Goal: Information Seeking & Learning: Compare options

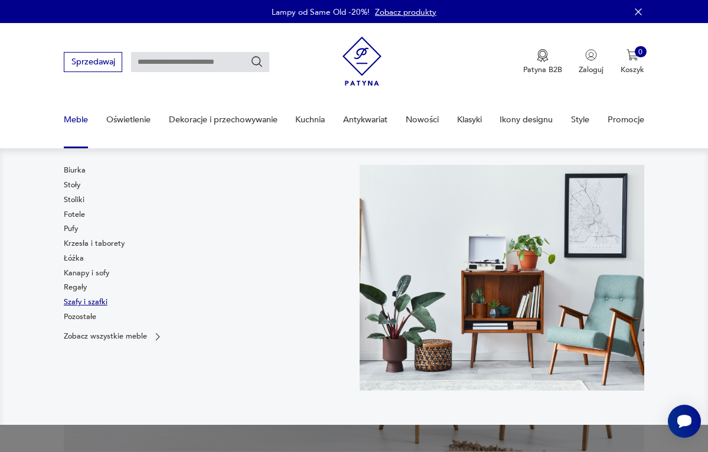
click at [71, 301] on link "Szafy i szafki" at bounding box center [86, 302] width 44 height 11
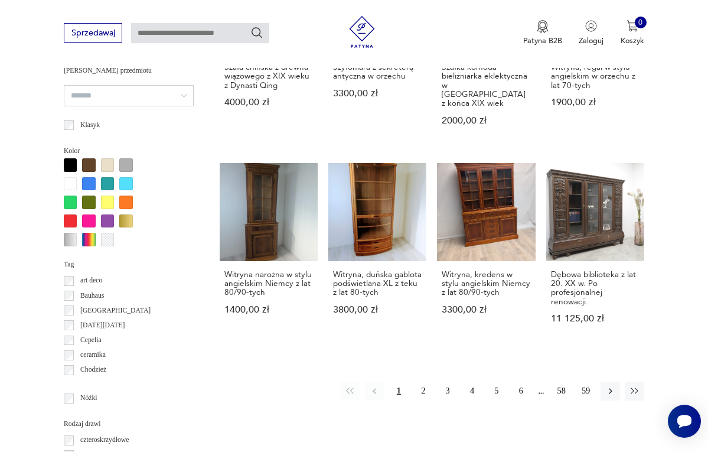
scroll to position [948, 0]
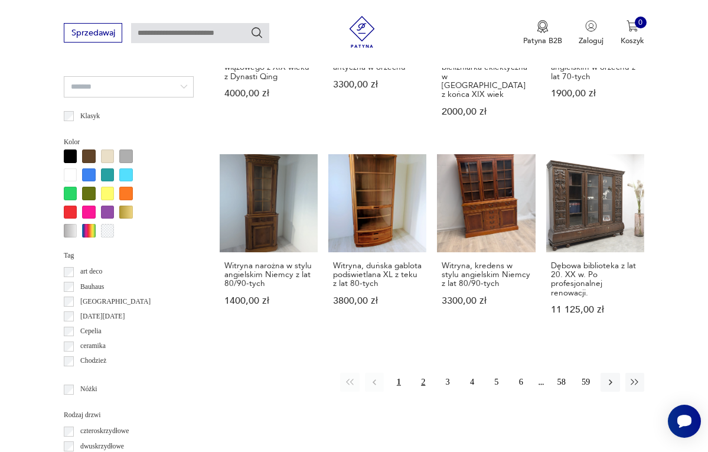
click at [425, 373] on button "2" at bounding box center [423, 382] width 19 height 19
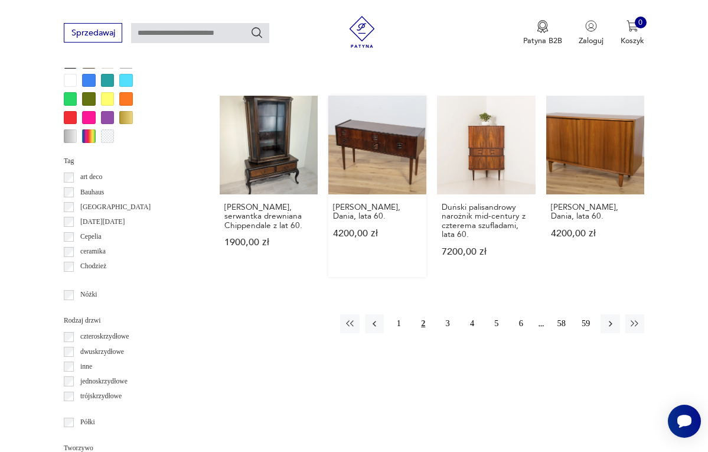
scroll to position [1054, 0]
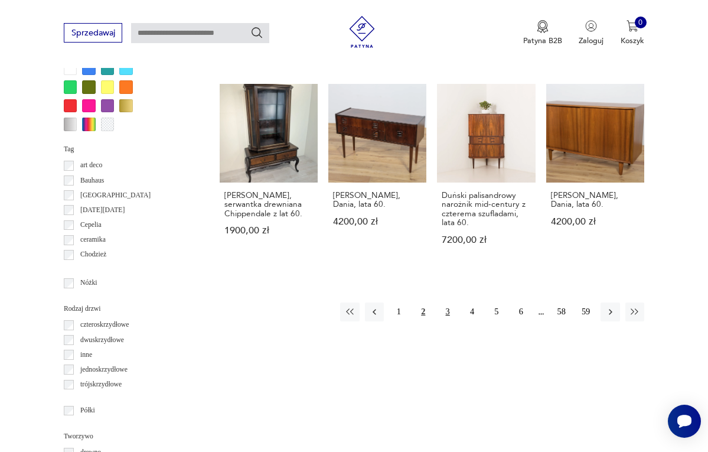
click at [447, 317] on button "3" at bounding box center [447, 311] width 19 height 19
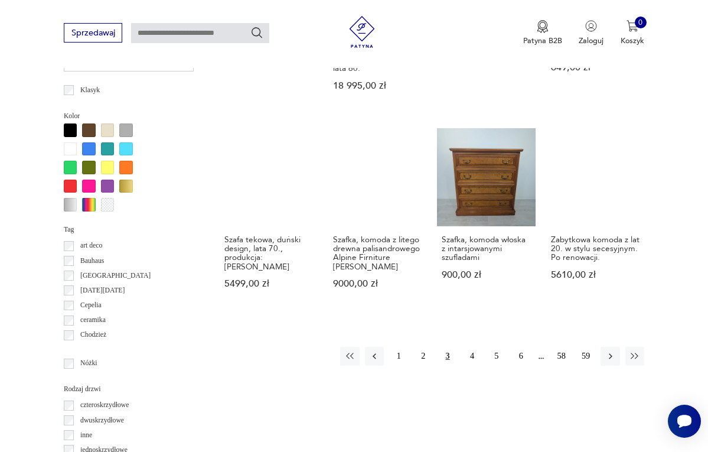
scroll to position [987, 0]
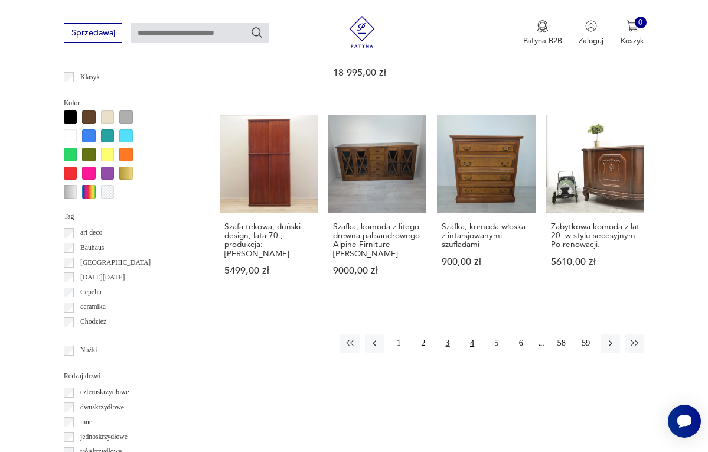
click at [474, 334] on button "4" at bounding box center [472, 343] width 19 height 19
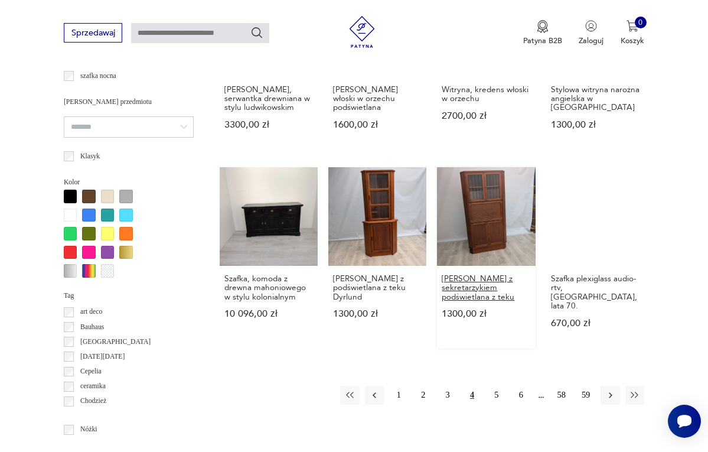
scroll to position [929, 0]
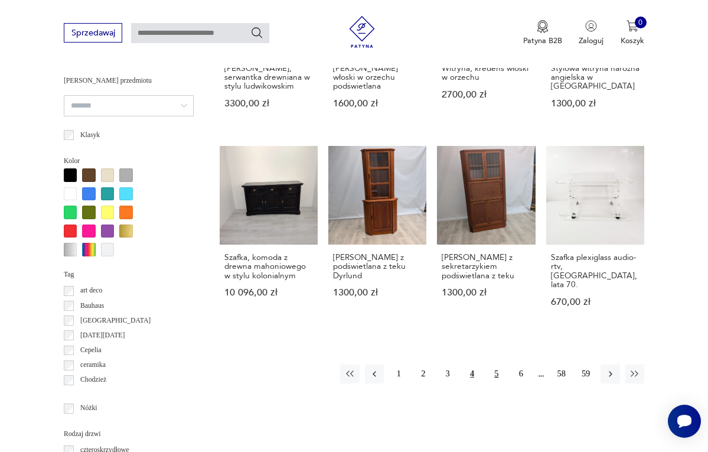
click at [497, 383] on button "5" at bounding box center [496, 373] width 19 height 19
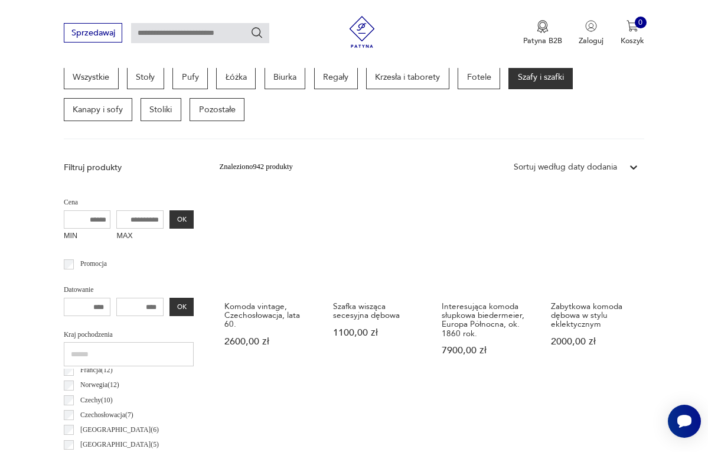
scroll to position [302, 0]
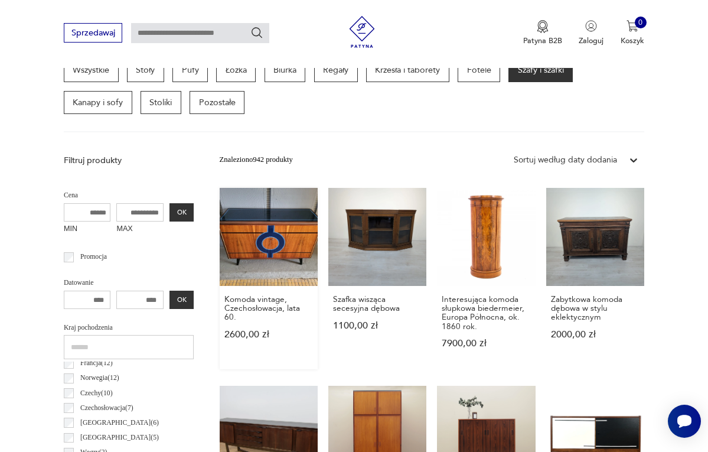
click at [253, 258] on link "Komoda vintage, Czechosłowacja, lata 60. 2600,00 zł" at bounding box center [269, 278] width 98 height 181
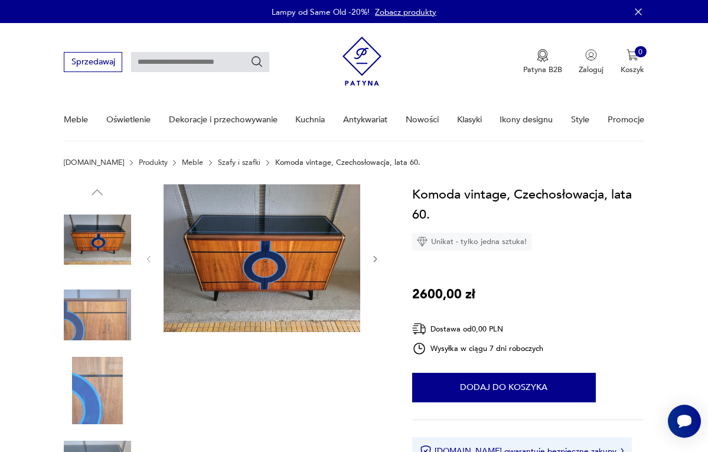
click at [376, 256] on icon "button" at bounding box center [375, 259] width 9 height 9
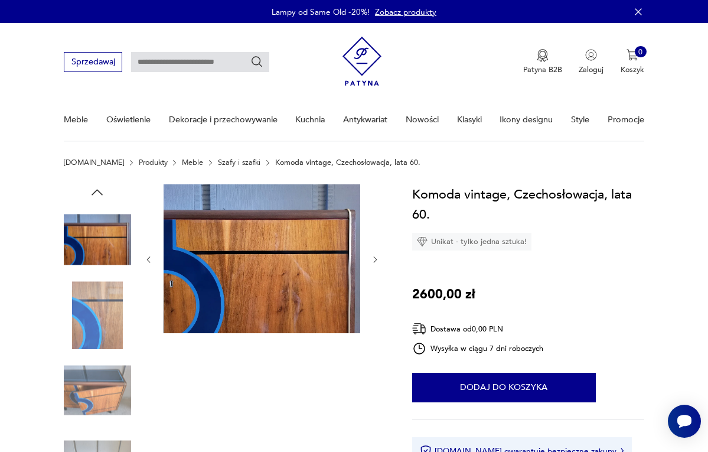
click at [376, 256] on icon "button" at bounding box center [375, 259] width 9 height 9
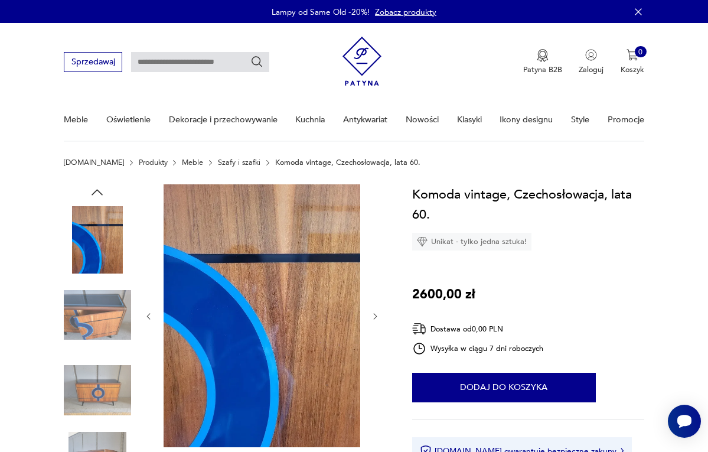
click at [376, 256] on div at bounding box center [262, 316] width 236 height 265
click at [374, 314] on icon "button" at bounding box center [375, 316] width 9 height 9
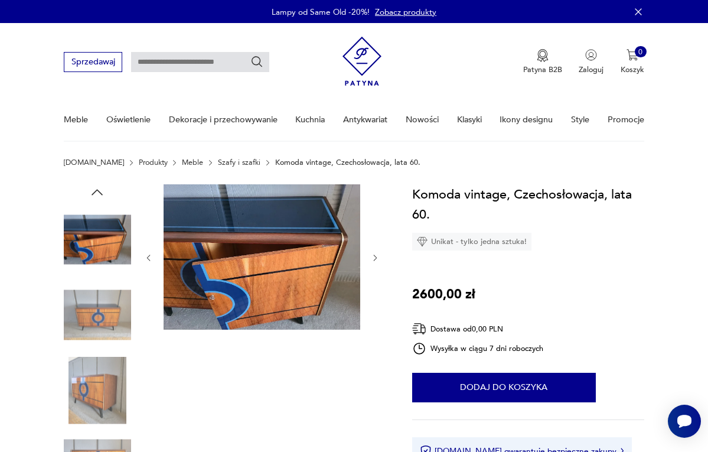
click at [372, 259] on icon "button" at bounding box center [375, 257] width 9 height 9
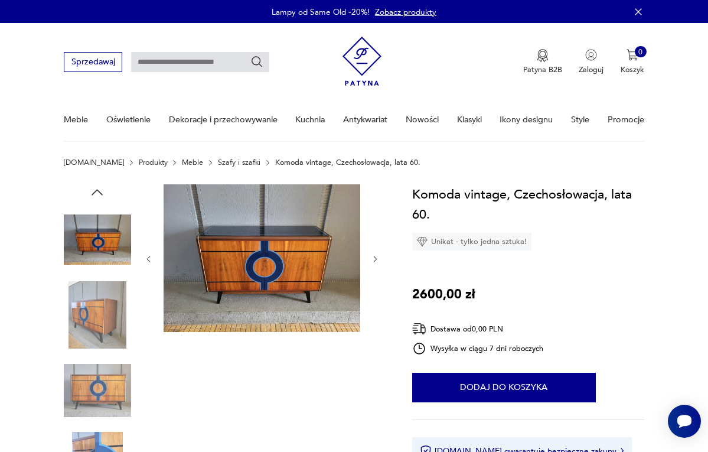
click at [373, 259] on icon "button" at bounding box center [375, 259] width 9 height 9
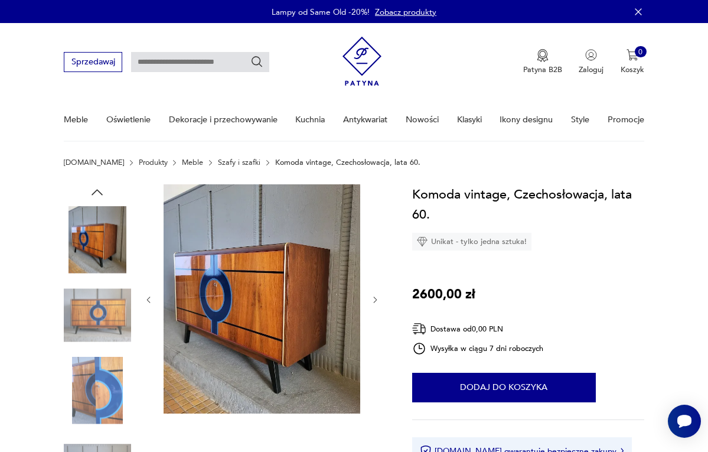
click at [376, 302] on icon "button" at bounding box center [375, 299] width 9 height 9
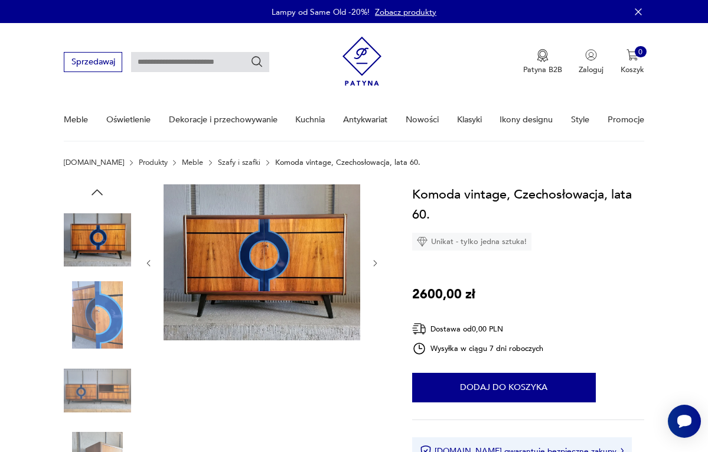
click at [375, 266] on icon "button" at bounding box center [375, 263] width 9 height 9
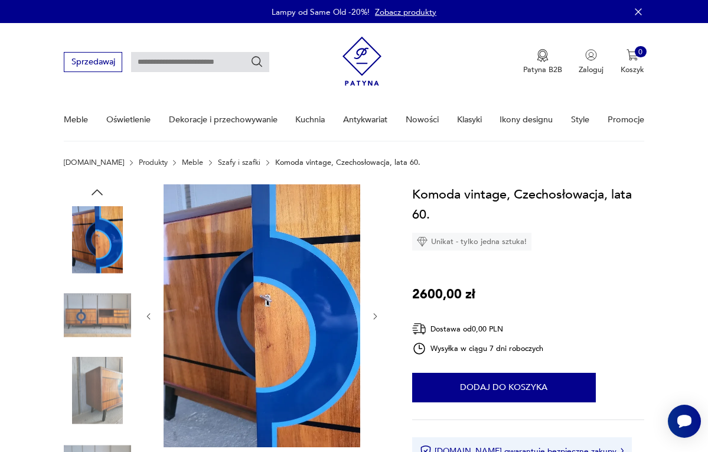
click at [377, 313] on icon "button" at bounding box center [375, 316] width 9 height 9
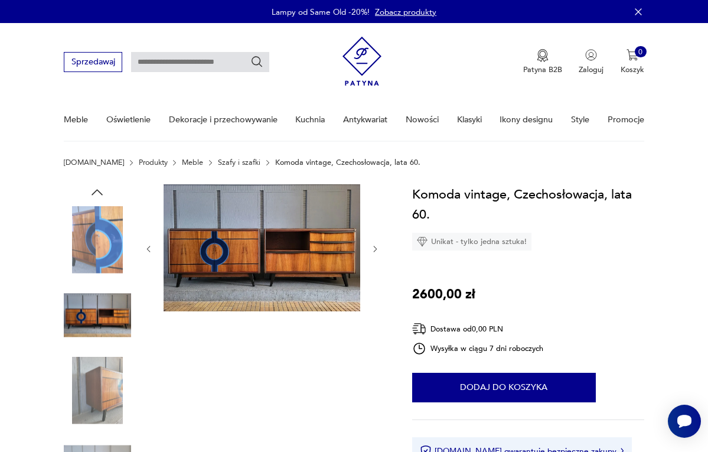
click at [376, 250] on icon "button" at bounding box center [375, 249] width 9 height 9
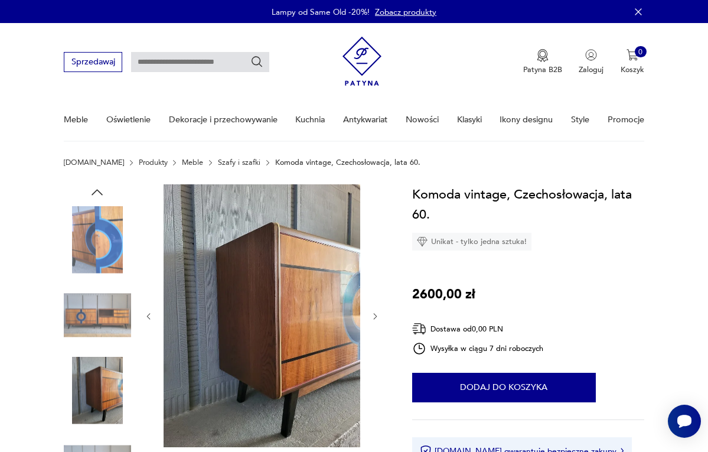
click at [376, 250] on div at bounding box center [262, 316] width 236 height 265
click at [371, 308] on div at bounding box center [262, 316] width 236 height 265
click at [371, 315] on icon "button" at bounding box center [375, 316] width 9 height 9
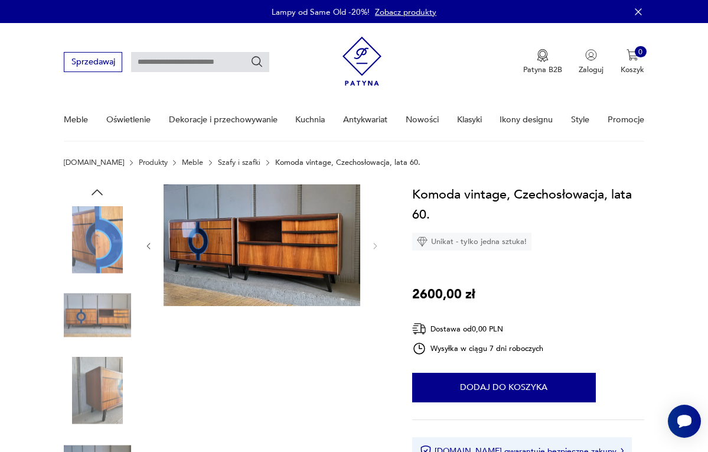
click at [371, 315] on div at bounding box center [262, 353] width 236 height 339
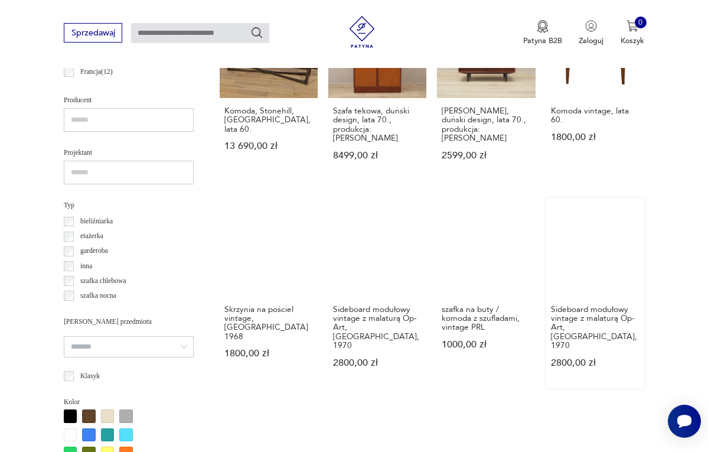
scroll to position [689, 0]
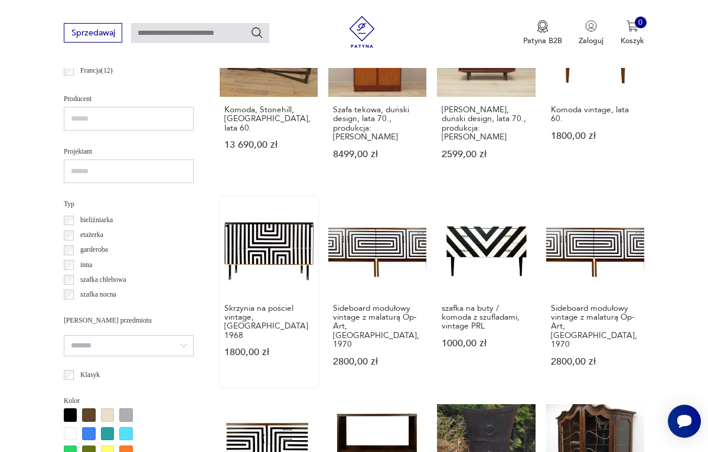
click at [247, 271] on link "Skrzynia na pościel vintage, DDR 1968 1800,00 zł" at bounding box center [269, 292] width 98 height 190
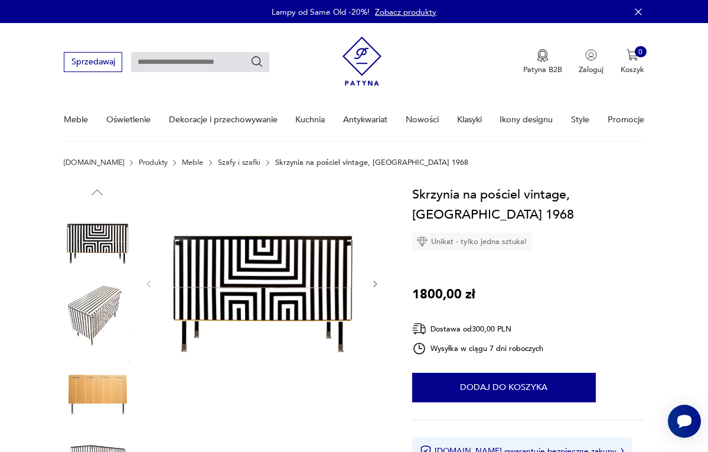
click at [374, 284] on icon "button" at bounding box center [375, 283] width 9 height 9
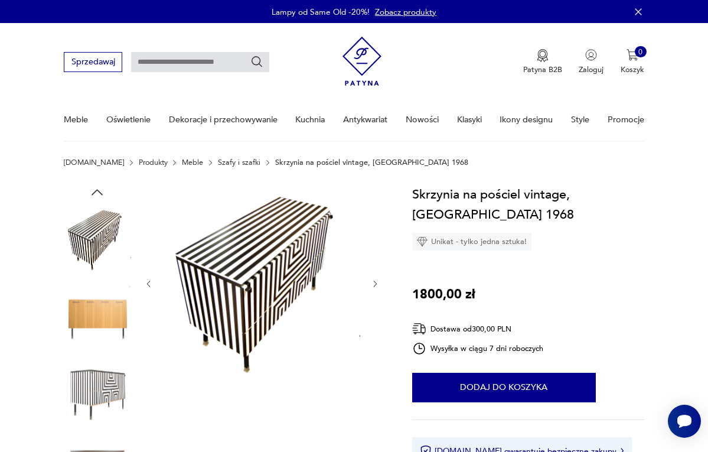
click at [374, 284] on icon "button" at bounding box center [375, 283] width 9 height 9
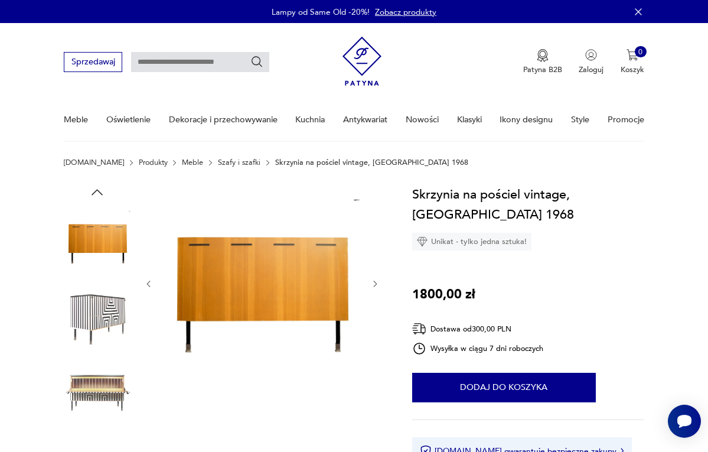
click at [374, 284] on icon "button" at bounding box center [375, 283] width 9 height 9
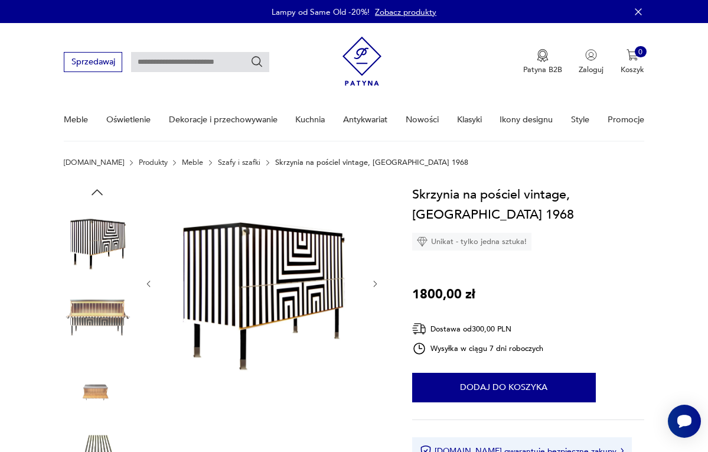
click at [374, 284] on icon "button" at bounding box center [375, 283] width 9 height 9
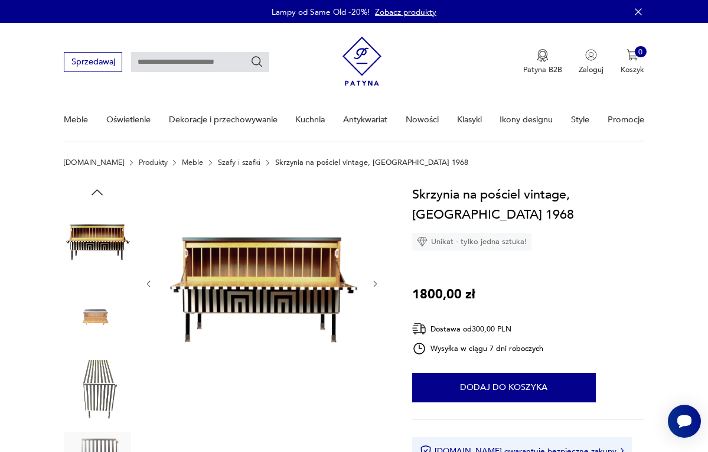
click at [374, 284] on icon "button" at bounding box center [375, 283] width 9 height 9
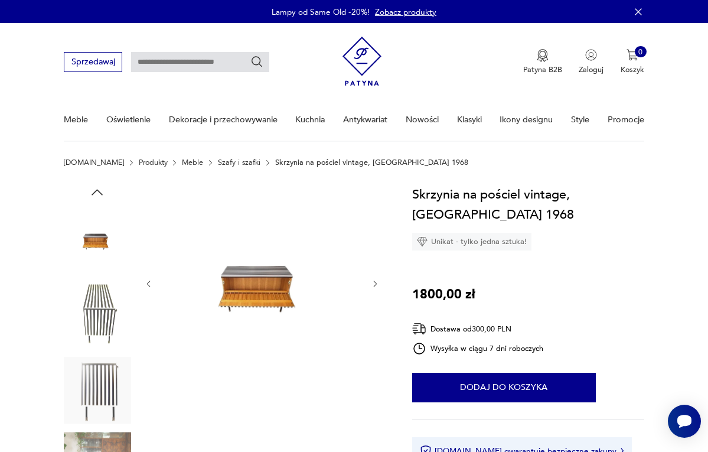
click at [374, 284] on icon "button" at bounding box center [375, 283] width 9 height 9
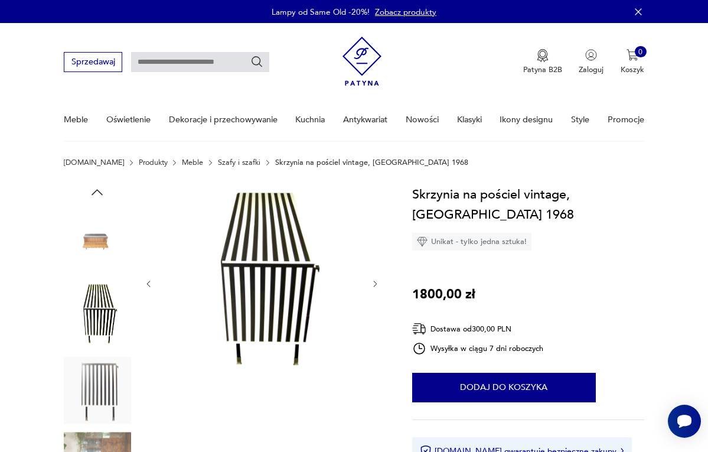
click at [374, 284] on icon "button" at bounding box center [375, 283] width 9 height 9
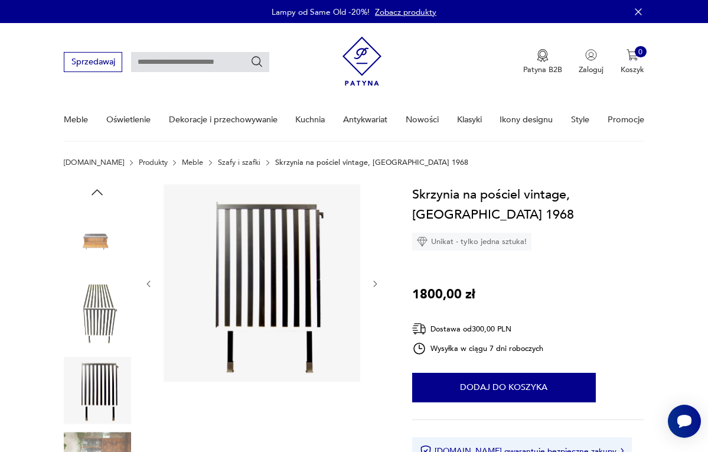
click at [374, 284] on icon "button" at bounding box center [375, 283] width 9 height 9
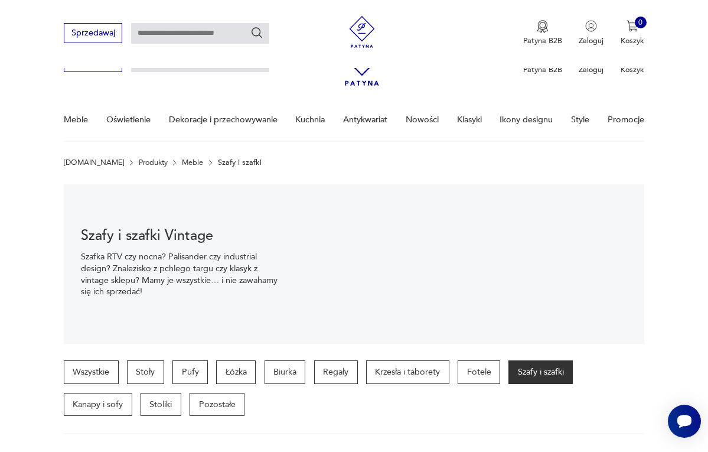
scroll to position [689, 0]
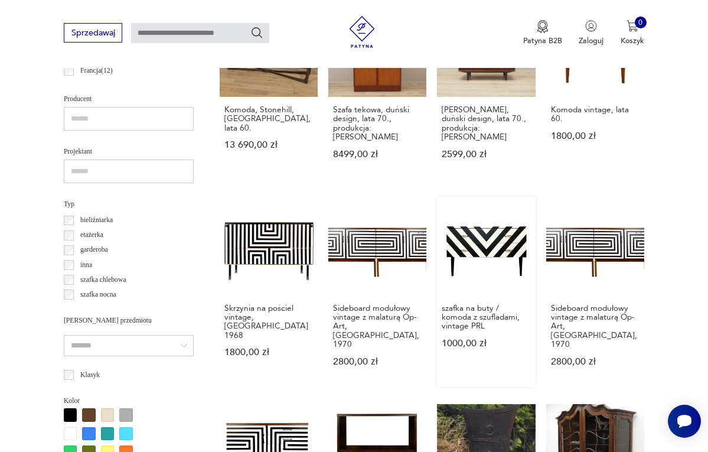
click at [457, 267] on link "szafka na buty / komoda z szufladami, vintage PRL 1000,00 zł" at bounding box center [486, 292] width 98 height 190
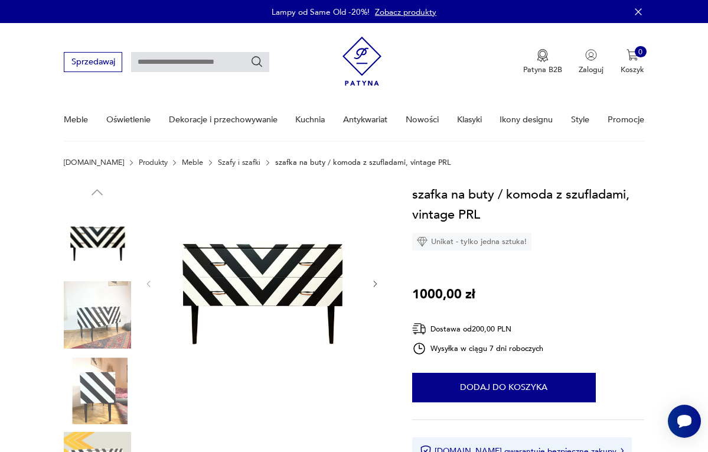
scroll to position [7, 0]
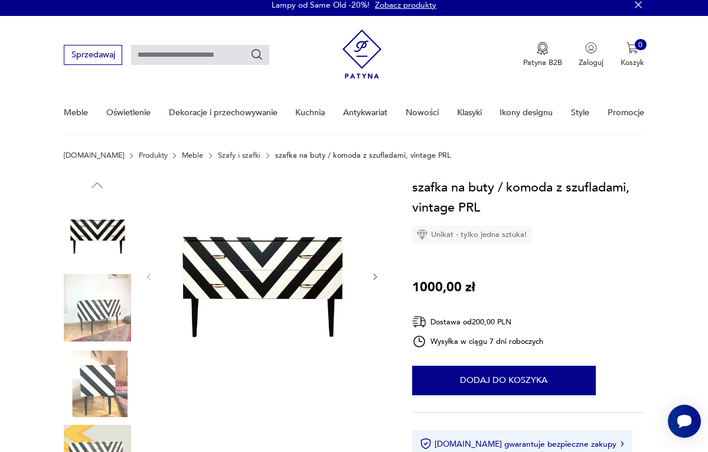
click at [372, 274] on icon "button" at bounding box center [375, 276] width 9 height 9
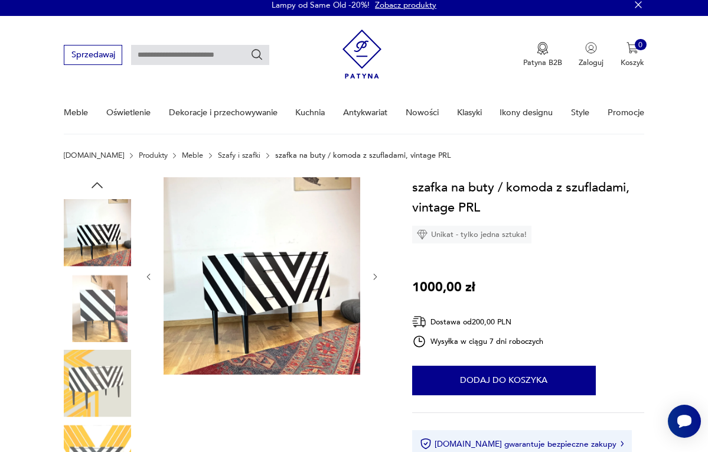
click at [372, 274] on icon "button" at bounding box center [375, 276] width 9 height 9
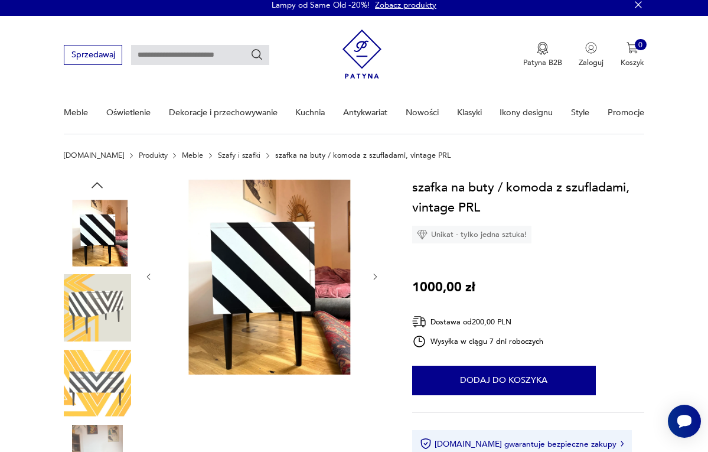
click at [372, 274] on icon "button" at bounding box center [375, 276] width 9 height 9
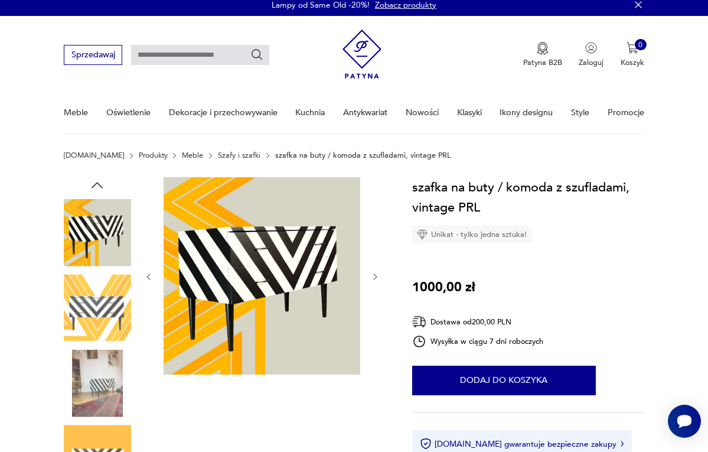
click at [372, 275] on icon "button" at bounding box center [375, 276] width 9 height 9
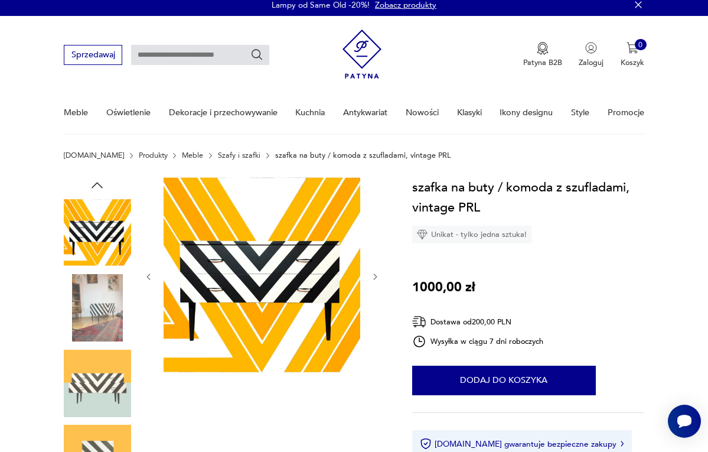
click at [372, 275] on icon "button" at bounding box center [375, 276] width 9 height 9
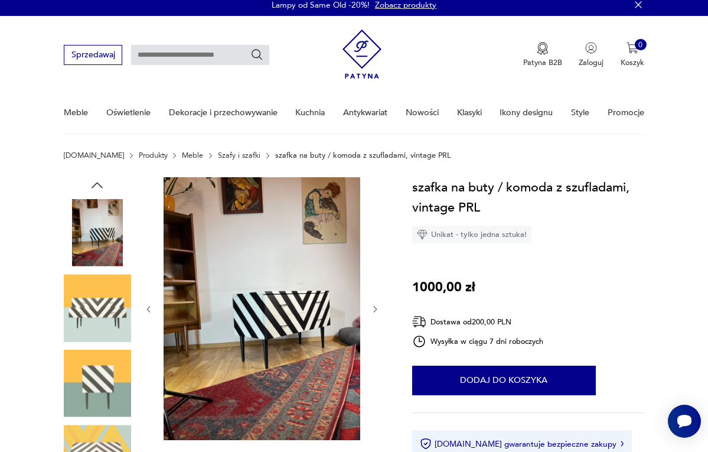
click at [372, 275] on div at bounding box center [262, 309] width 236 height 265
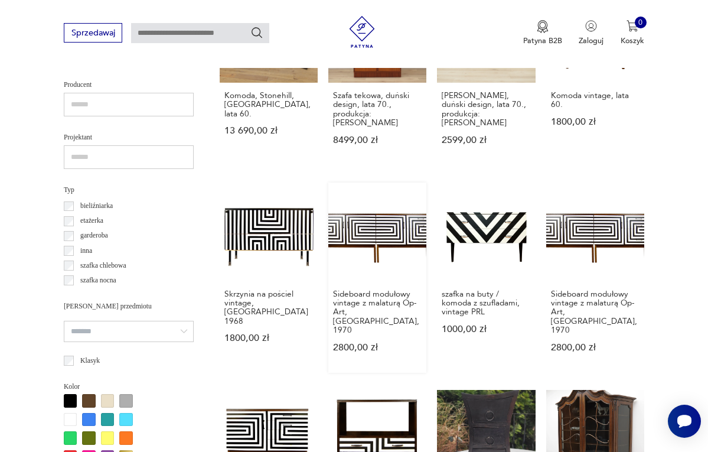
scroll to position [711, 0]
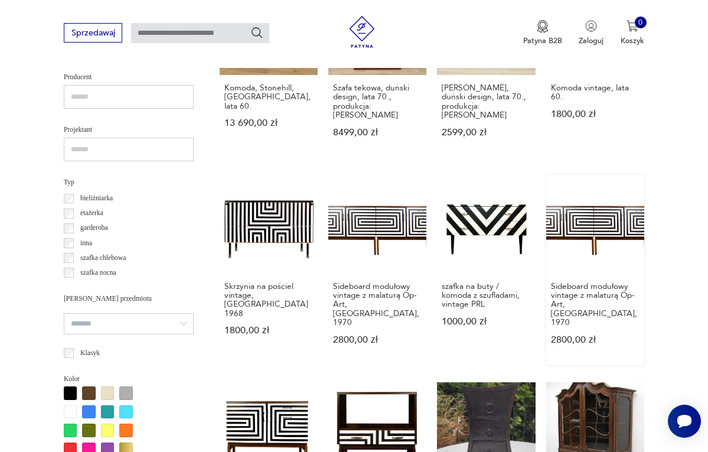
click at [588, 242] on link "Sideboard modułowy vintage z malaturą Op-Art, [GEOGRAPHIC_DATA], 1970 2800,00 zł" at bounding box center [595, 270] width 98 height 190
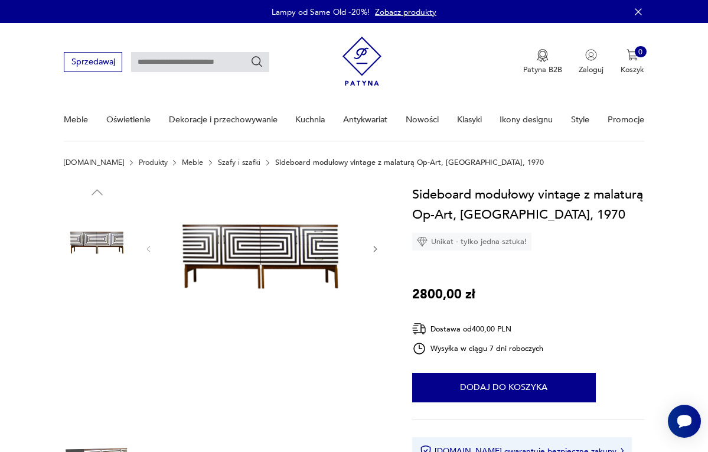
click at [372, 247] on icon "button" at bounding box center [375, 249] width 9 height 9
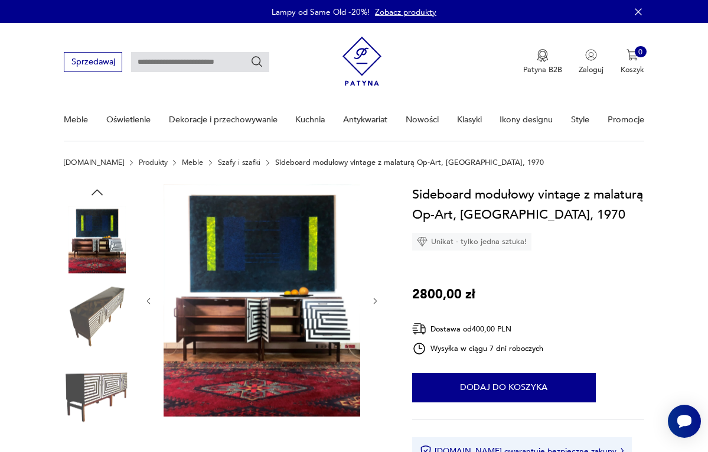
click at [371, 305] on button "button" at bounding box center [375, 301] width 9 height 11
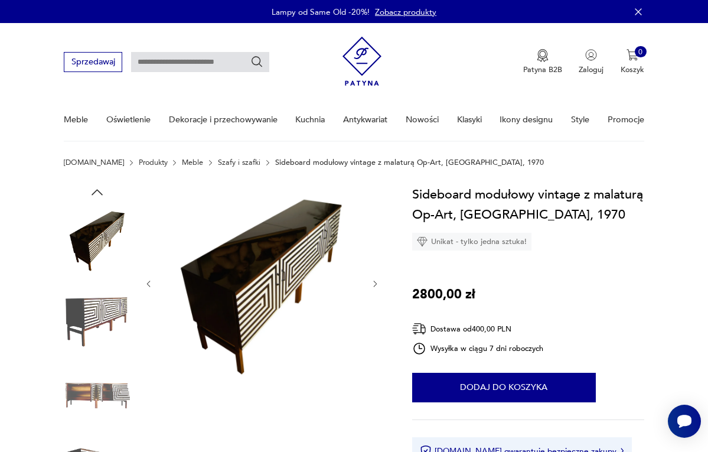
click at [375, 282] on icon "button" at bounding box center [375, 283] width 9 height 9
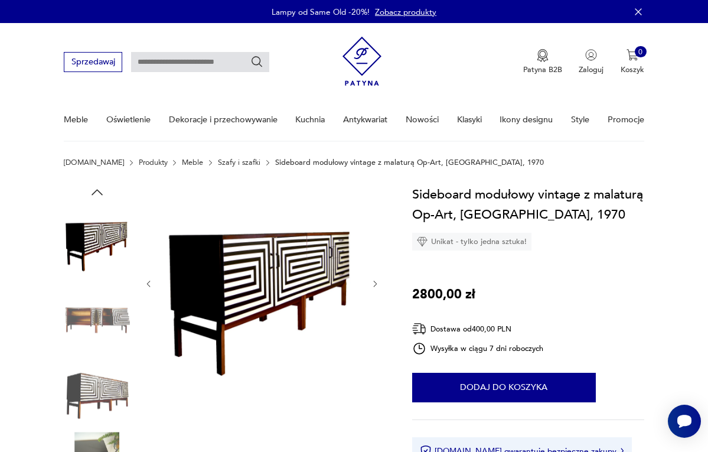
click at [374, 282] on icon "button" at bounding box center [375, 283] width 9 height 9
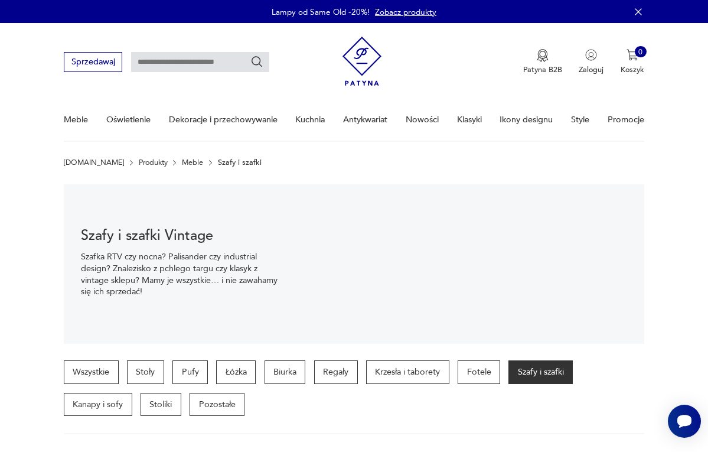
scroll to position [711, 0]
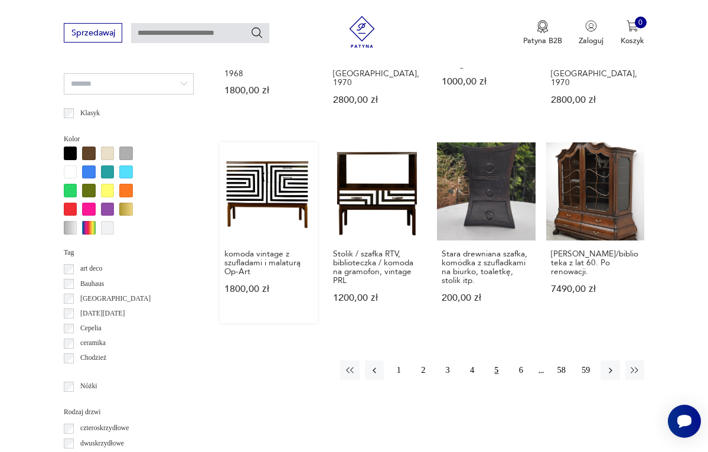
click at [264, 213] on link "komoda vintage z szufladami i malaturą Op-Art 1800,00 zł" at bounding box center [269, 232] width 98 height 181
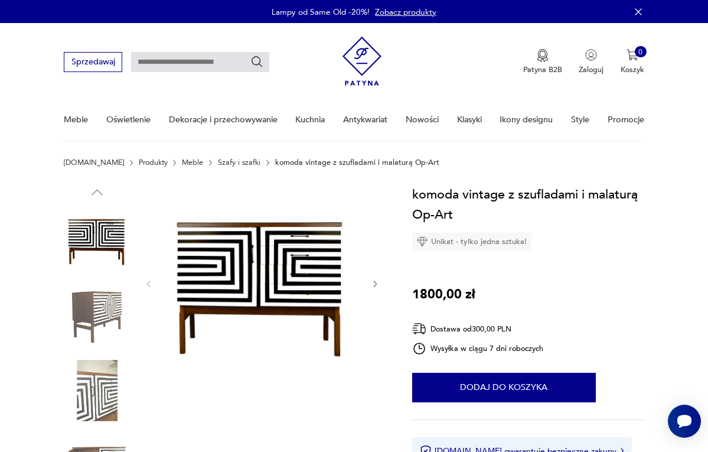
click at [375, 280] on icon "button" at bounding box center [375, 283] width 9 height 9
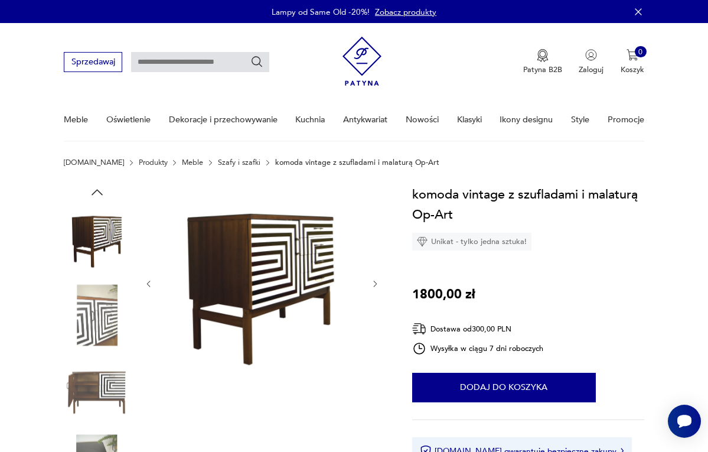
click at [375, 281] on icon "button" at bounding box center [376, 284] width 4 height 6
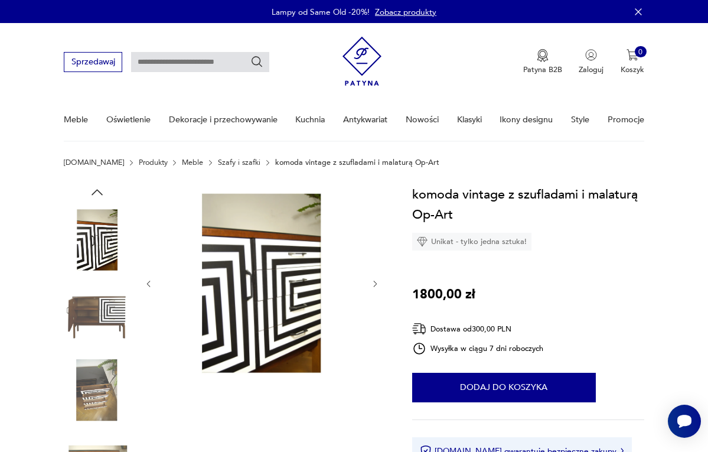
click at [376, 281] on icon "button" at bounding box center [375, 283] width 9 height 9
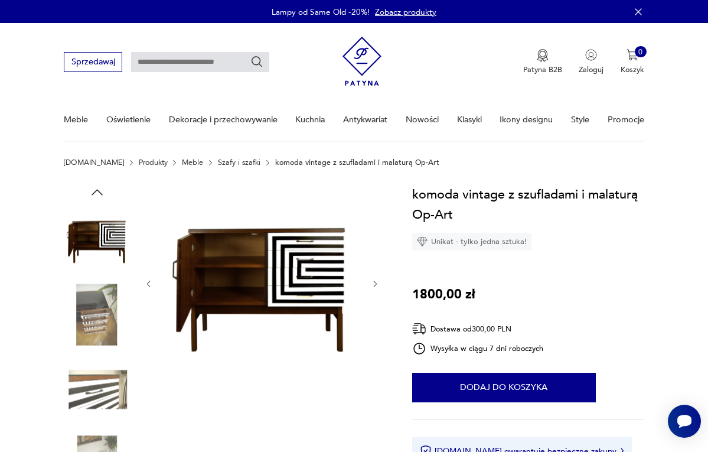
click at [374, 281] on icon "button" at bounding box center [375, 283] width 9 height 9
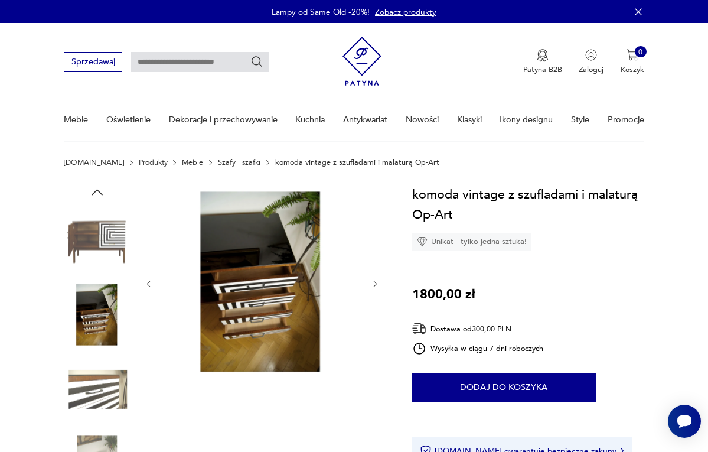
click at [374, 281] on icon "button" at bounding box center [375, 283] width 9 height 9
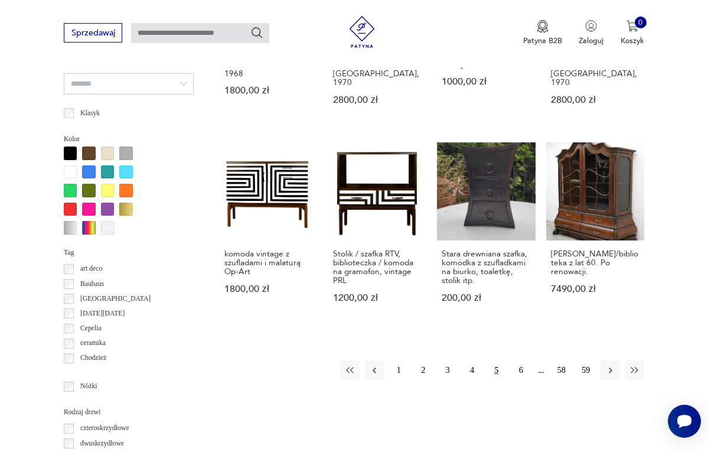
scroll to position [983, 0]
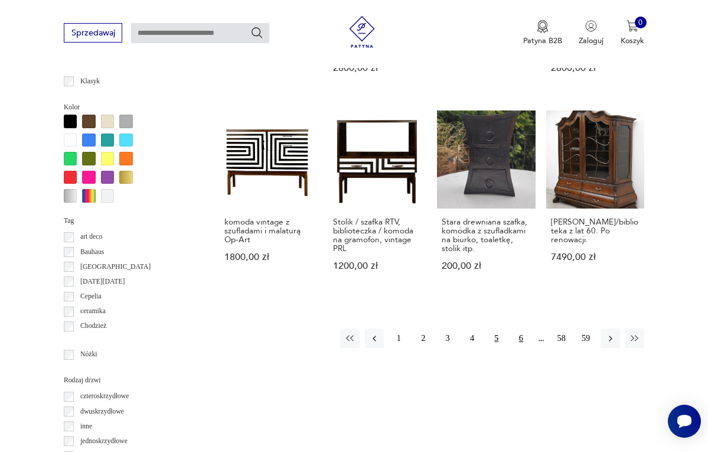
click at [521, 328] on button "6" at bounding box center [521, 337] width 19 height 19
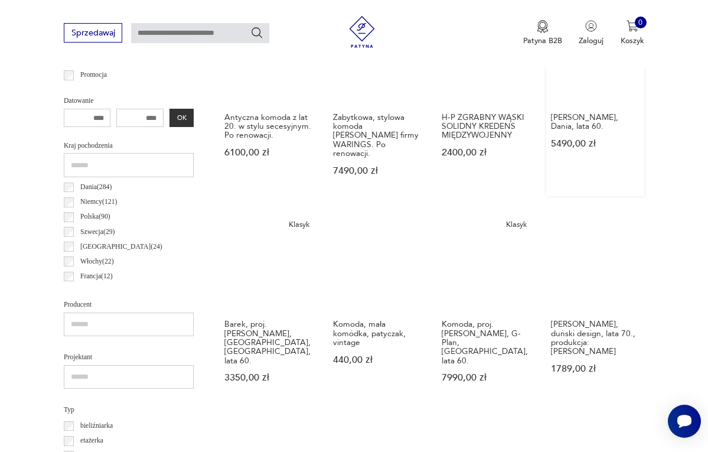
scroll to position [484, 0]
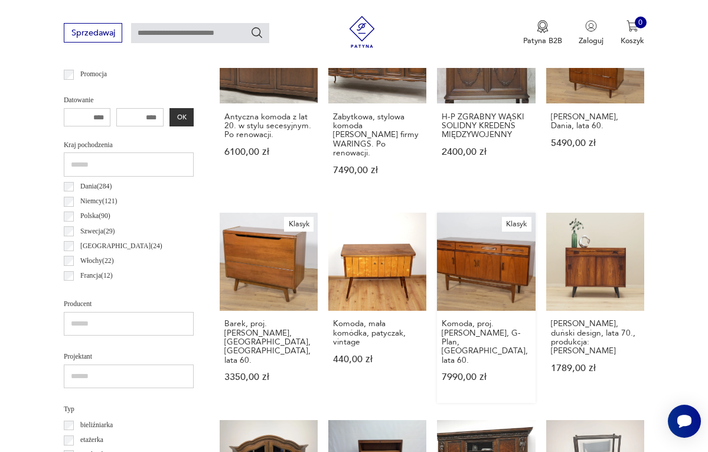
click at [485, 287] on link "Klasyk Komoda, proj. [PERSON_NAME], G-Plan, [GEOGRAPHIC_DATA], lata 60. 7990,00…" at bounding box center [486, 308] width 98 height 190
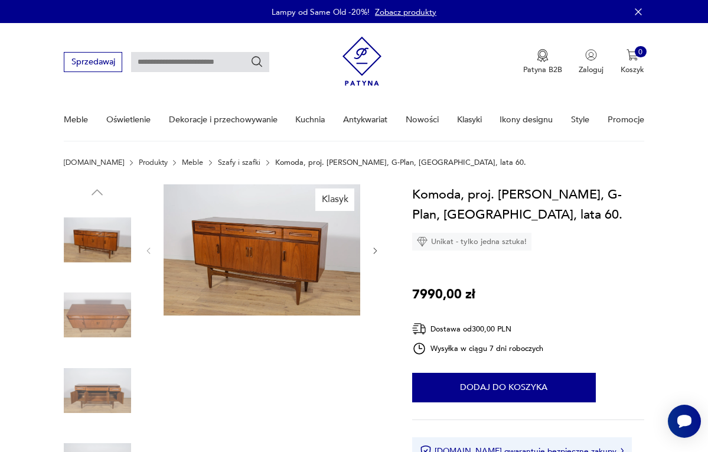
click at [376, 248] on icon "button" at bounding box center [375, 250] width 9 height 9
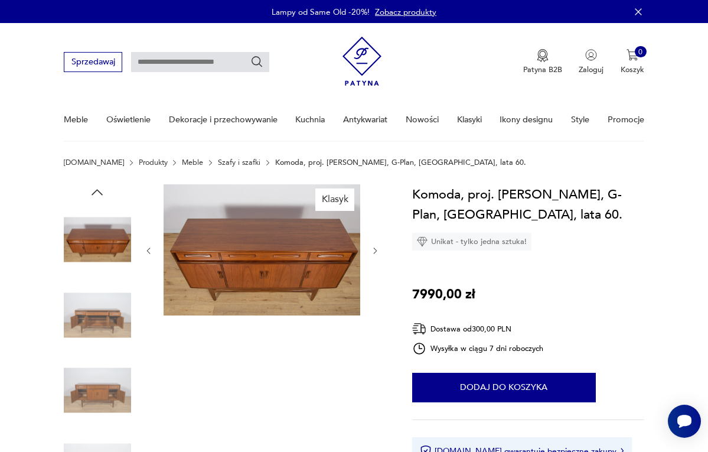
click at [376, 248] on icon "button" at bounding box center [375, 250] width 9 height 9
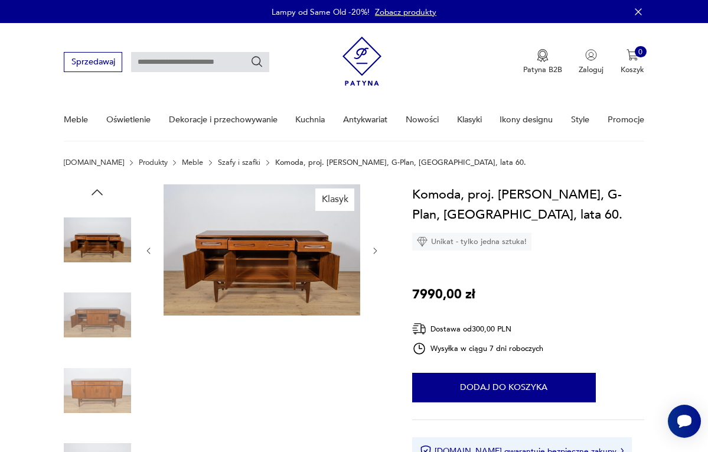
click at [376, 248] on icon "button" at bounding box center [375, 250] width 9 height 9
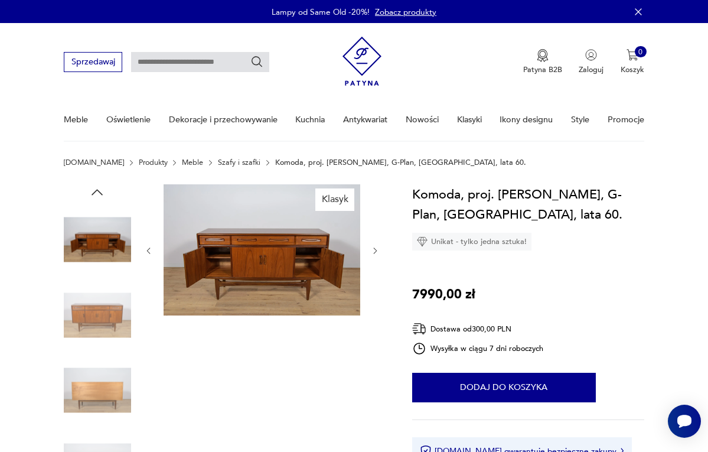
click at [376, 248] on icon "button" at bounding box center [375, 250] width 9 height 9
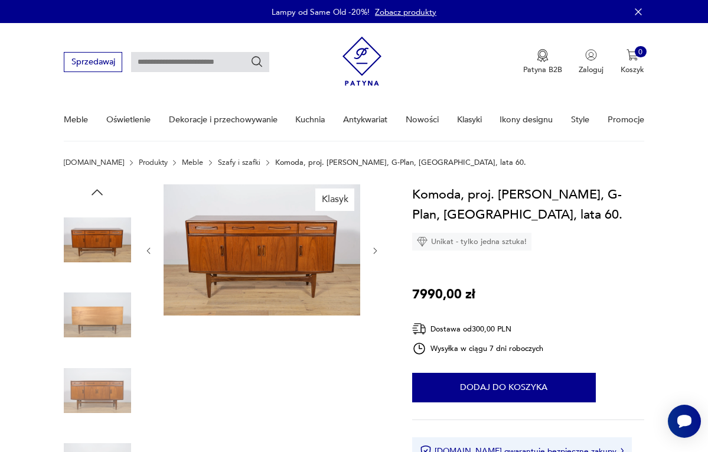
click at [376, 248] on icon "button" at bounding box center [375, 250] width 9 height 9
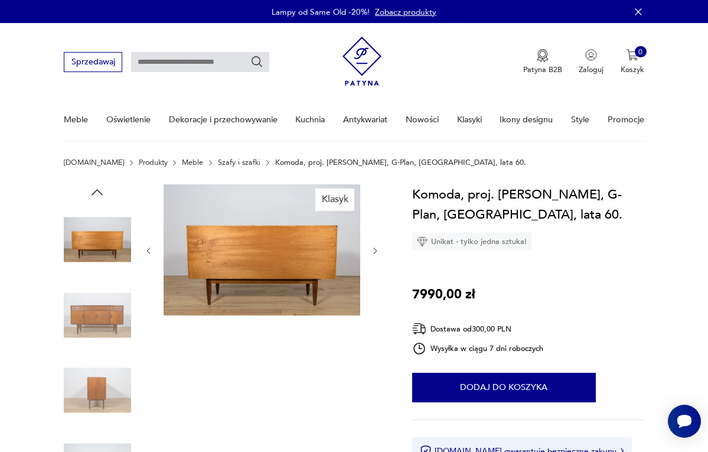
click at [376, 248] on icon "button" at bounding box center [375, 250] width 9 height 9
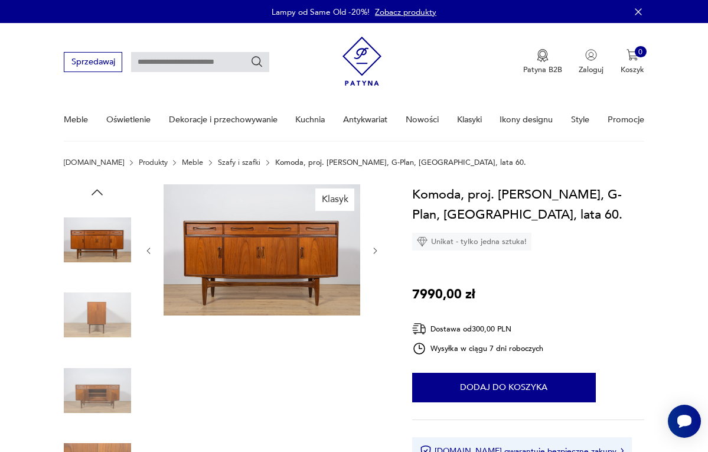
click at [376, 248] on icon "button" at bounding box center [375, 250] width 9 height 9
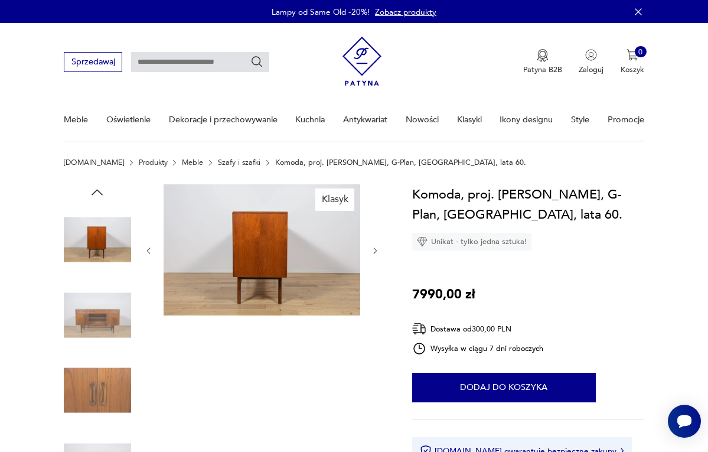
click at [376, 248] on icon "button" at bounding box center [375, 250] width 9 height 9
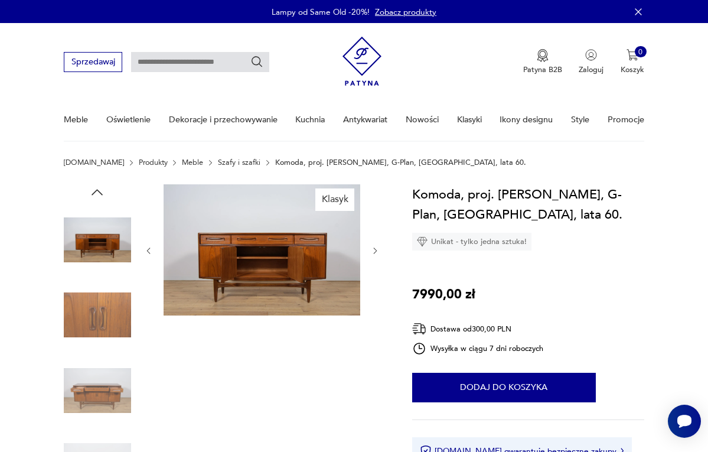
click at [376, 248] on icon "button" at bounding box center [375, 250] width 9 height 9
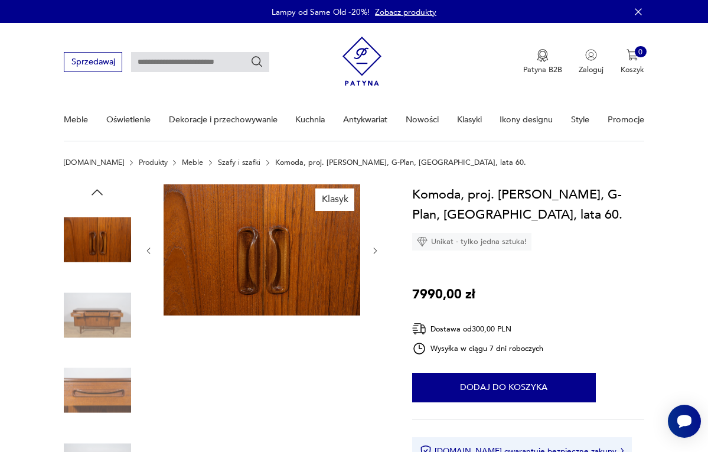
click at [376, 248] on icon "button" at bounding box center [375, 250] width 9 height 9
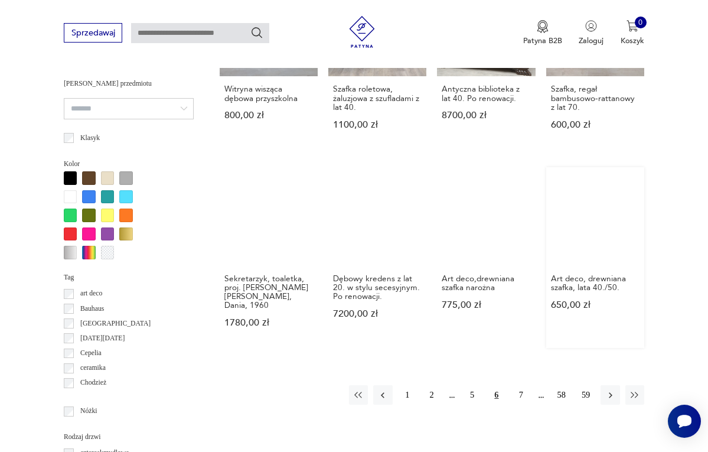
scroll to position [948, 0]
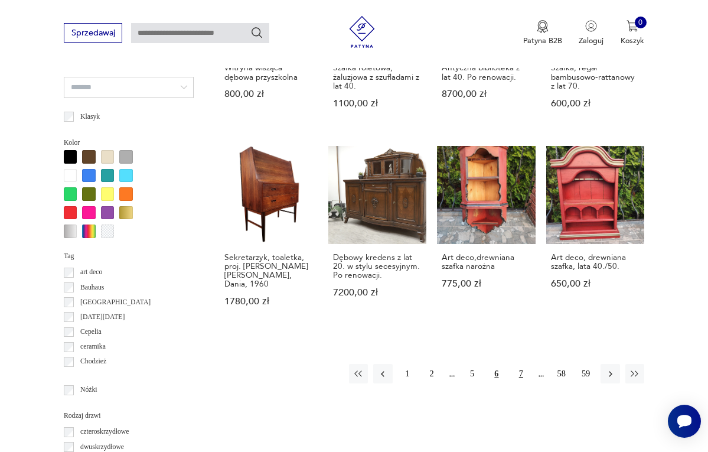
click at [523, 364] on button "7" at bounding box center [521, 373] width 19 height 19
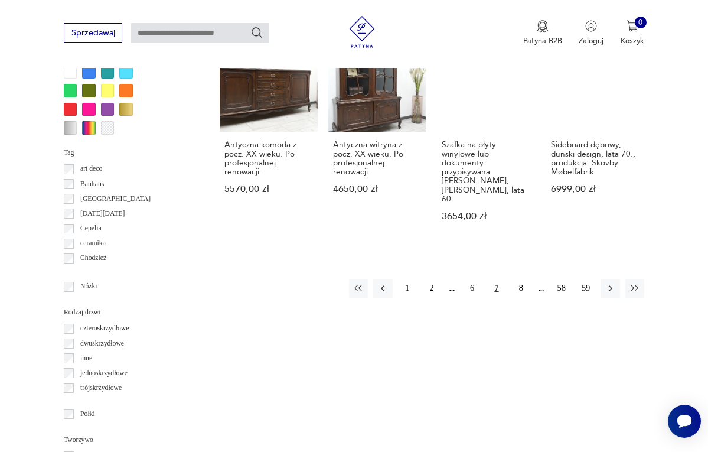
scroll to position [1053, 0]
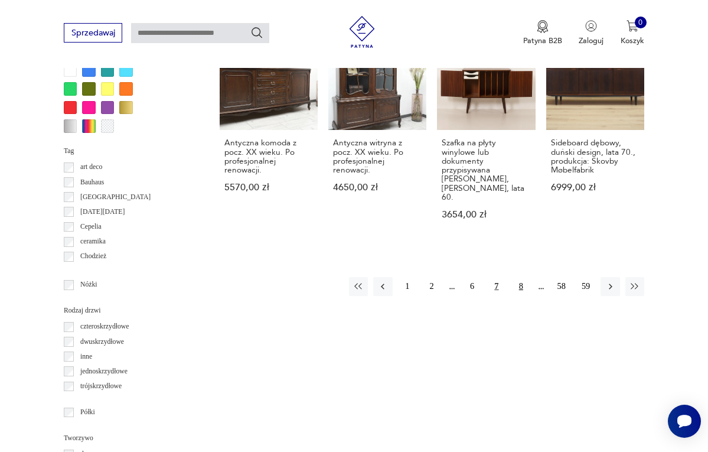
click at [522, 277] on button "8" at bounding box center [521, 286] width 19 height 19
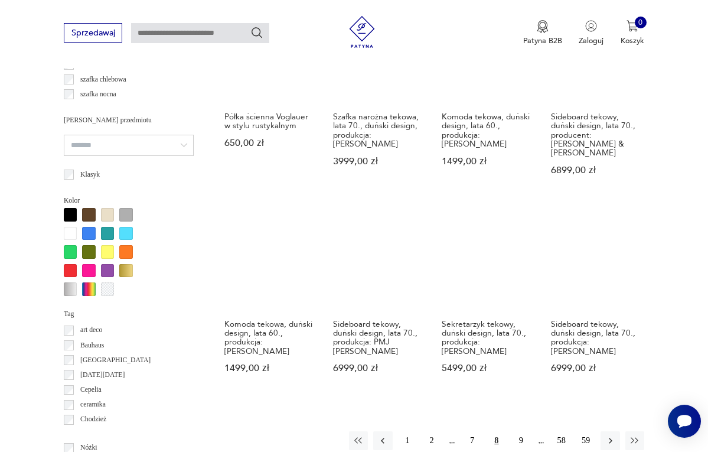
scroll to position [941, 0]
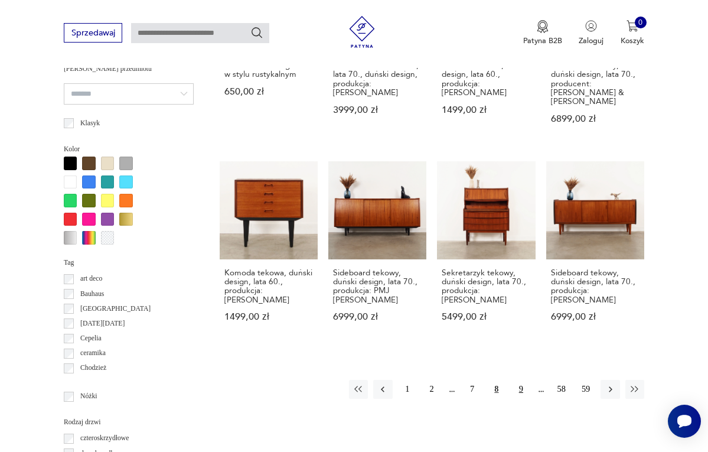
click at [523, 380] on button "9" at bounding box center [521, 389] width 19 height 19
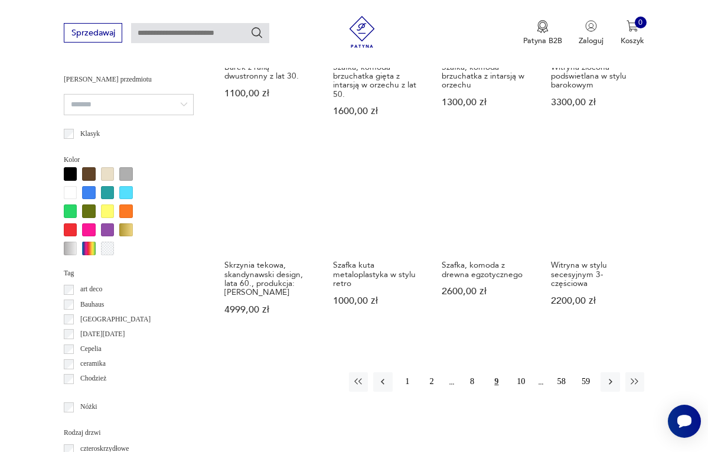
scroll to position [953, 0]
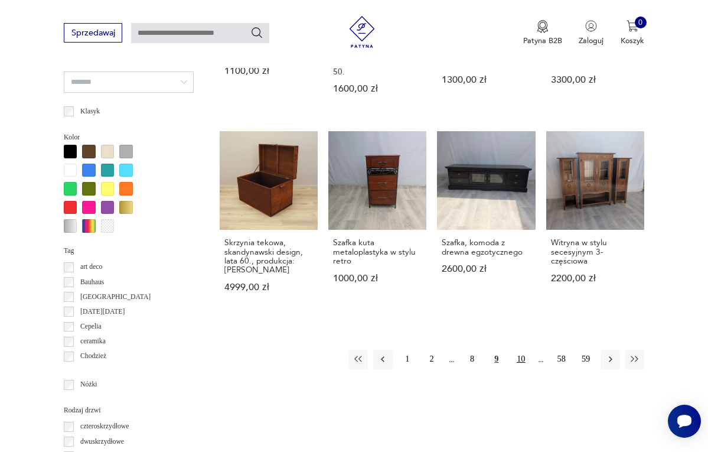
click at [523, 354] on button "10" at bounding box center [521, 359] width 19 height 19
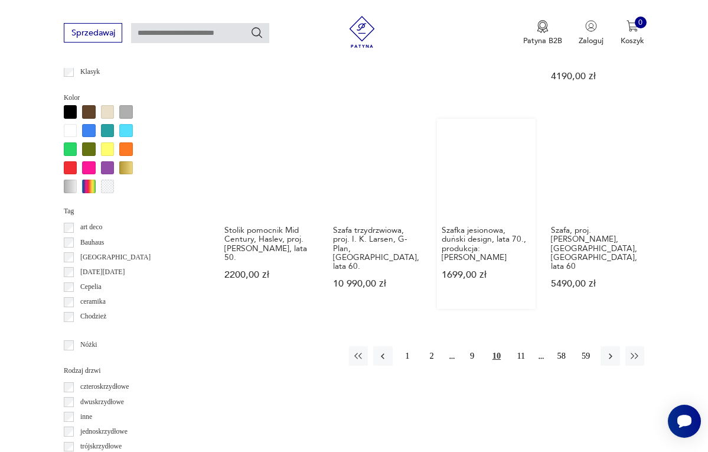
scroll to position [1016, 0]
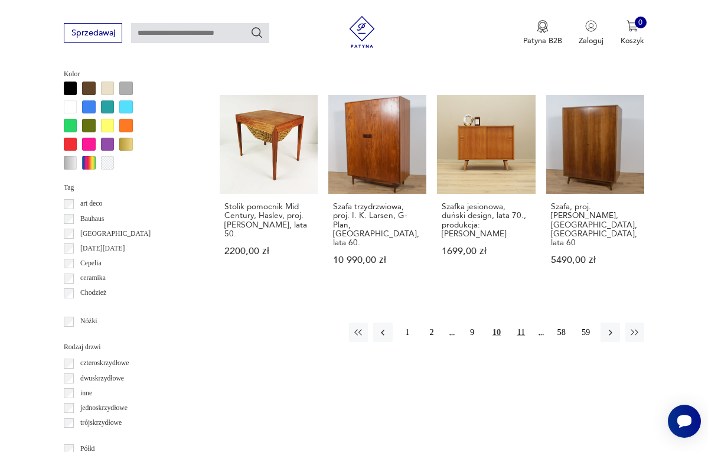
click at [523, 323] on button "11" at bounding box center [521, 332] width 19 height 19
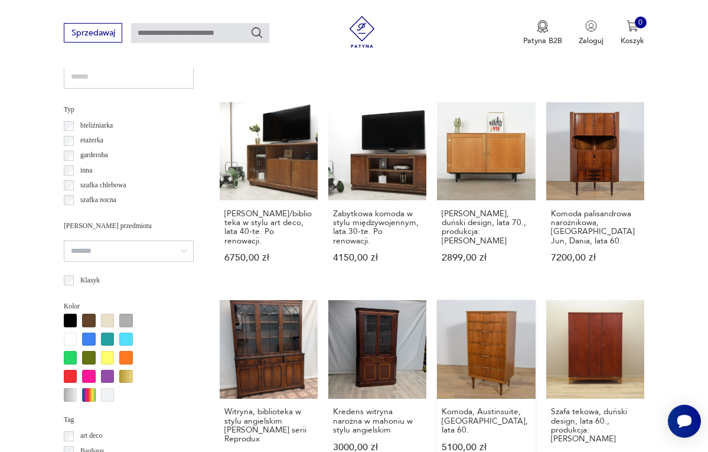
scroll to position [779, 0]
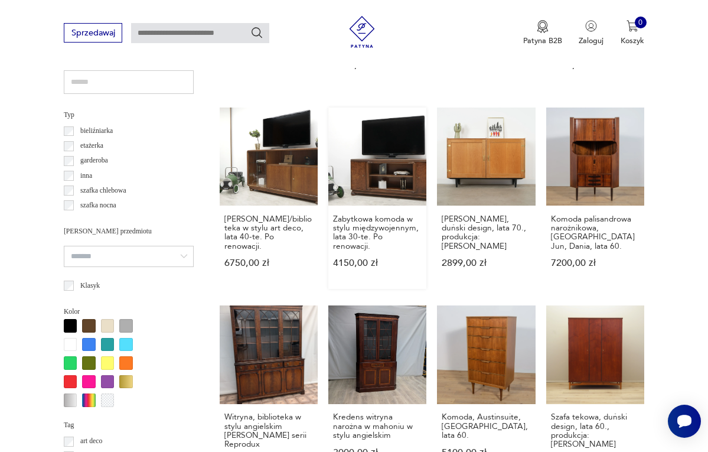
click at [374, 183] on link "Zabytkowa komoda w stylu międzywojennym, lata 30-te. Po renowacji. 4150,00 zł" at bounding box center [377, 198] width 98 height 181
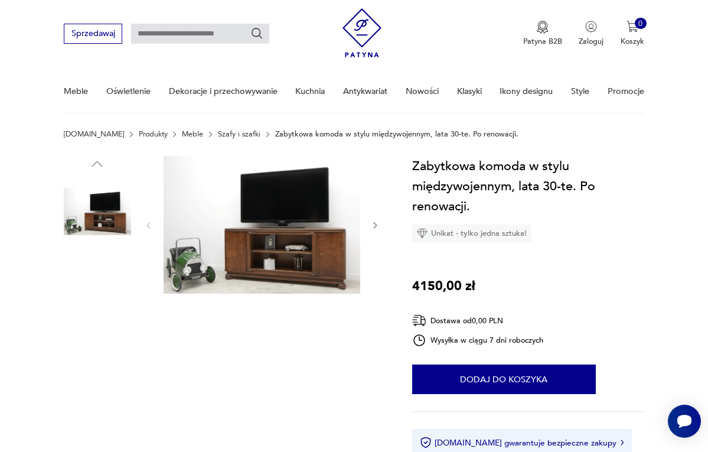
scroll to position [44, 0]
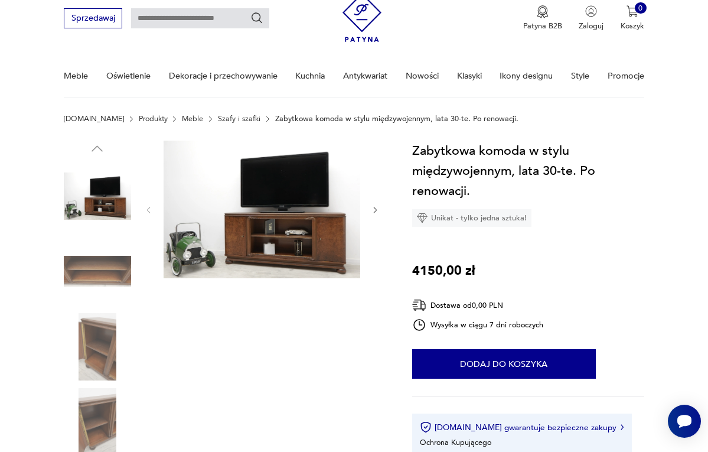
click at [372, 209] on icon "button" at bounding box center [375, 210] width 9 height 9
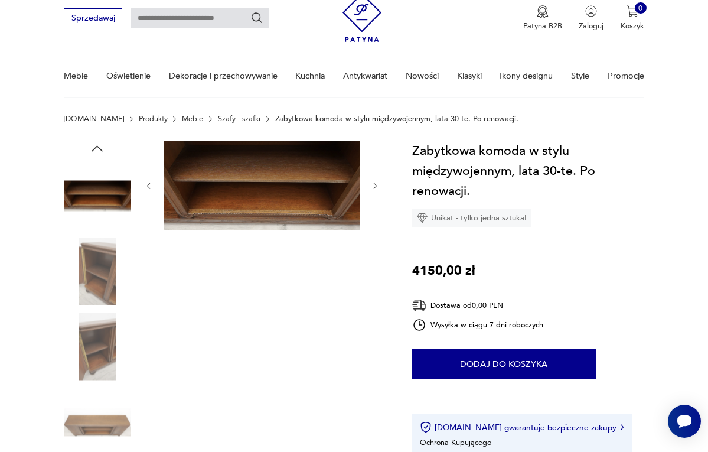
click at [372, 209] on div at bounding box center [262, 186] width 236 height 91
click at [377, 187] on icon "button" at bounding box center [375, 185] width 9 height 9
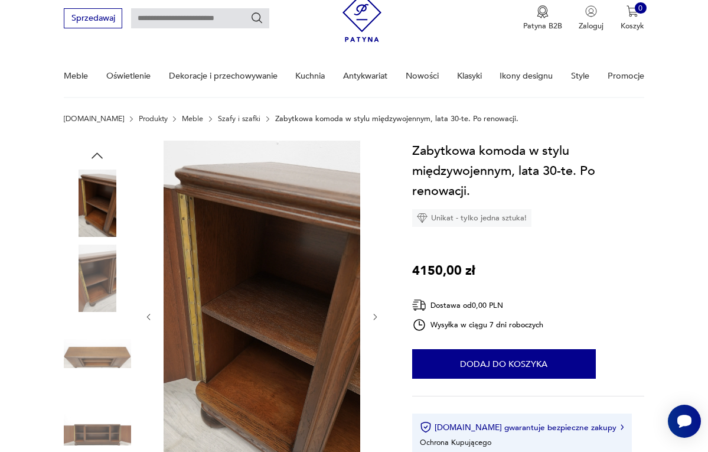
click at [377, 186] on div at bounding box center [262, 317] width 236 height 353
click at [370, 314] on div at bounding box center [262, 317] width 236 height 353
click at [372, 315] on icon "button" at bounding box center [375, 317] width 9 height 9
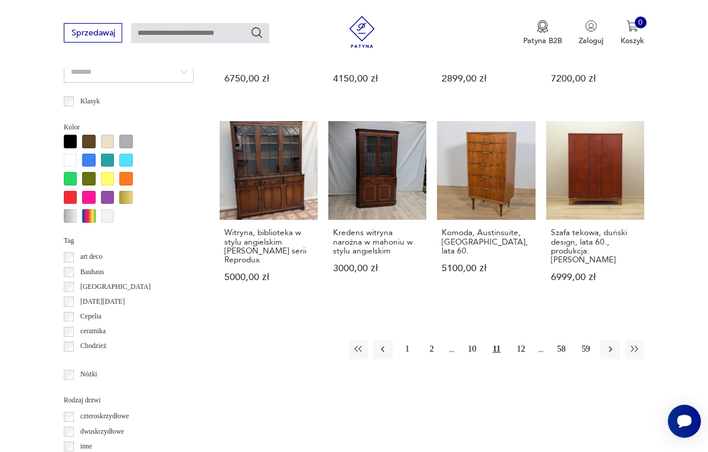
scroll to position [989, 0]
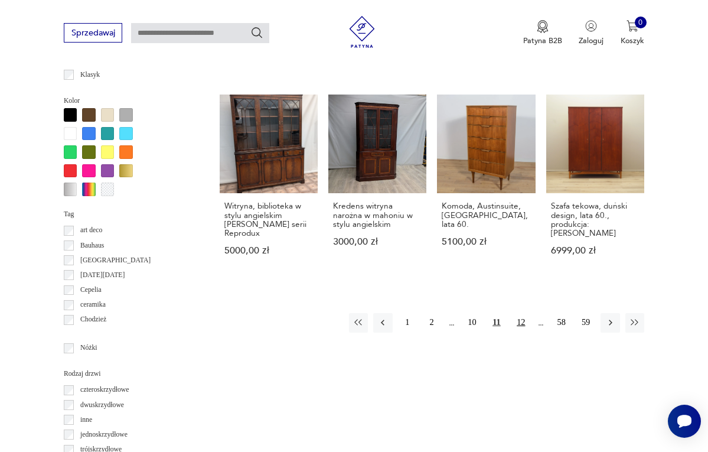
click at [525, 317] on button "12" at bounding box center [521, 322] width 19 height 19
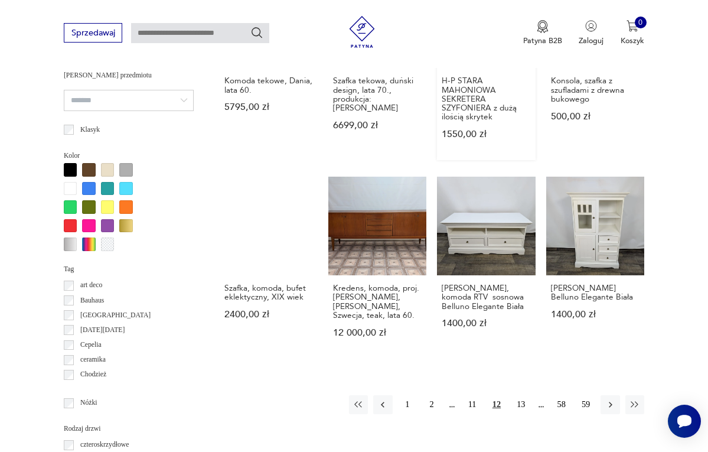
scroll to position [985, 0]
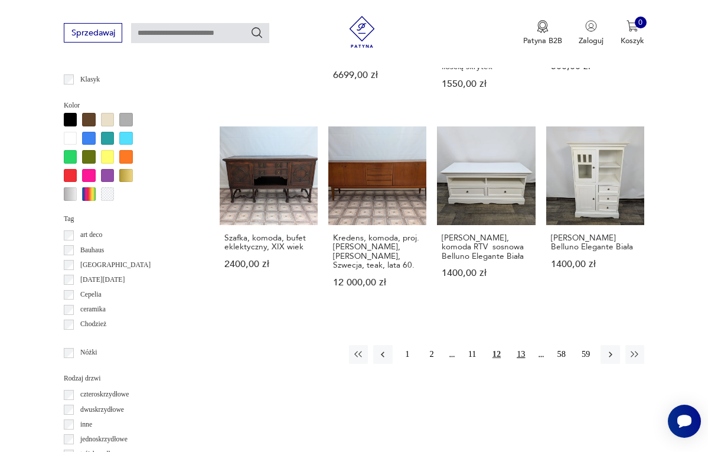
click at [523, 345] on button "13" at bounding box center [521, 354] width 19 height 19
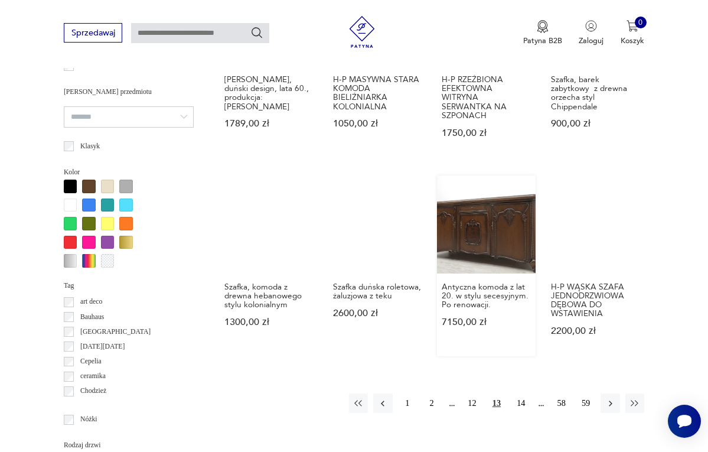
scroll to position [948, 0]
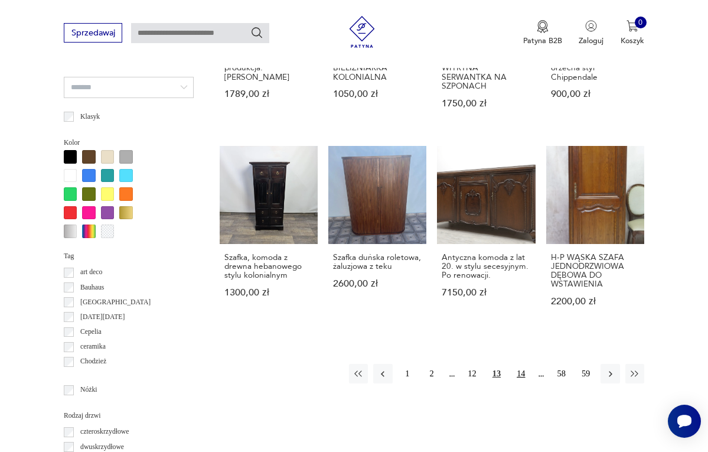
click at [523, 370] on button "14" at bounding box center [521, 373] width 19 height 19
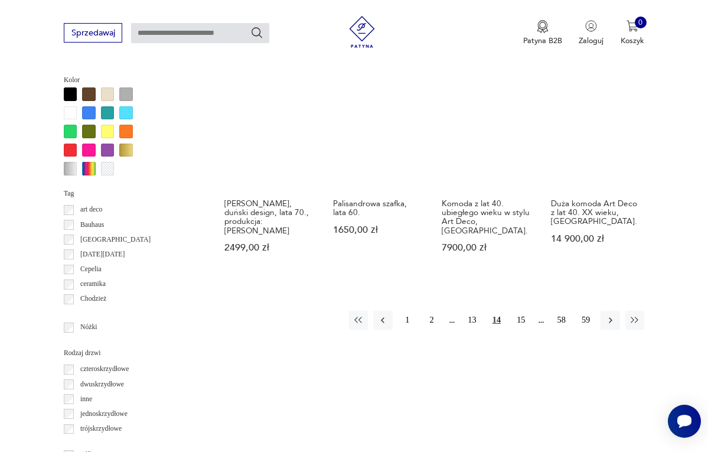
scroll to position [1018, 0]
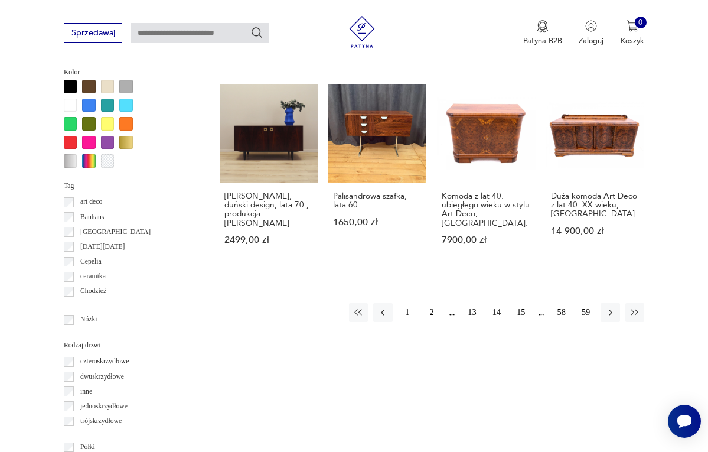
click at [523, 303] on button "15" at bounding box center [521, 312] width 19 height 19
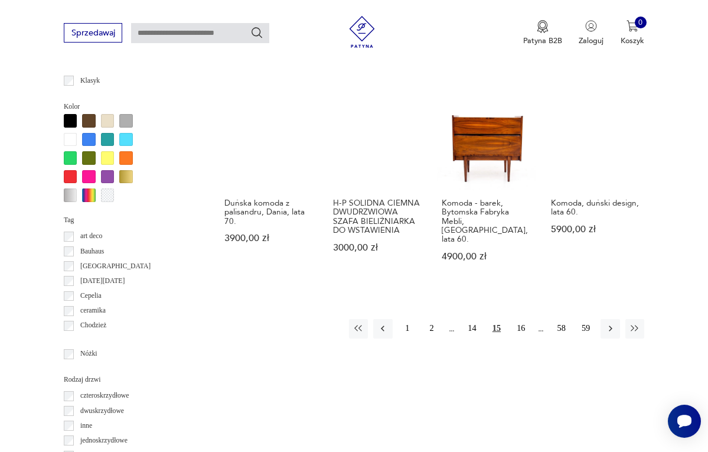
scroll to position [998, 0]
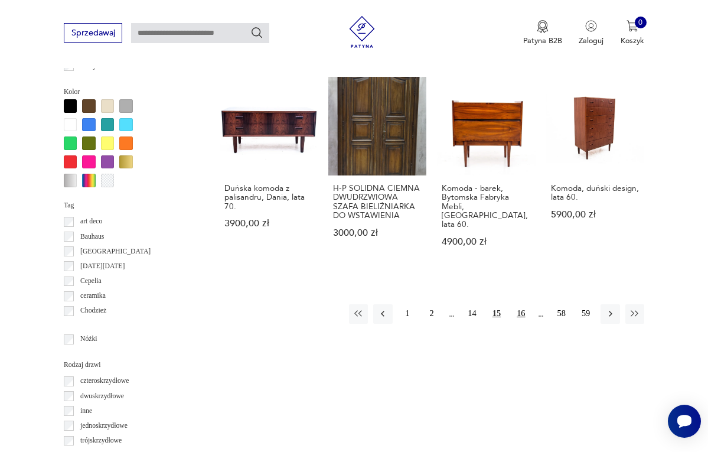
click at [523, 309] on button "16" at bounding box center [521, 313] width 19 height 19
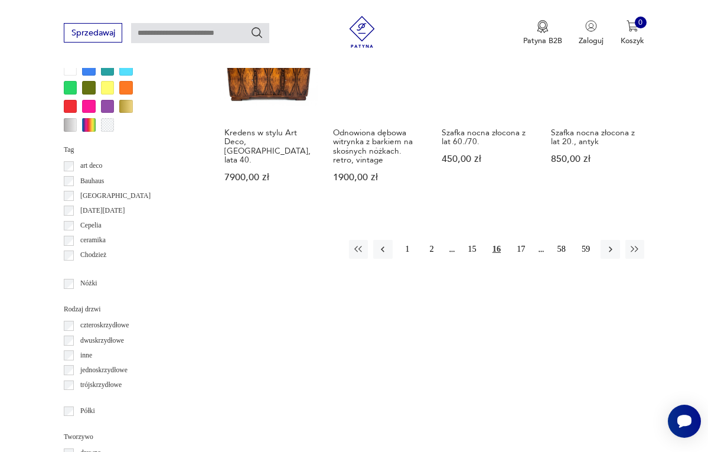
scroll to position [1057, 0]
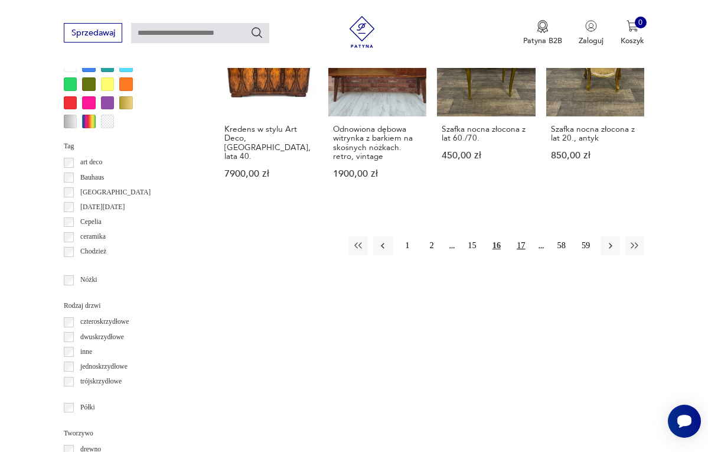
click at [523, 253] on button "17" at bounding box center [521, 245] width 19 height 19
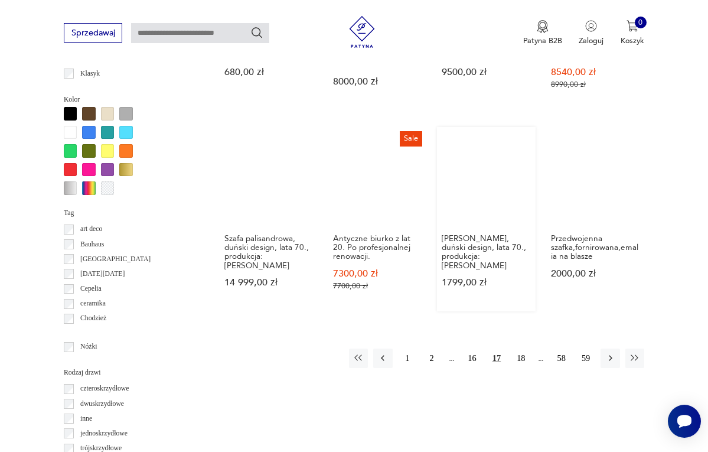
scroll to position [1005, 0]
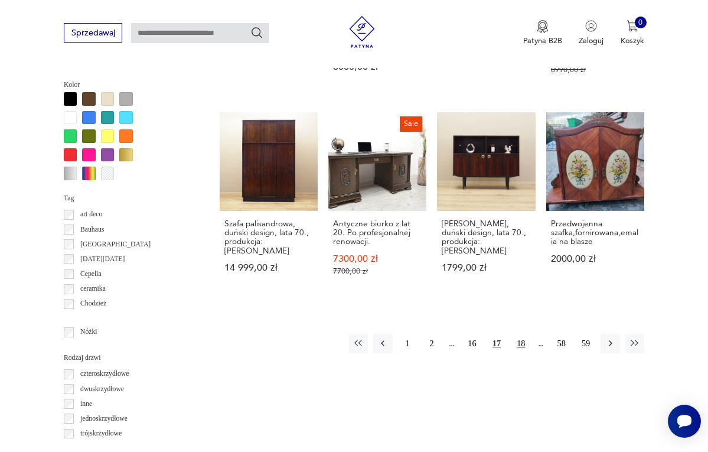
click at [522, 337] on button "18" at bounding box center [521, 343] width 19 height 19
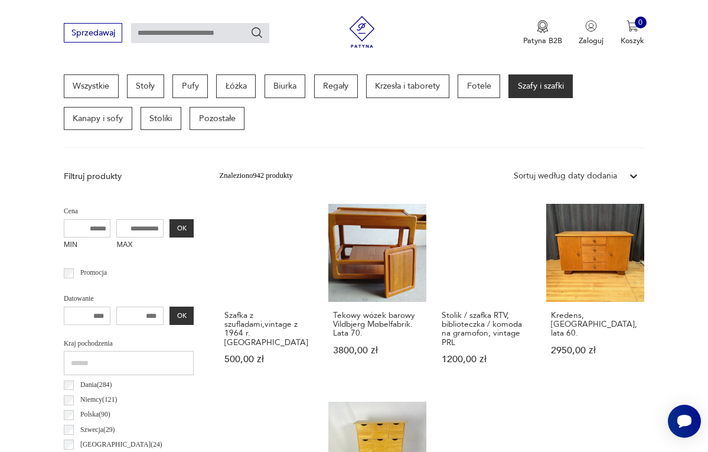
scroll to position [287, 0]
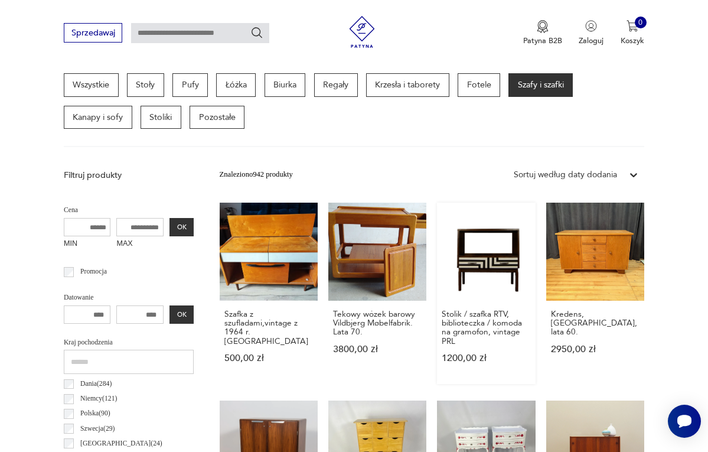
click at [489, 266] on link "Stolik / szafka RTV, biblioteczka / komoda na gramofon, vintage PRL 1200,00 zł" at bounding box center [486, 293] width 98 height 181
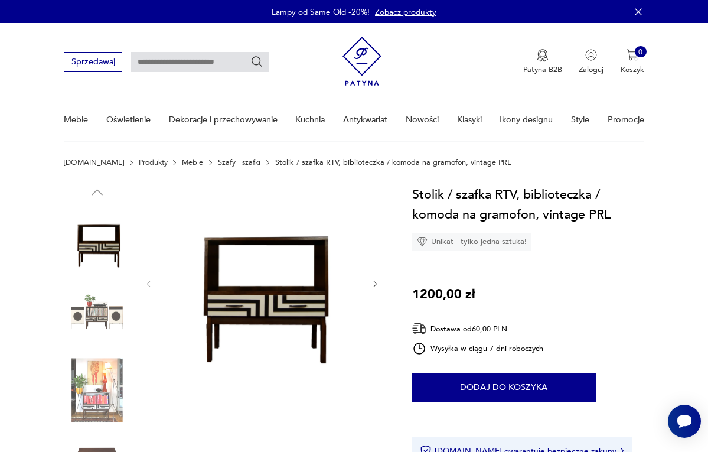
click at [375, 282] on icon "button" at bounding box center [375, 283] width 9 height 9
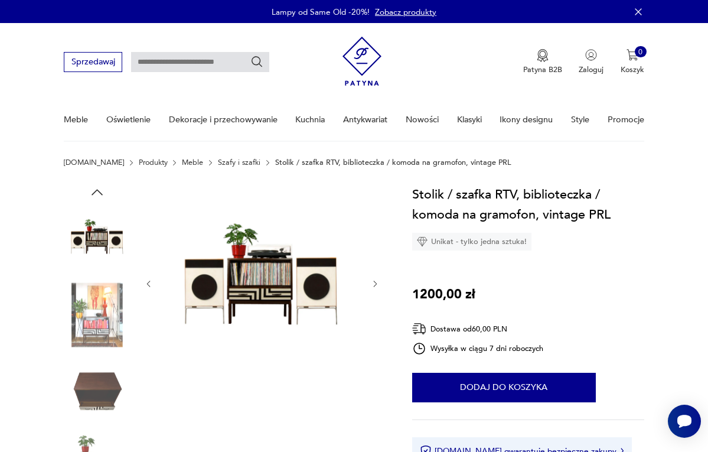
click at [375, 282] on icon "button" at bounding box center [375, 283] width 9 height 9
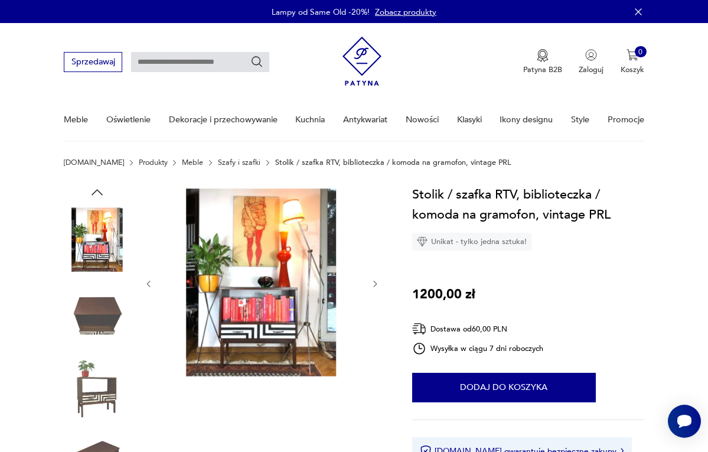
click at [375, 282] on icon "button" at bounding box center [375, 283] width 9 height 9
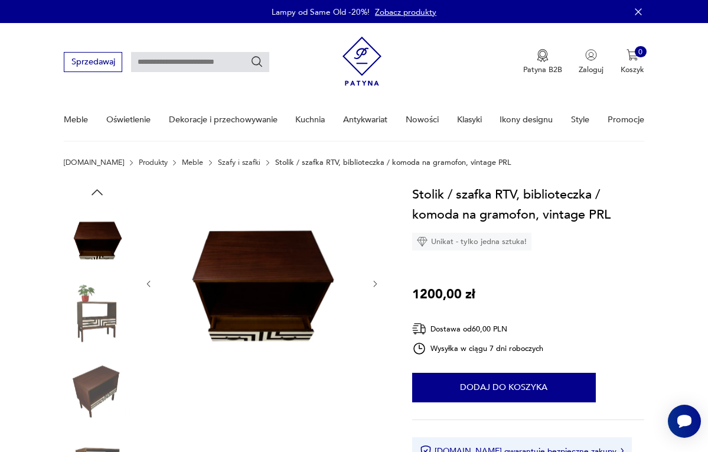
click at [375, 282] on icon "button" at bounding box center [375, 283] width 9 height 9
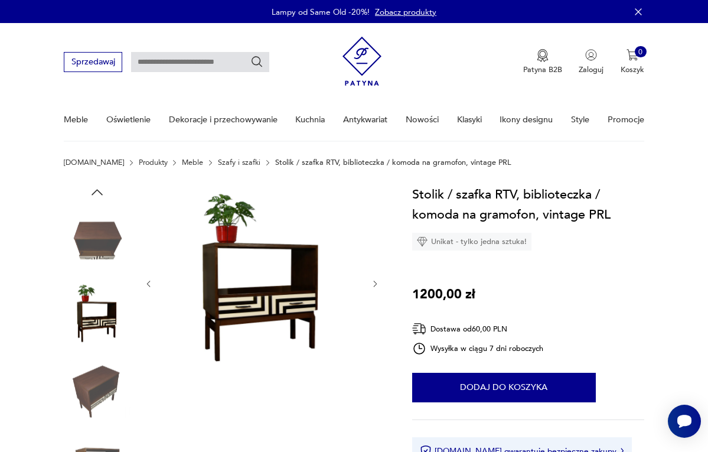
click at [375, 282] on icon "button" at bounding box center [375, 283] width 9 height 9
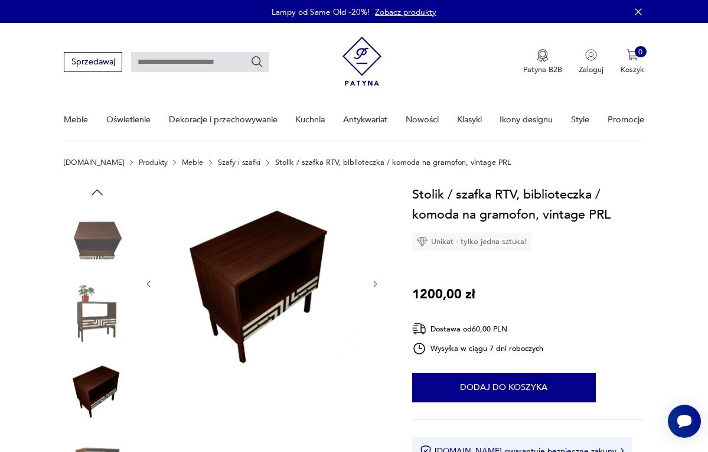
click at [375, 282] on icon "button" at bounding box center [375, 283] width 9 height 9
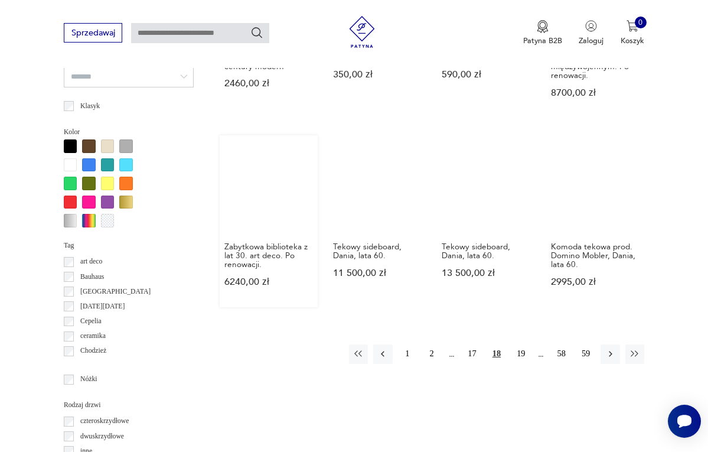
scroll to position [962, 0]
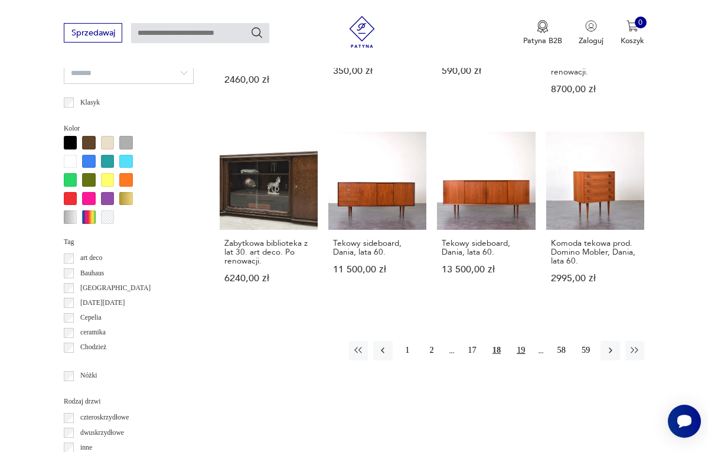
click at [524, 354] on button "19" at bounding box center [521, 350] width 19 height 19
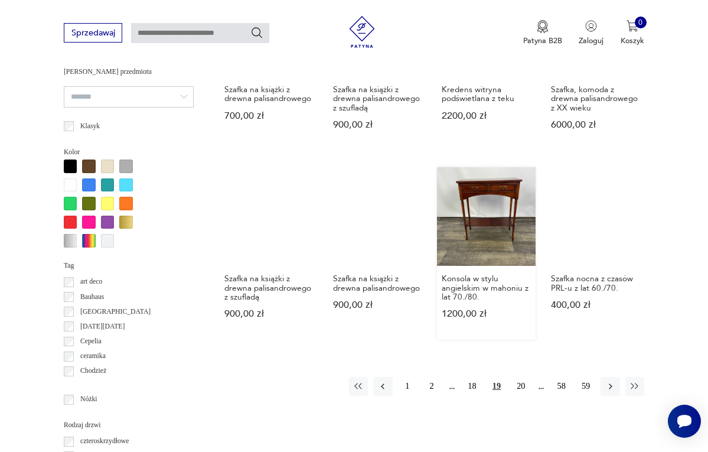
scroll to position [940, 0]
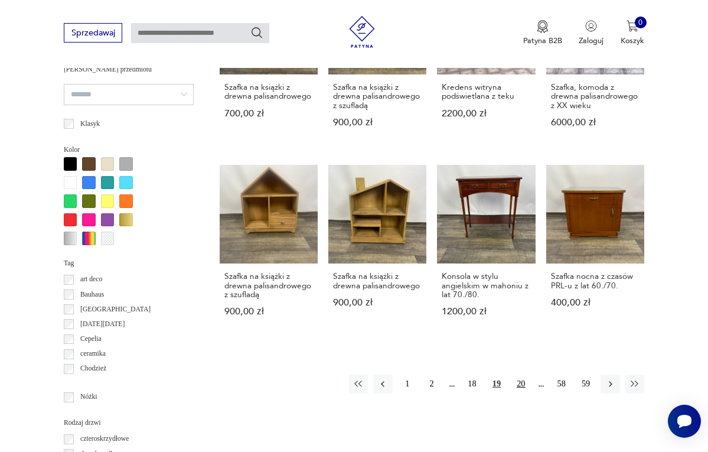
click at [521, 381] on button "20" at bounding box center [521, 384] width 19 height 19
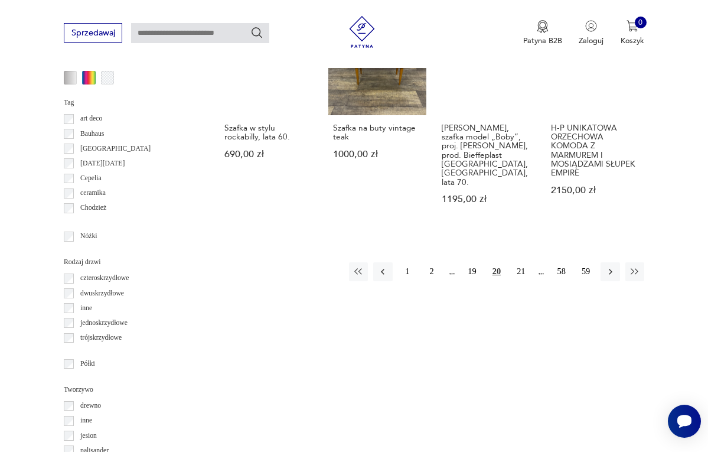
scroll to position [1111, 0]
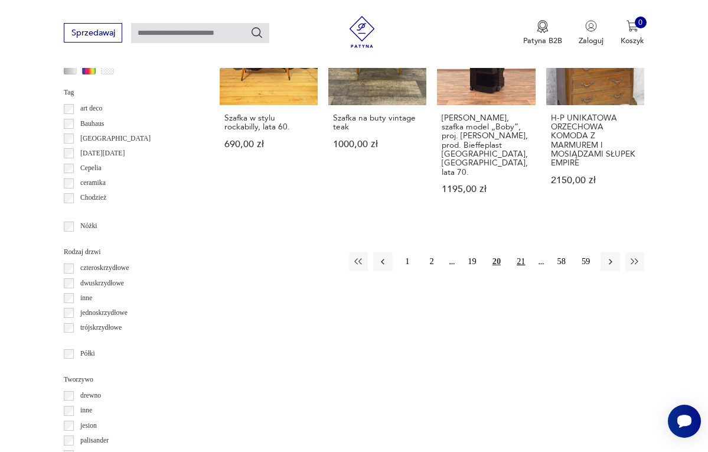
click at [521, 252] on button "21" at bounding box center [521, 261] width 19 height 19
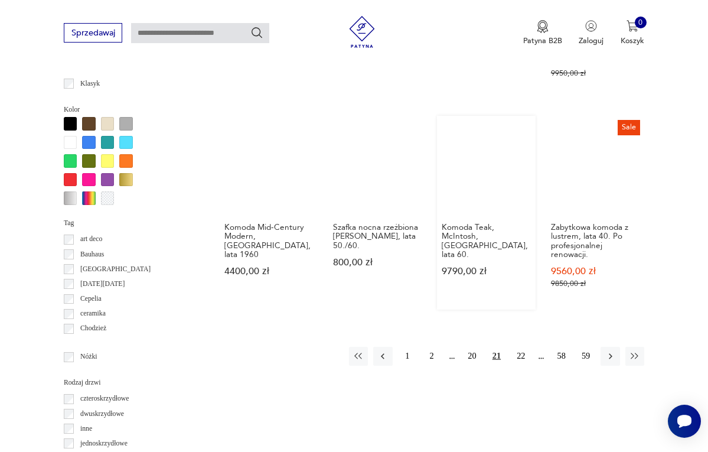
scroll to position [1022, 0]
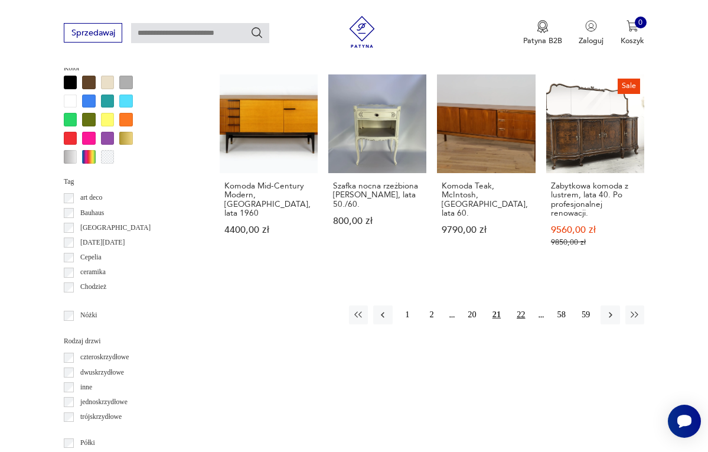
click at [520, 305] on button "22" at bounding box center [521, 314] width 19 height 19
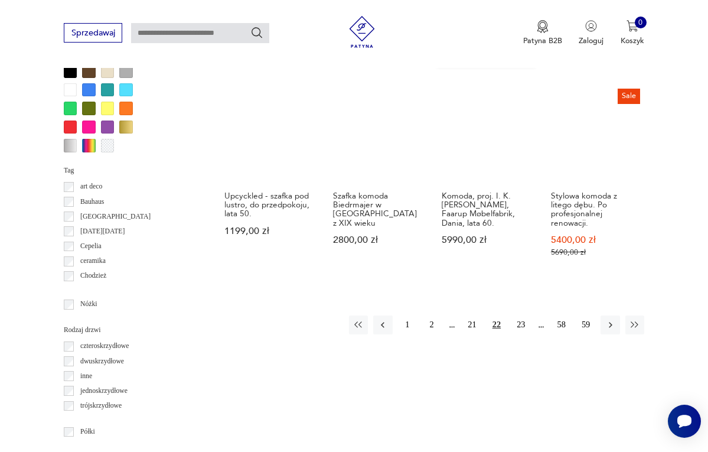
scroll to position [1054, 0]
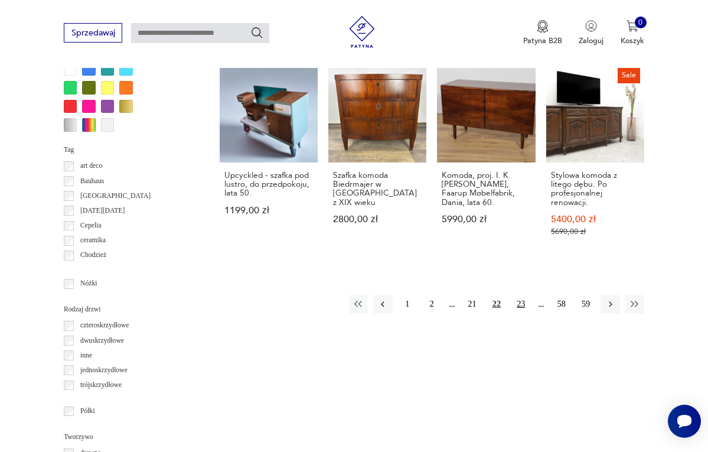
click at [524, 295] on button "23" at bounding box center [521, 304] width 19 height 19
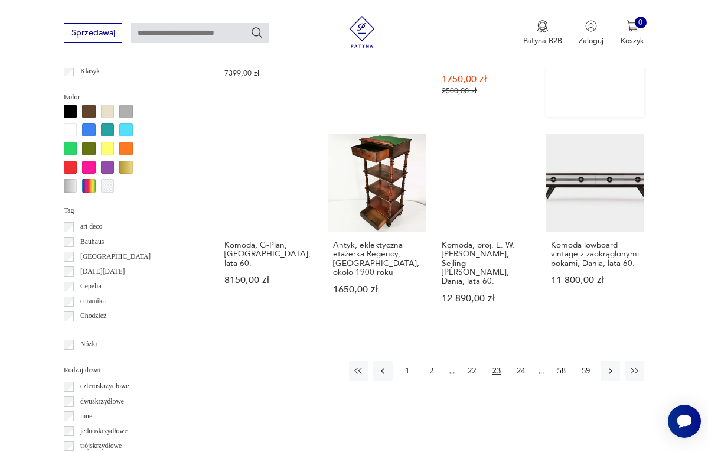
scroll to position [1000, 0]
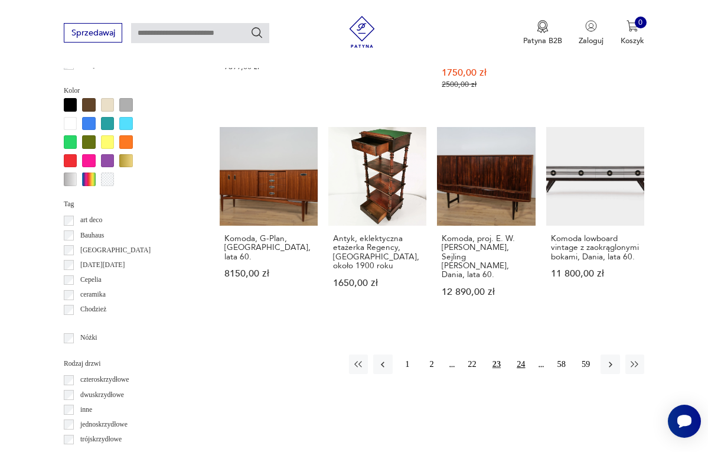
click at [521, 354] on button "24" at bounding box center [521, 363] width 19 height 19
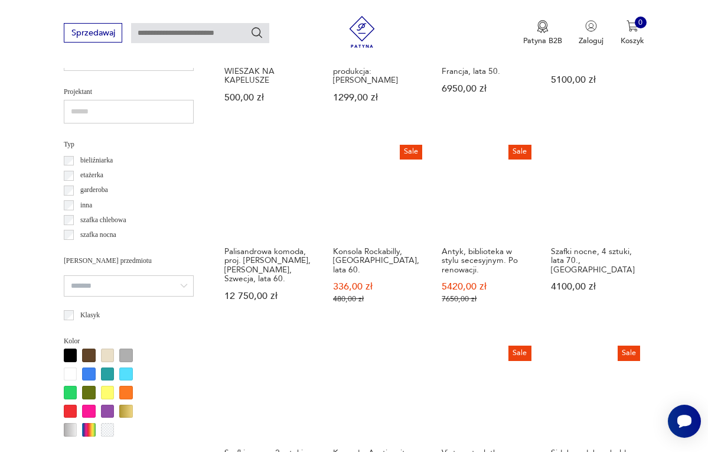
scroll to position [771, 0]
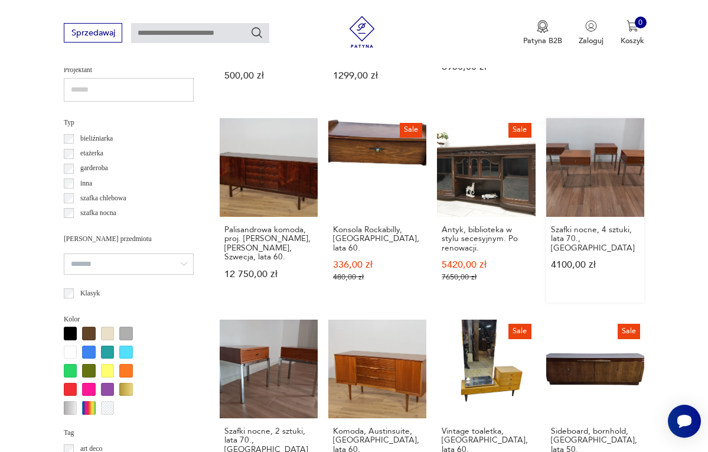
click at [593, 186] on link "Szafki nocne, 4 sztuki, lata 70., Włochy 4100,00 zł" at bounding box center [595, 210] width 98 height 184
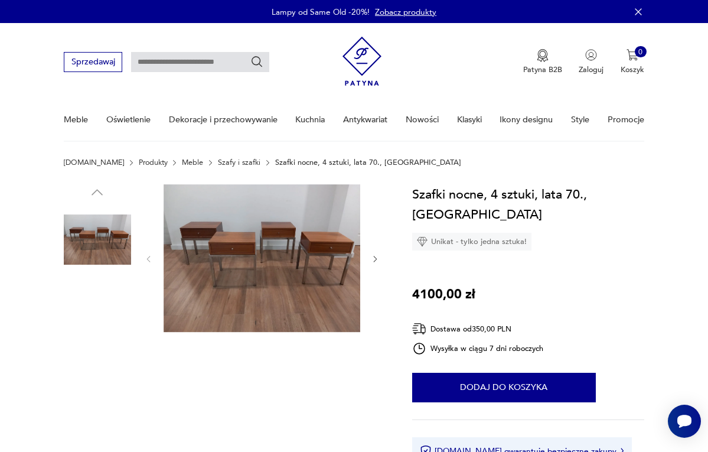
click at [331, 254] on img at bounding box center [262, 258] width 197 height 148
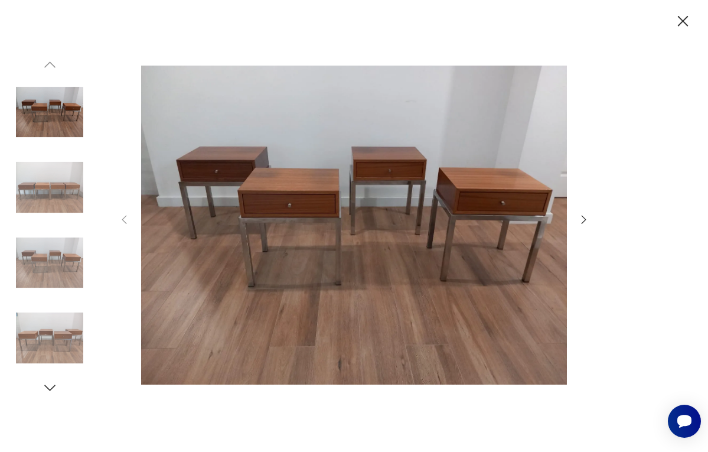
click at [580, 220] on icon "button" at bounding box center [584, 219] width 13 height 13
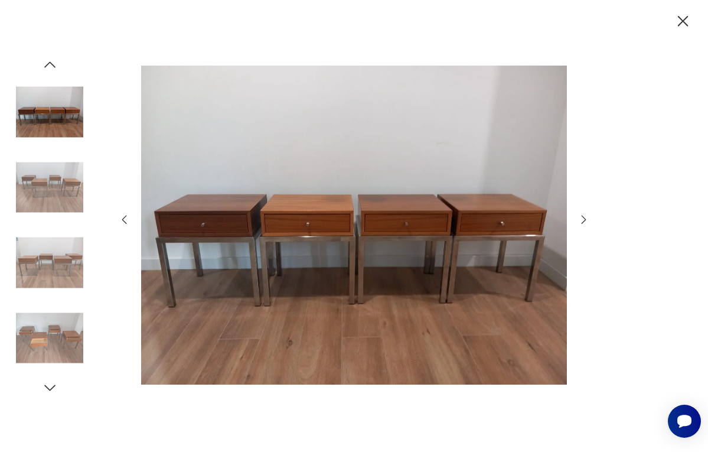
click at [580, 220] on icon "button" at bounding box center [584, 219] width 13 height 13
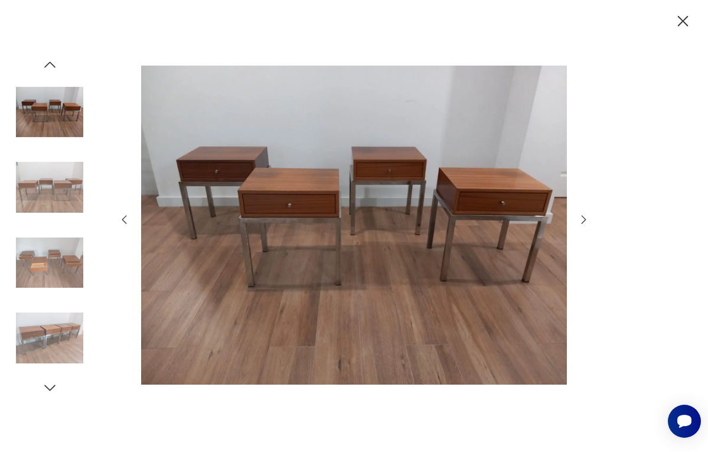
click at [580, 220] on icon "button" at bounding box center [584, 219] width 13 height 13
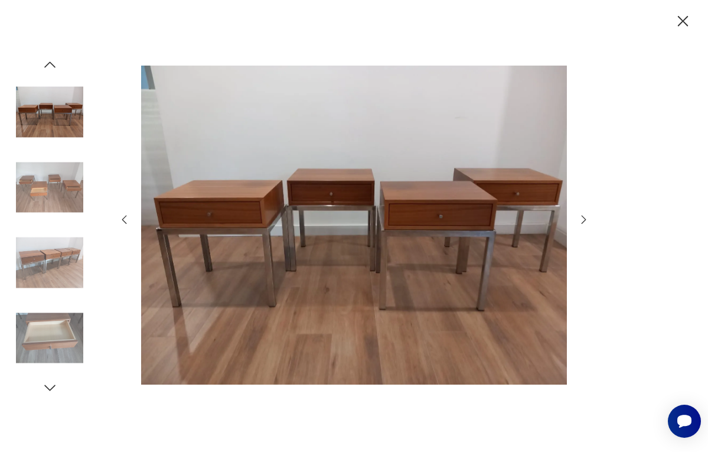
click at [580, 220] on icon "button" at bounding box center [584, 219] width 13 height 13
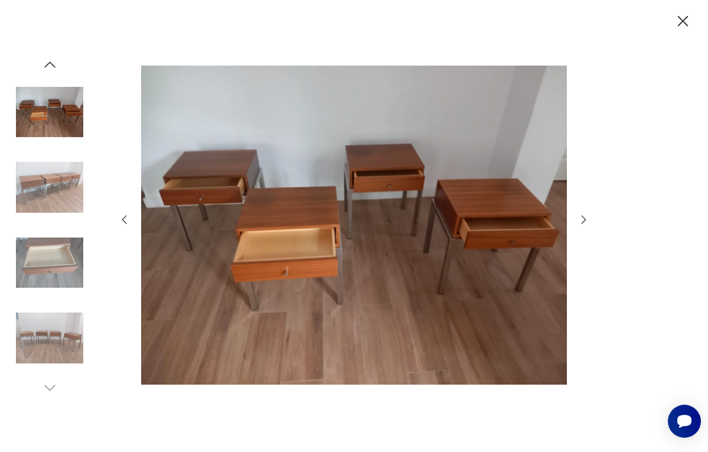
click at [580, 220] on icon "button" at bounding box center [584, 219] width 13 height 13
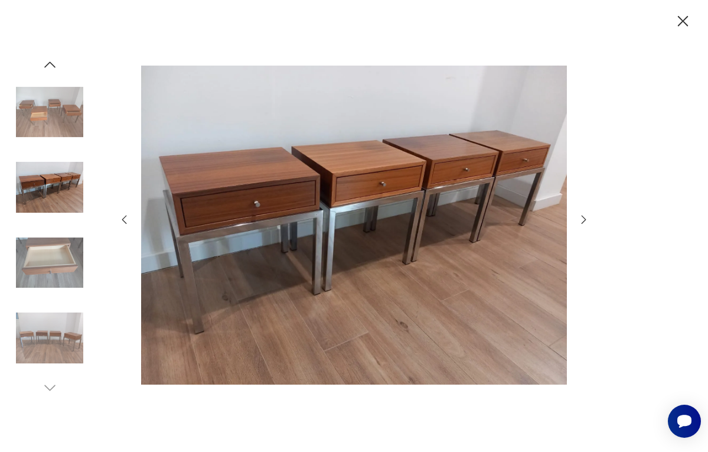
click at [580, 220] on icon "button" at bounding box center [584, 219] width 13 height 13
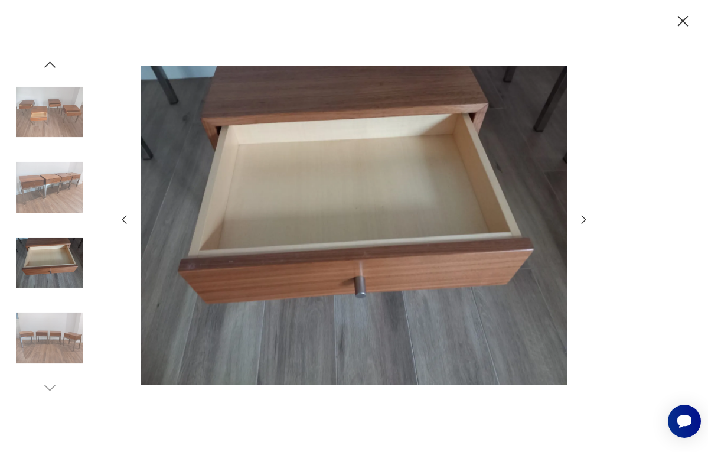
click at [580, 220] on icon "button" at bounding box center [584, 219] width 13 height 13
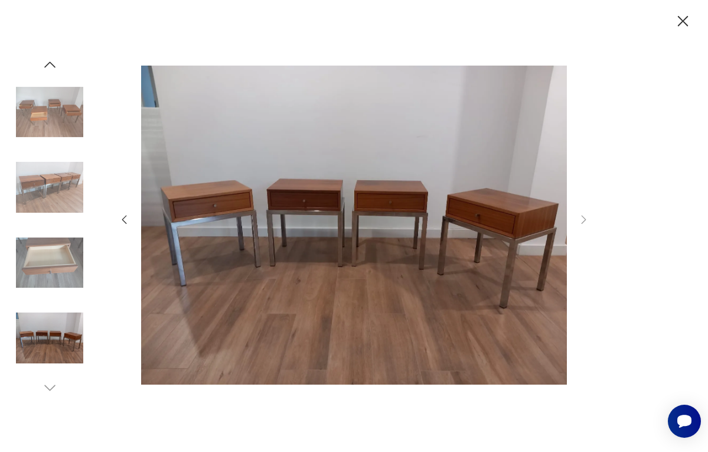
click at [84, 337] on div at bounding box center [354, 226] width 708 height 452
click at [193, 182] on img at bounding box center [354, 225] width 426 height 362
click at [70, 101] on img at bounding box center [49, 112] width 67 height 67
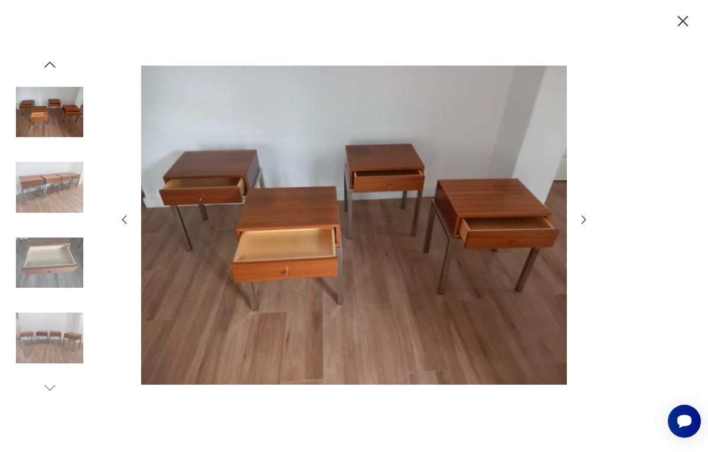
click at [219, 239] on img at bounding box center [354, 225] width 426 height 362
click at [66, 340] on img at bounding box center [49, 337] width 67 height 67
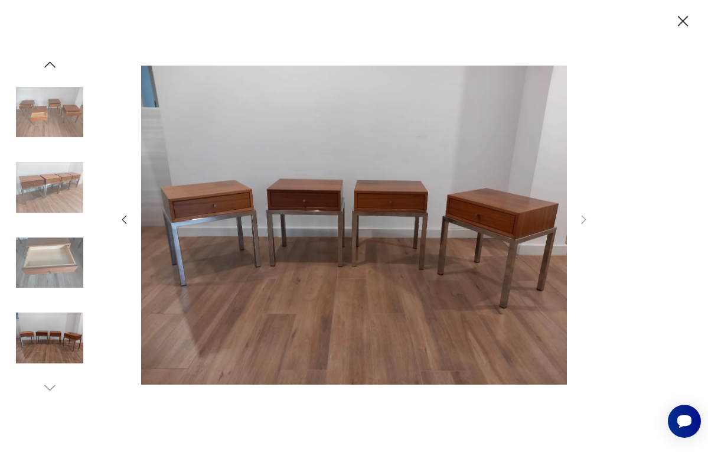
click at [54, 196] on img at bounding box center [49, 187] width 67 height 67
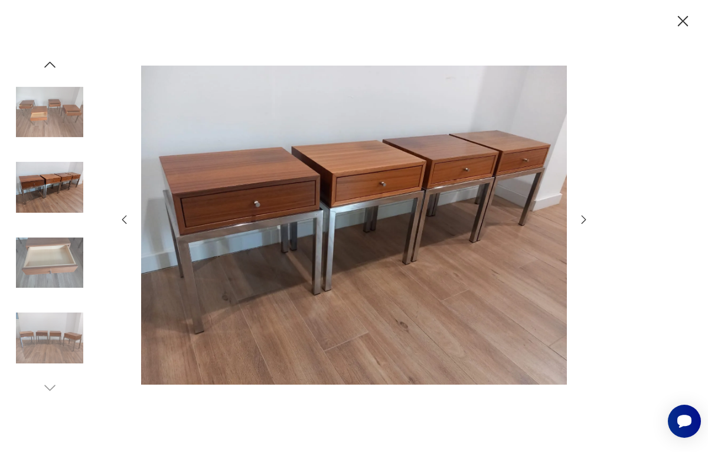
click at [683, 22] on icon "button" at bounding box center [683, 21] width 19 height 19
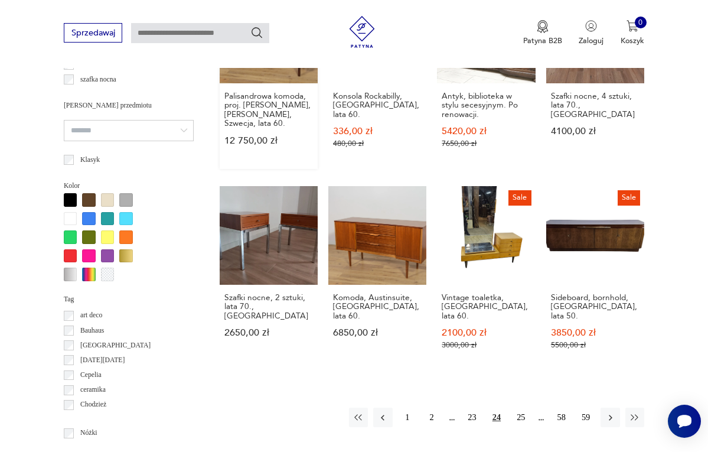
scroll to position [905, 0]
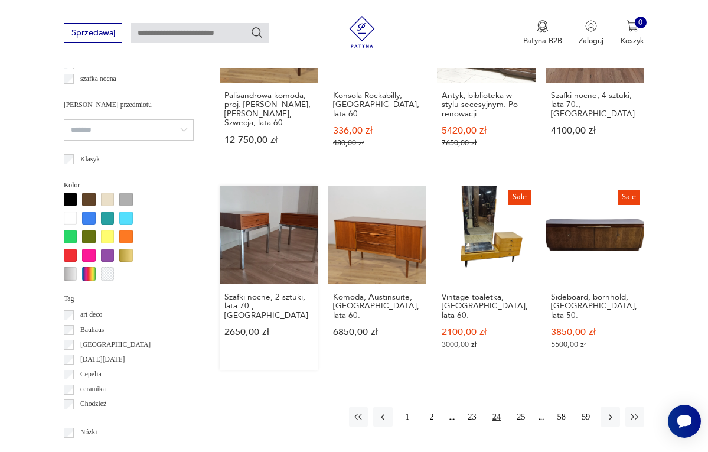
click at [224, 239] on link "Szafki nocne, 2 sztuki, lata 70., [GEOGRAPHIC_DATA] 2650,00 zł" at bounding box center [269, 277] width 98 height 184
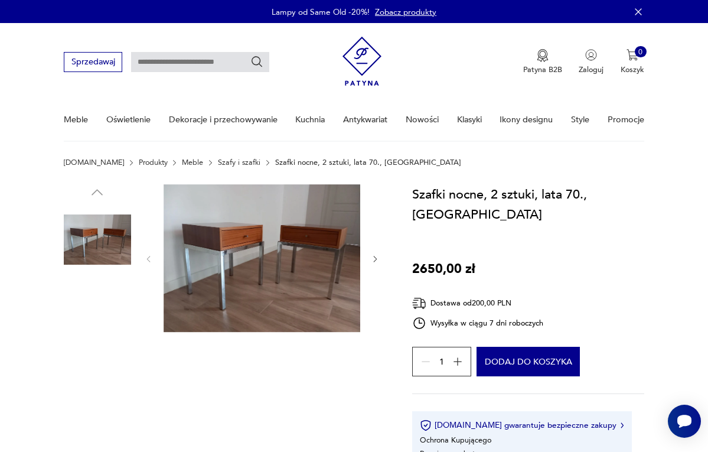
click at [269, 251] on img at bounding box center [262, 258] width 197 height 148
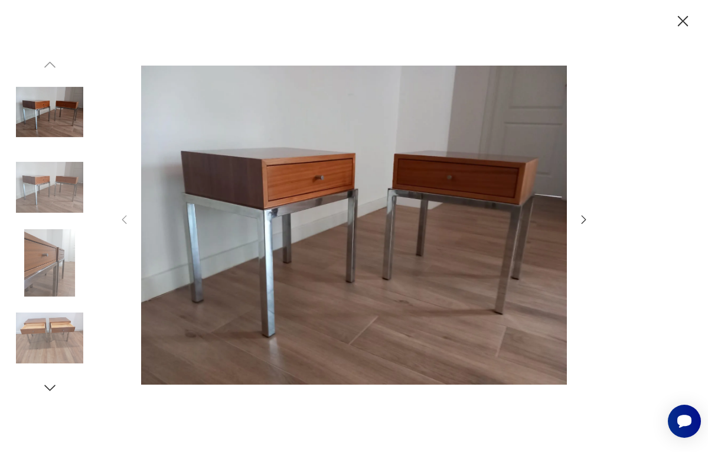
click at [577, 221] on div at bounding box center [354, 225] width 473 height 363
click at [582, 216] on icon "button" at bounding box center [584, 219] width 13 height 13
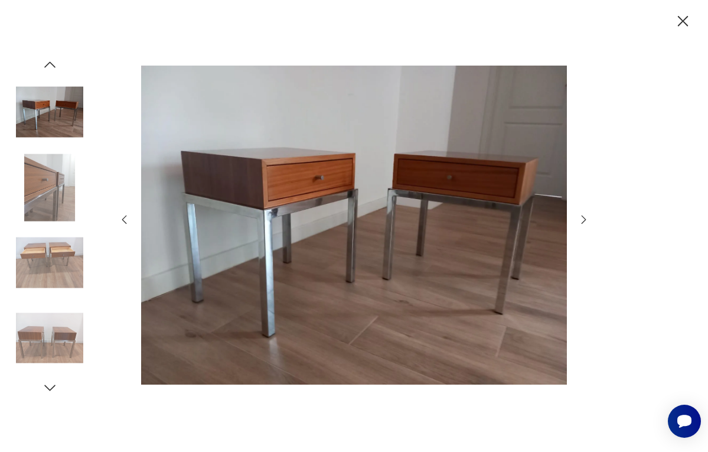
click at [582, 216] on icon "button" at bounding box center [584, 219] width 13 height 13
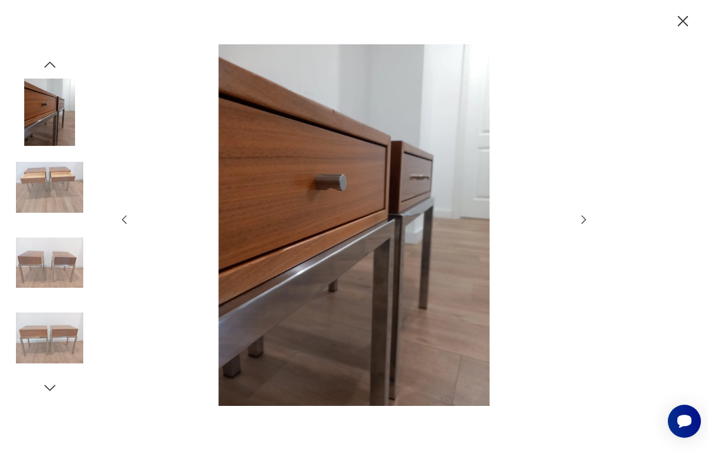
click at [582, 216] on icon "button" at bounding box center [584, 219] width 13 height 13
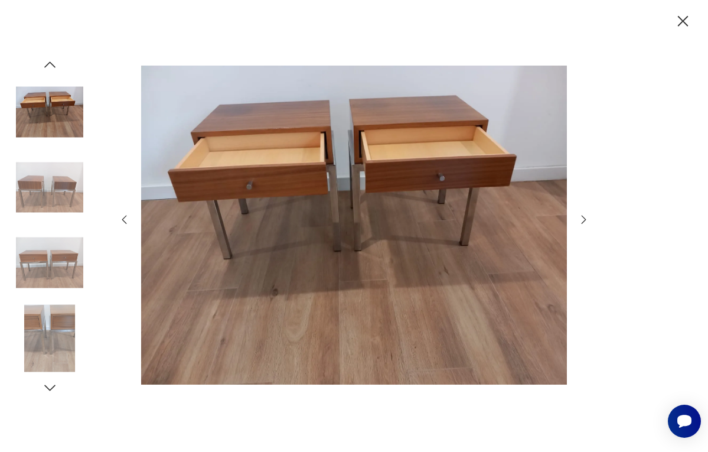
click at [582, 216] on icon "button" at bounding box center [584, 219] width 13 height 13
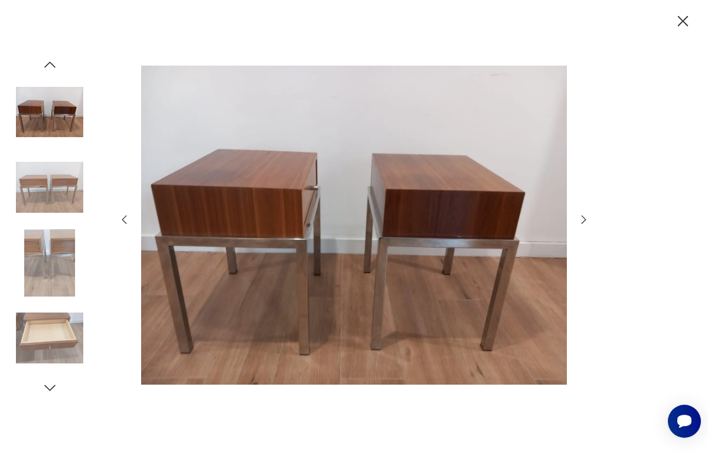
click at [582, 216] on icon "button" at bounding box center [584, 219] width 13 height 13
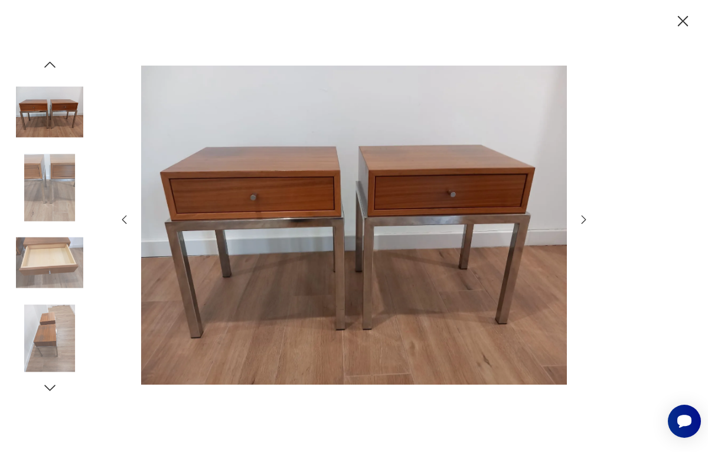
click at [582, 216] on icon "button" at bounding box center [584, 219] width 13 height 13
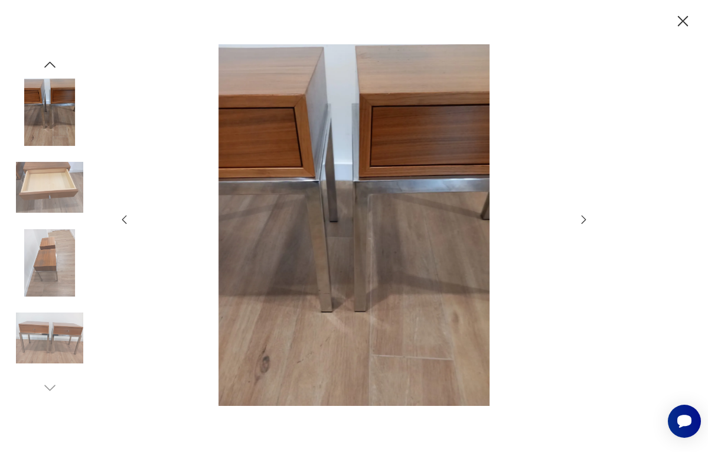
click at [582, 216] on icon "button" at bounding box center [584, 219] width 13 height 13
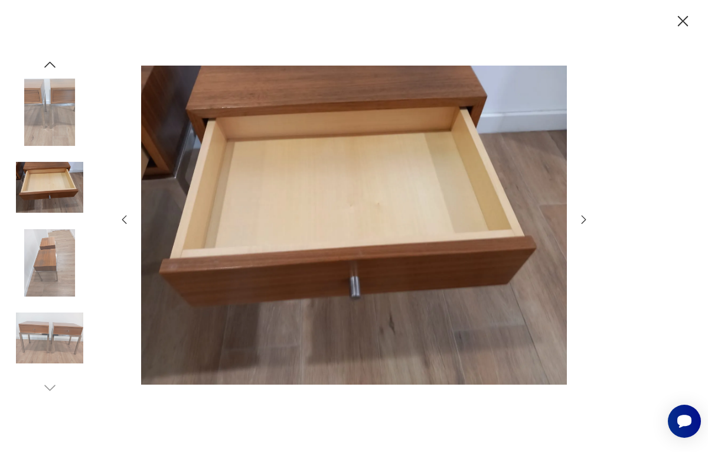
click at [582, 216] on icon "button" at bounding box center [584, 219] width 13 height 13
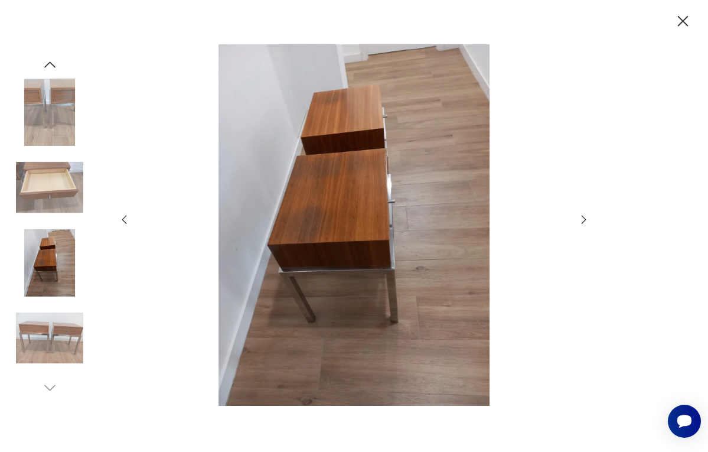
click at [582, 216] on icon "button" at bounding box center [584, 219] width 13 height 13
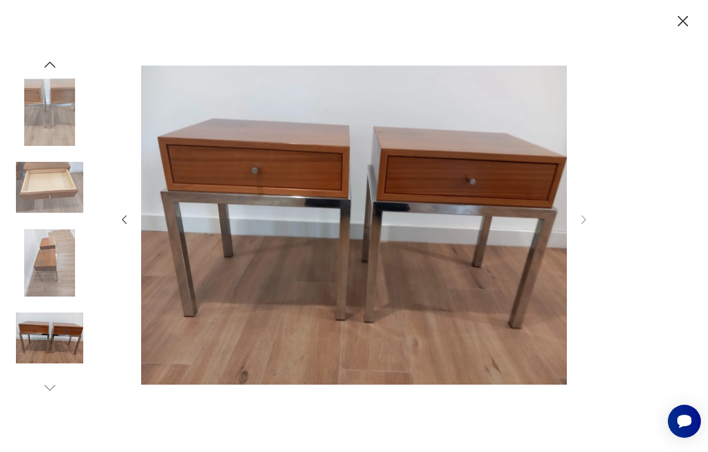
click at [685, 19] on icon "button" at bounding box center [683, 21] width 11 height 11
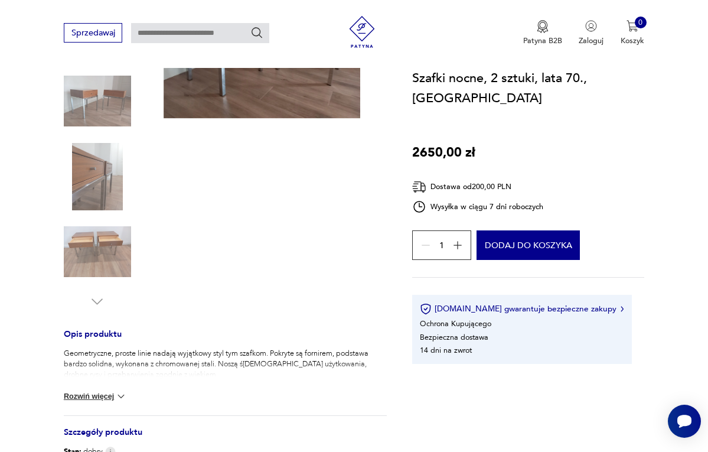
scroll to position [211, 0]
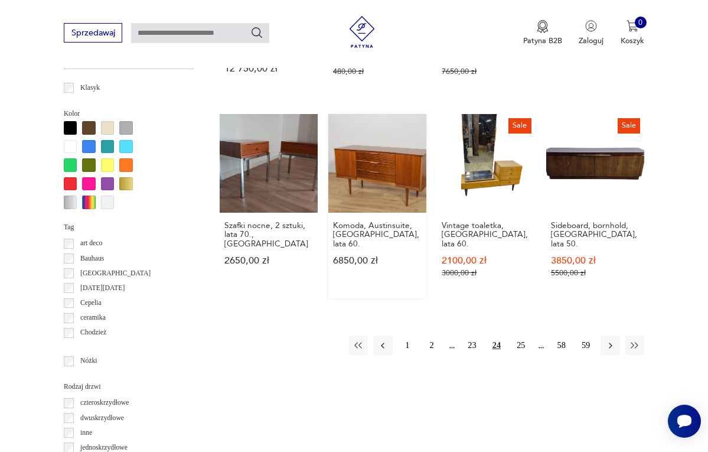
scroll to position [994, 0]
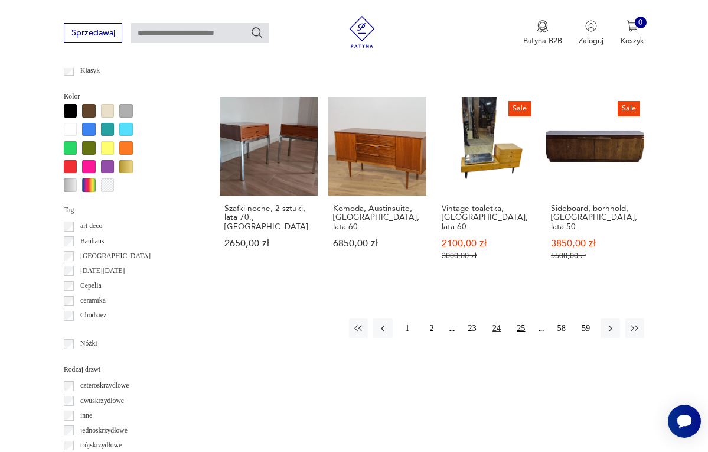
click at [520, 318] on button "25" at bounding box center [521, 327] width 19 height 19
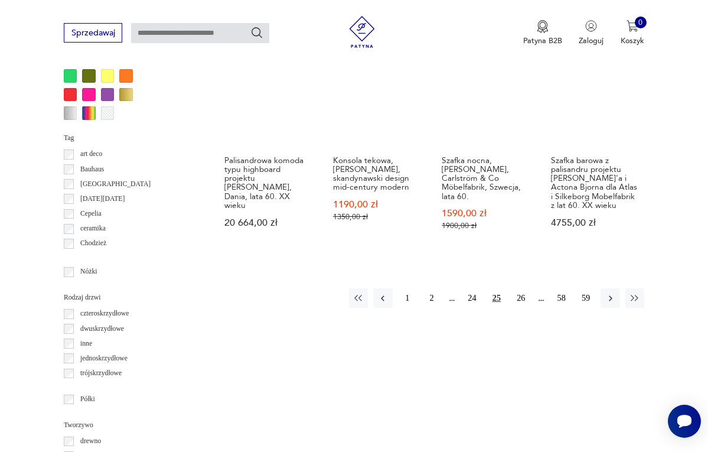
scroll to position [1067, 0]
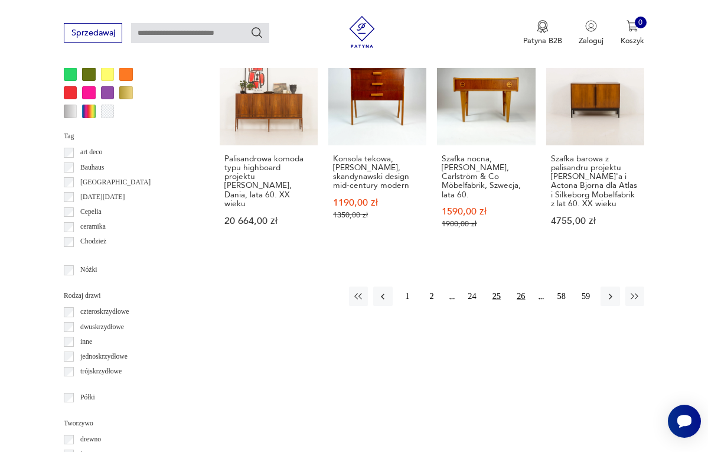
click at [523, 287] on button "26" at bounding box center [521, 296] width 19 height 19
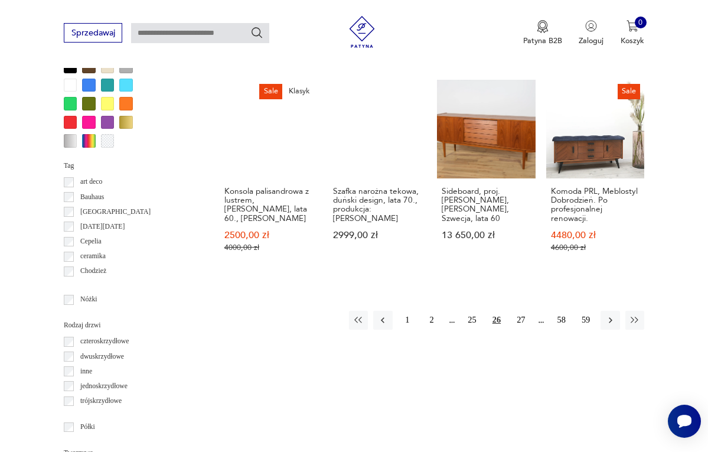
scroll to position [1055, 0]
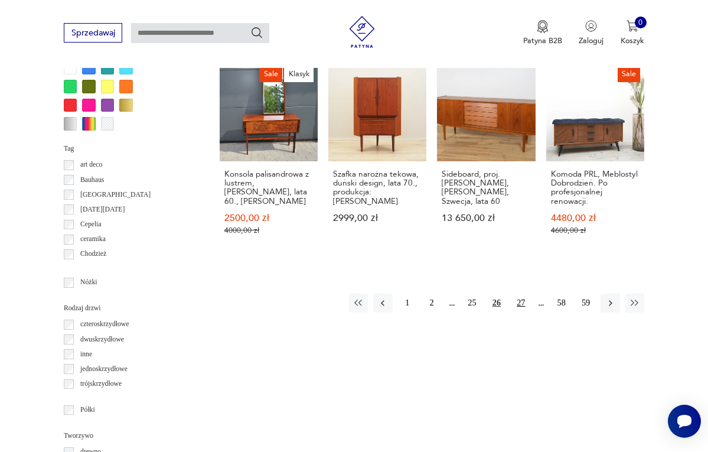
click at [522, 294] on button "27" at bounding box center [521, 303] width 19 height 19
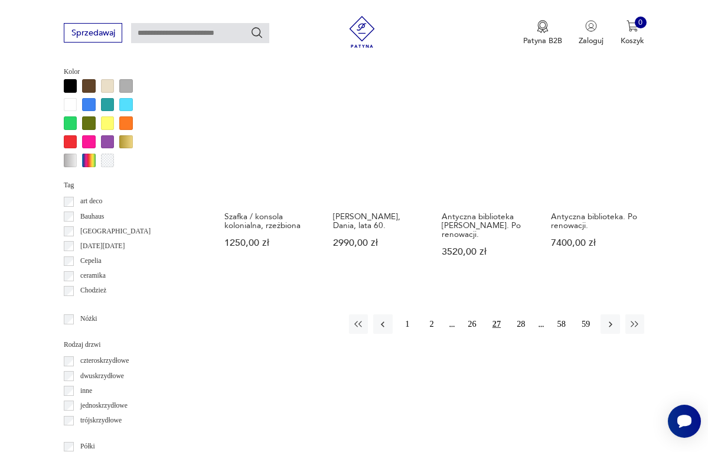
scroll to position [1024, 0]
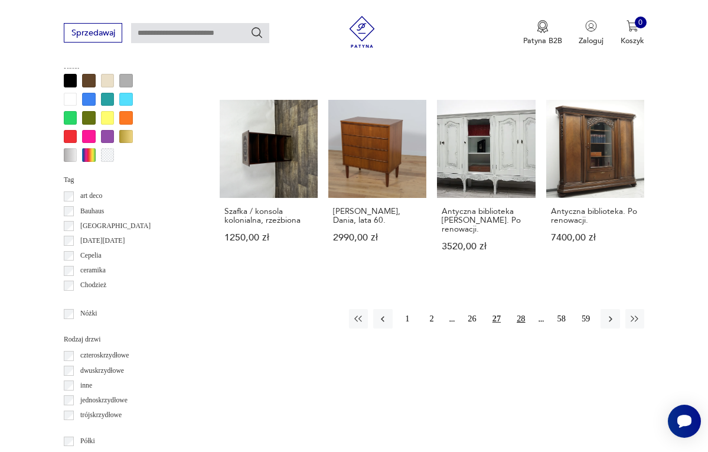
click at [522, 309] on button "28" at bounding box center [521, 318] width 19 height 19
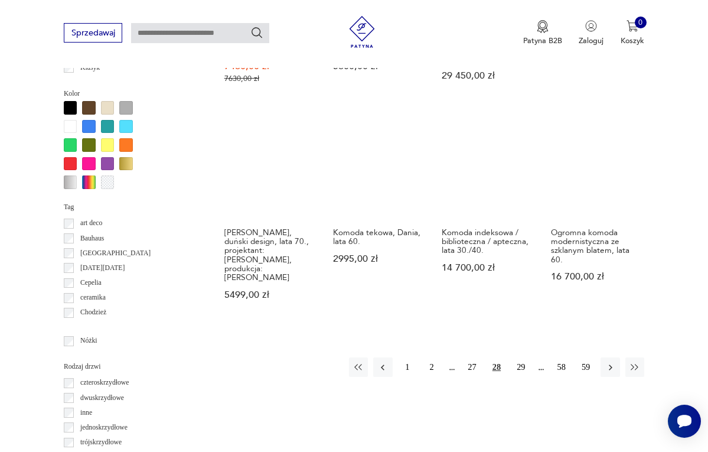
scroll to position [998, 0]
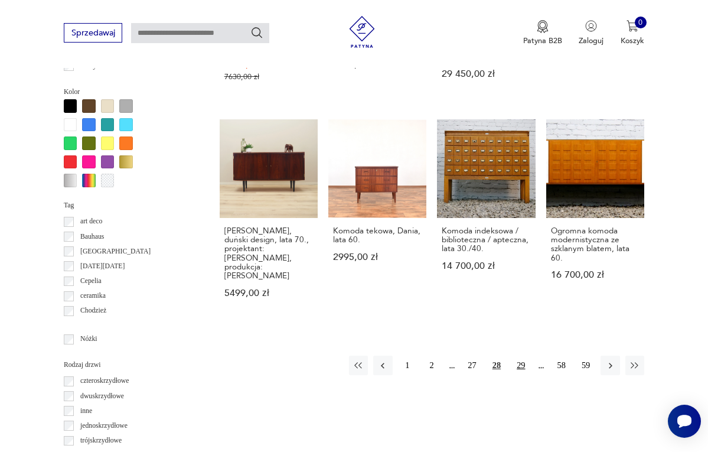
click at [523, 356] on button "29" at bounding box center [521, 365] width 19 height 19
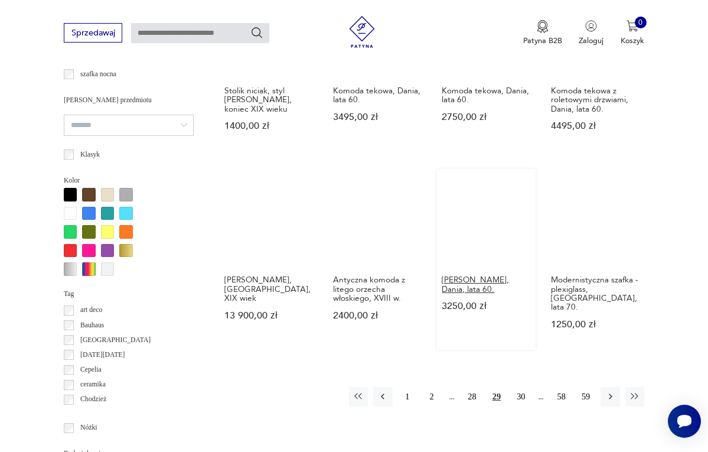
scroll to position [912, 0]
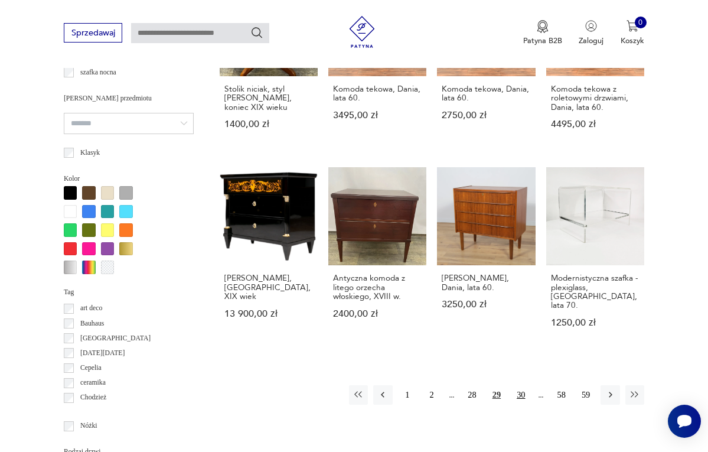
click at [521, 393] on button "30" at bounding box center [521, 394] width 19 height 19
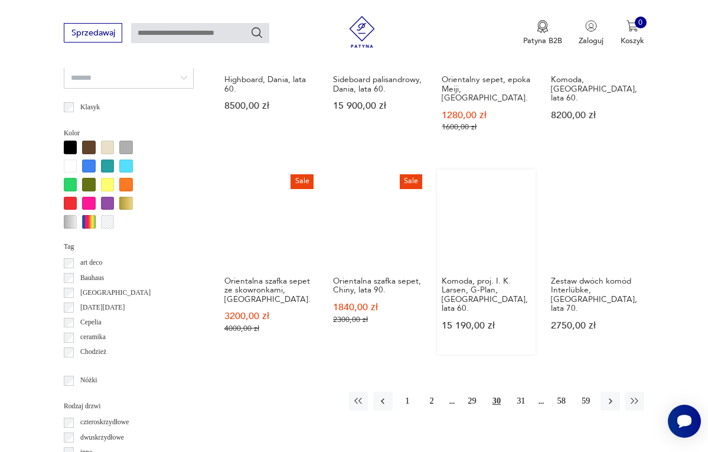
scroll to position [978, 0]
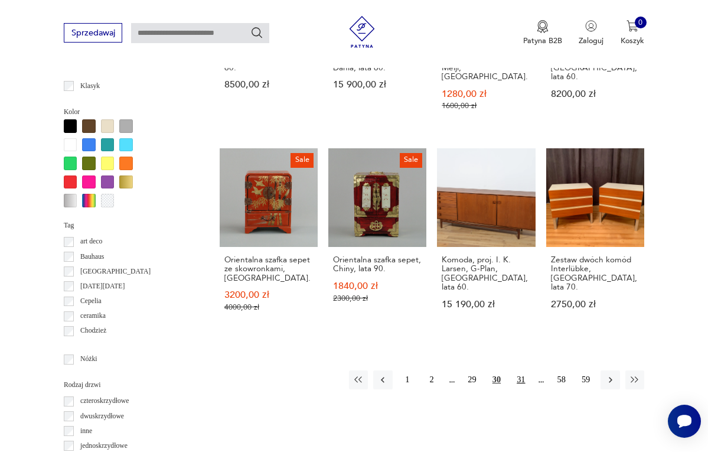
click at [518, 370] on button "31" at bounding box center [521, 379] width 19 height 19
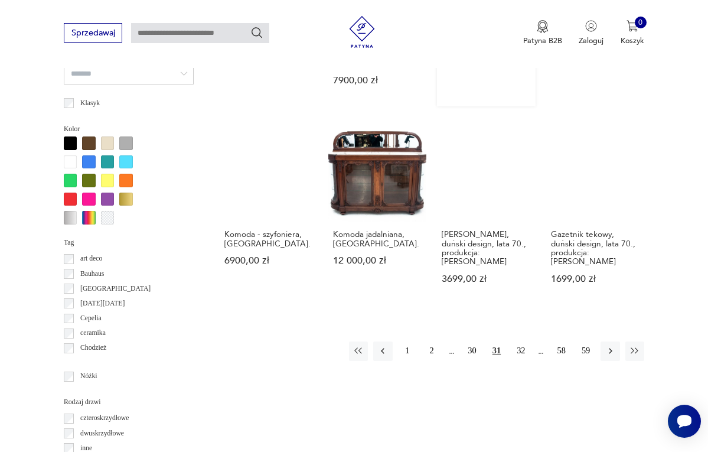
scroll to position [970, 0]
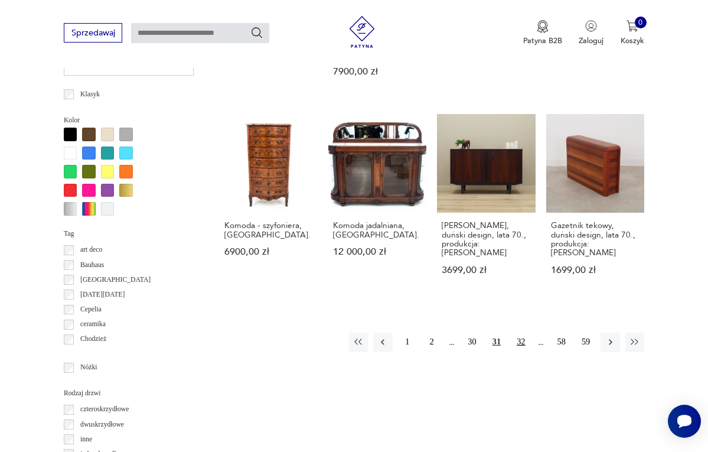
click at [519, 336] on button "32" at bounding box center [521, 342] width 19 height 19
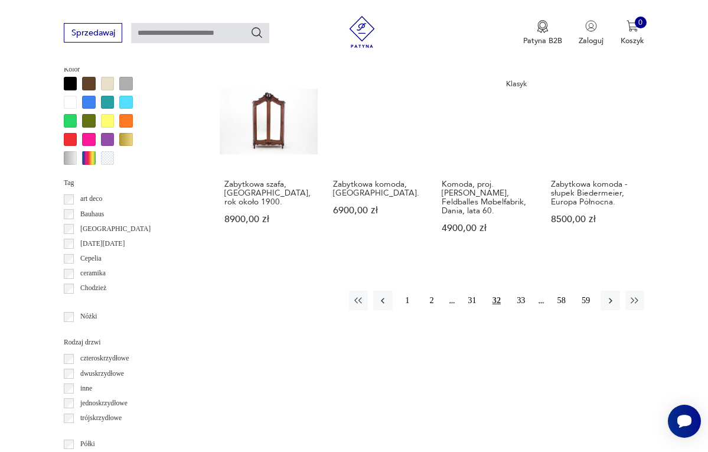
scroll to position [1036, 0]
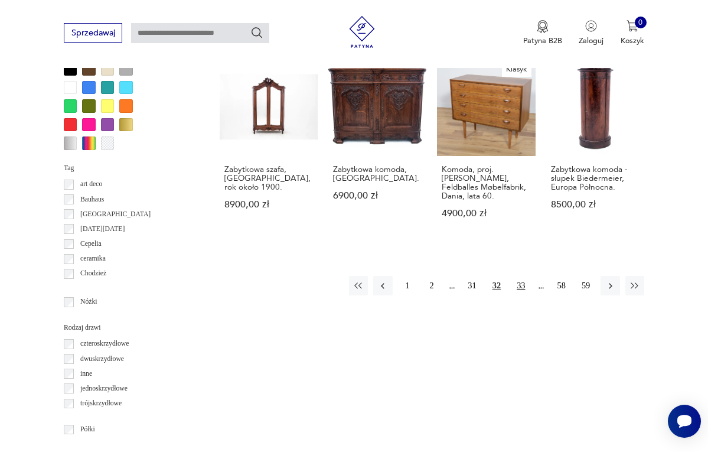
click at [523, 276] on button "33" at bounding box center [521, 285] width 19 height 19
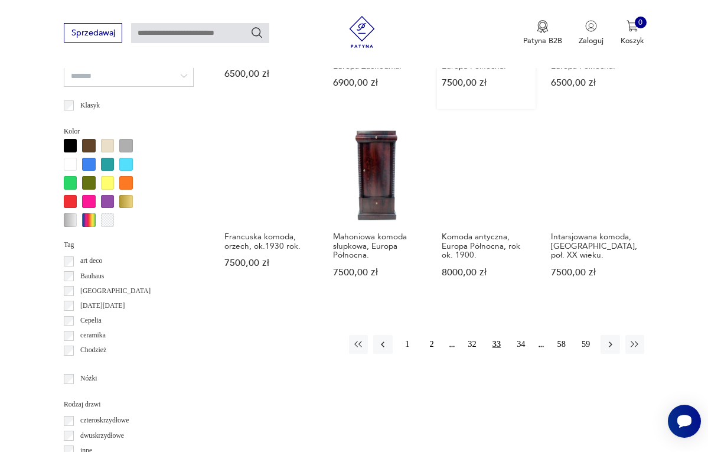
scroll to position [967, 0]
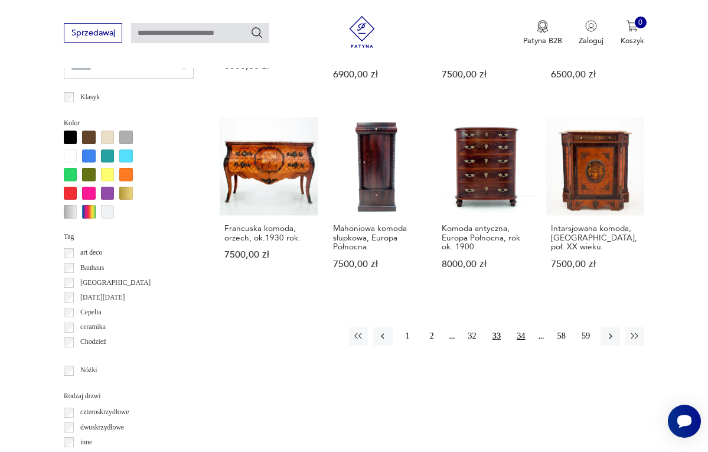
click at [523, 341] on button "34" at bounding box center [521, 336] width 19 height 19
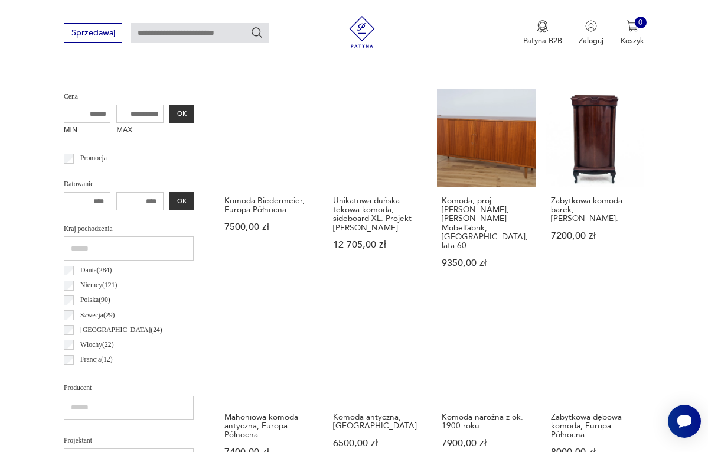
scroll to position [272, 0]
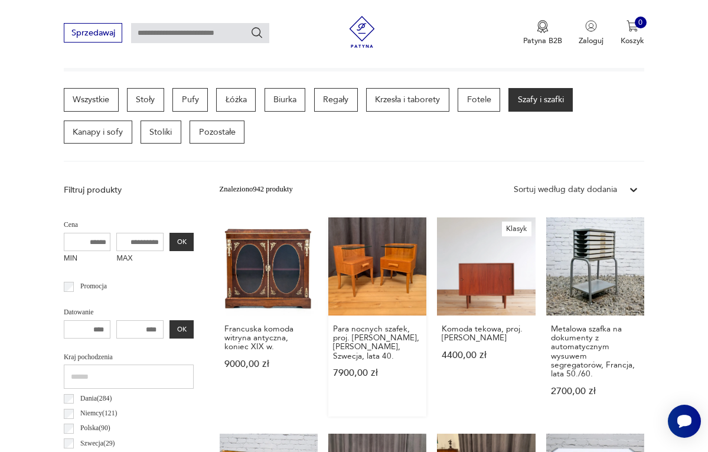
click at [357, 279] on link "Para nocnych szafek, proj. [PERSON_NAME], [PERSON_NAME], Szwecja, lata 40. 7900…" at bounding box center [377, 316] width 98 height 199
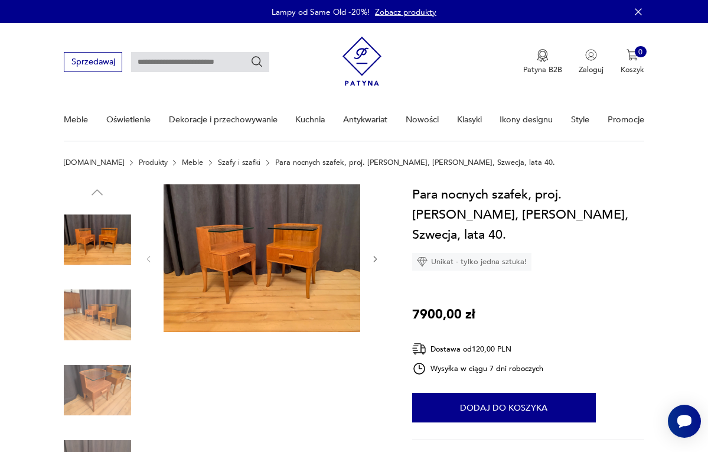
click at [375, 255] on icon "button" at bounding box center [375, 259] width 9 height 9
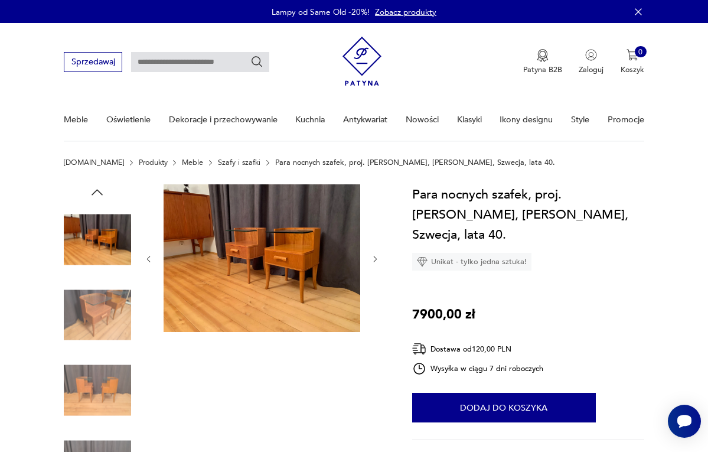
click at [375, 255] on icon "button" at bounding box center [375, 259] width 9 height 9
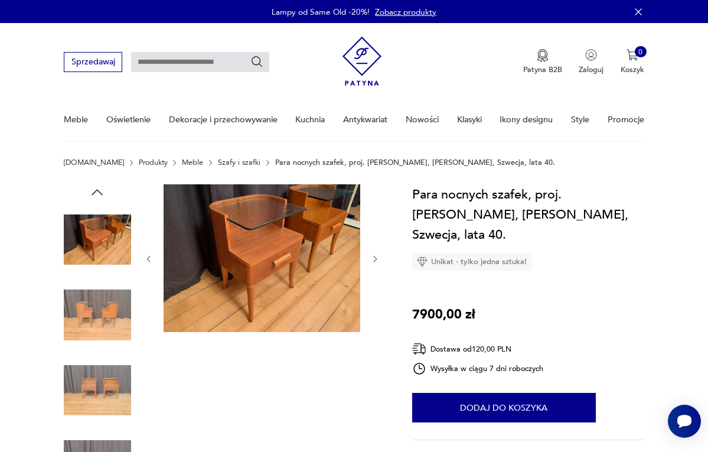
click at [375, 255] on icon "button" at bounding box center [375, 259] width 9 height 9
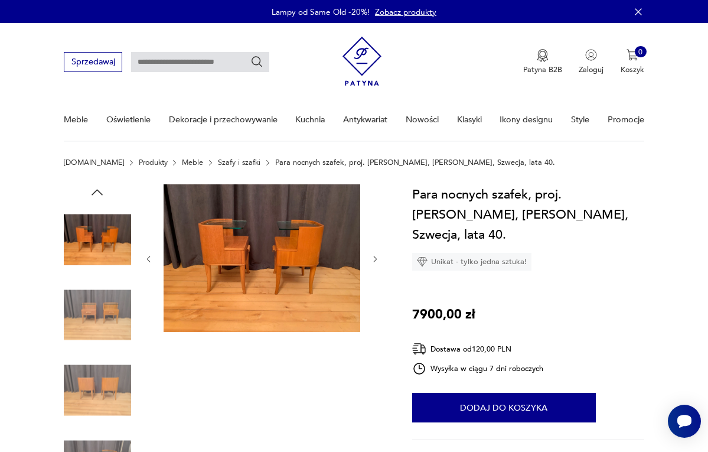
click at [375, 255] on icon "button" at bounding box center [375, 259] width 9 height 9
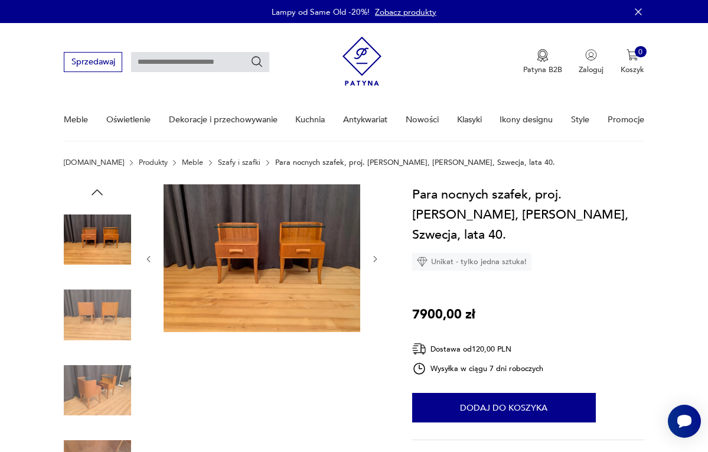
click at [375, 255] on icon "button" at bounding box center [375, 259] width 9 height 9
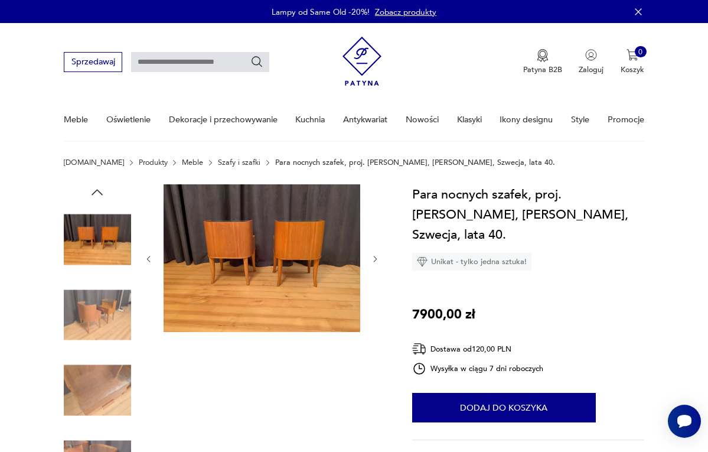
click at [375, 255] on icon "button" at bounding box center [375, 259] width 9 height 9
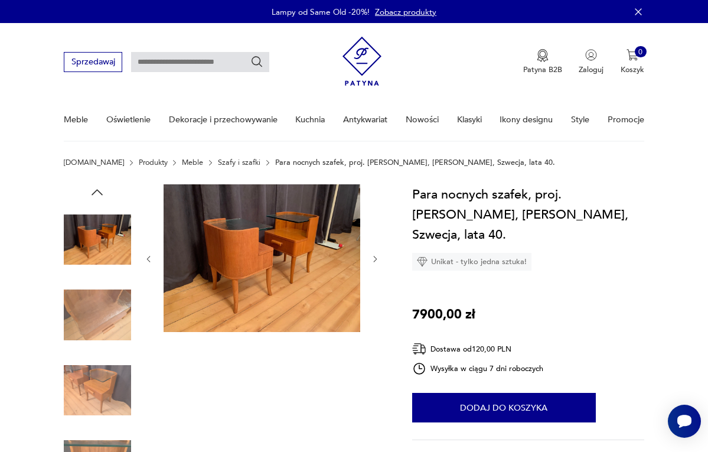
click at [375, 255] on icon "button" at bounding box center [375, 259] width 9 height 9
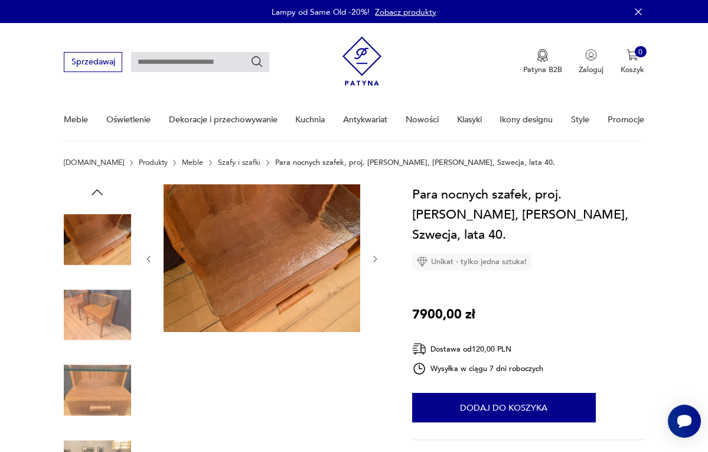
click at [375, 255] on icon "button" at bounding box center [375, 259] width 9 height 9
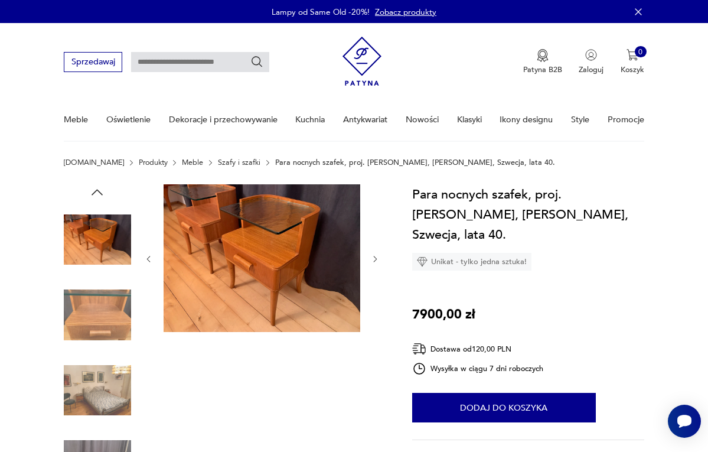
click at [375, 255] on icon "button" at bounding box center [375, 259] width 9 height 9
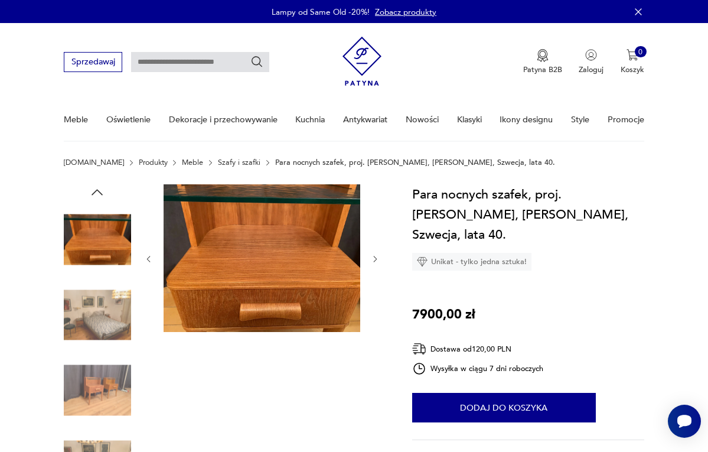
click at [375, 255] on icon "button" at bounding box center [375, 259] width 9 height 9
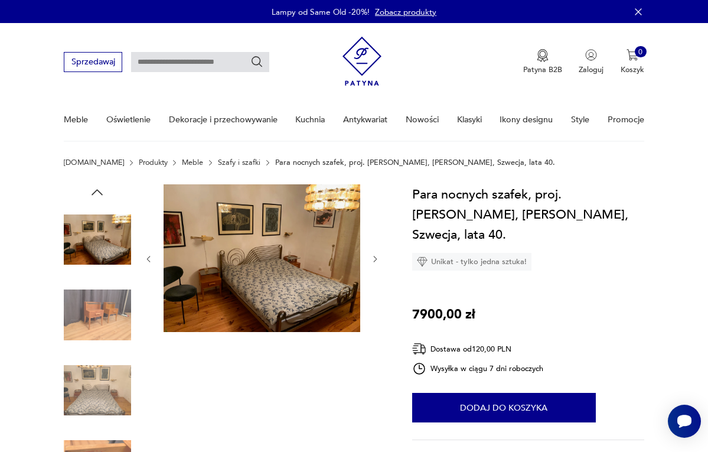
click at [375, 255] on icon "button" at bounding box center [375, 259] width 9 height 9
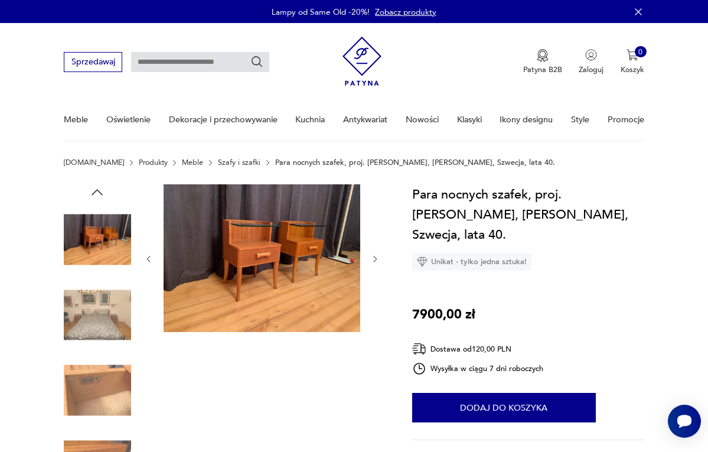
click at [375, 255] on icon "button" at bounding box center [375, 259] width 9 height 9
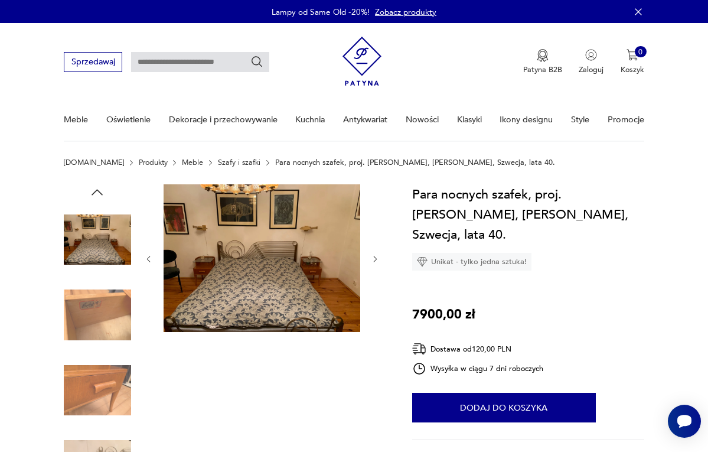
click at [375, 255] on icon "button" at bounding box center [375, 259] width 9 height 9
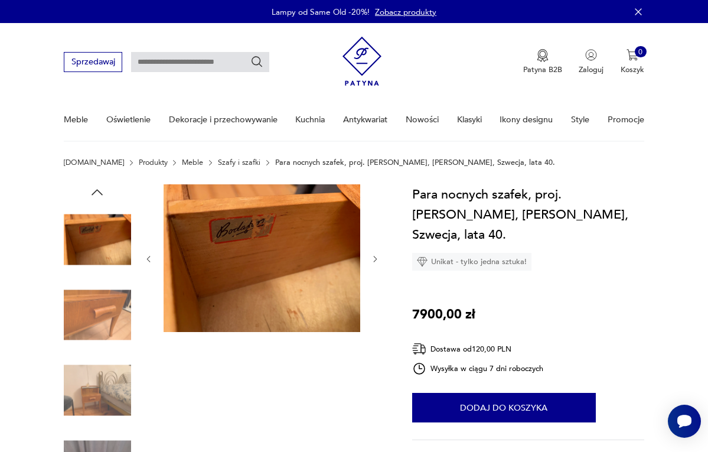
click at [375, 255] on icon "button" at bounding box center [375, 259] width 9 height 9
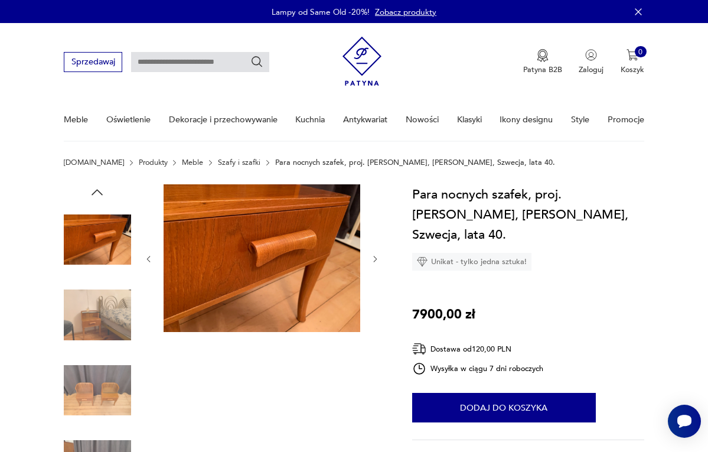
click at [375, 255] on icon "button" at bounding box center [375, 259] width 9 height 9
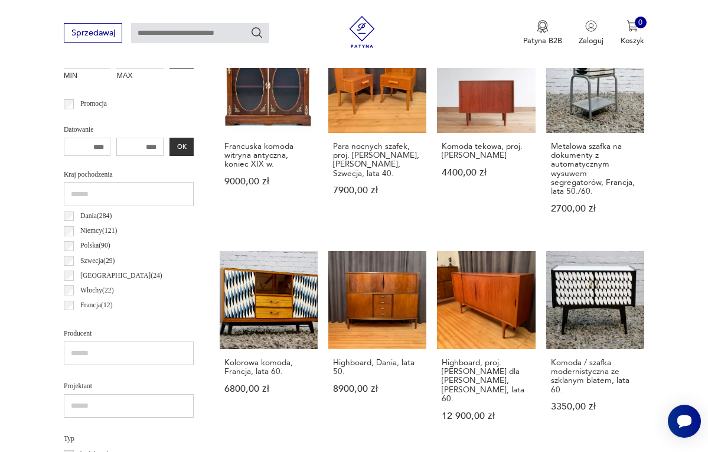
scroll to position [495, 0]
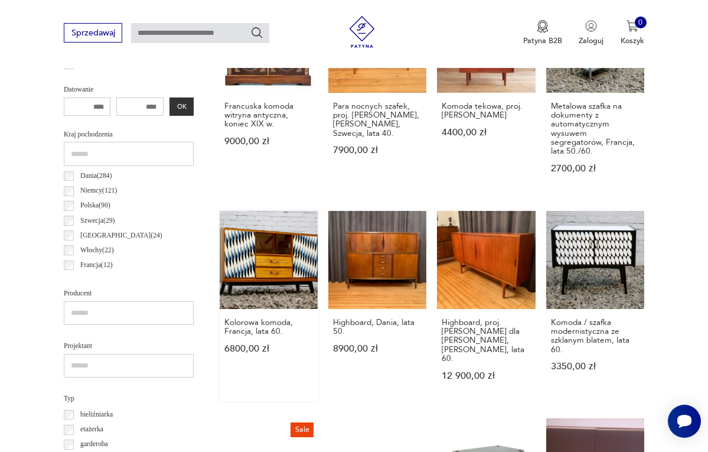
click at [261, 262] on link "Kolorowa komoda, Francja, lata 60. 6800,00 zł" at bounding box center [269, 306] width 98 height 190
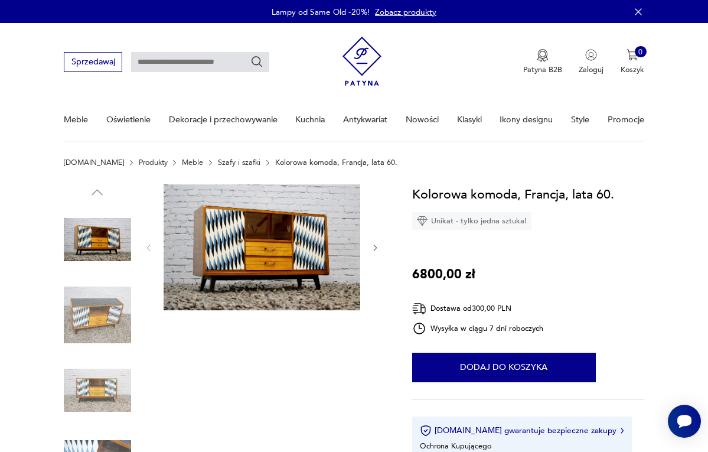
click at [261, 262] on img at bounding box center [262, 247] width 197 height 126
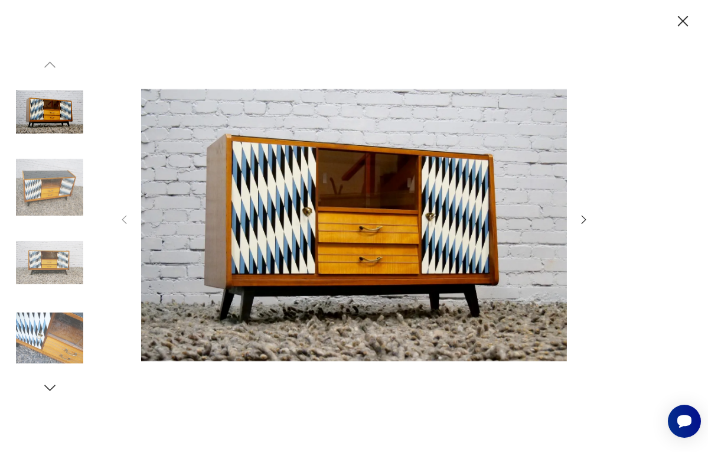
click at [584, 219] on icon "button" at bounding box center [584, 219] width 13 height 13
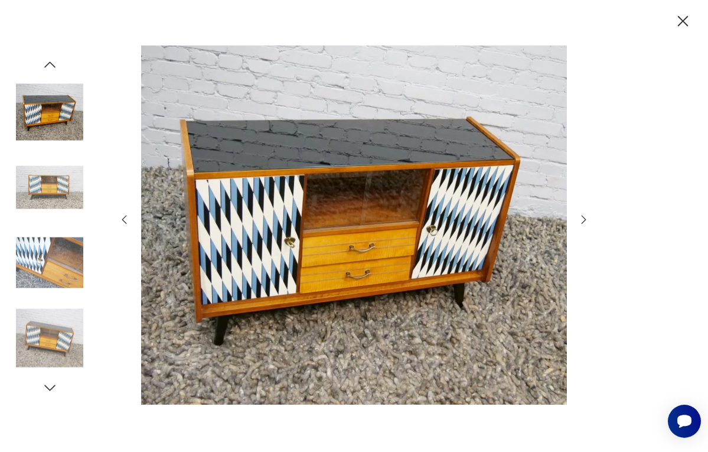
click at [583, 222] on icon "button" at bounding box center [584, 219] width 5 height 9
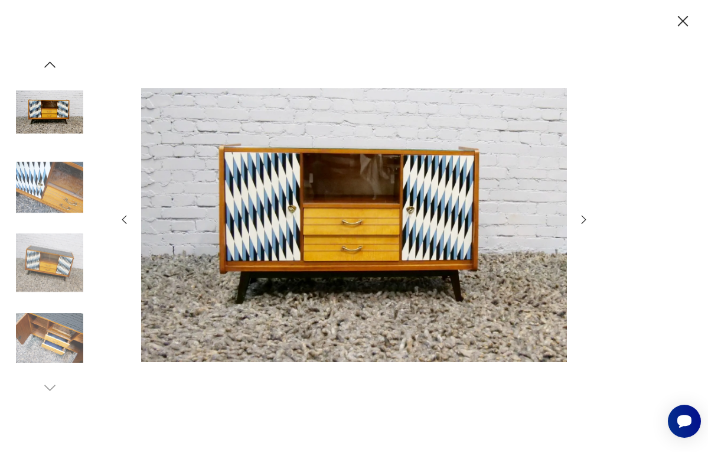
click at [583, 222] on icon "button" at bounding box center [584, 219] width 5 height 9
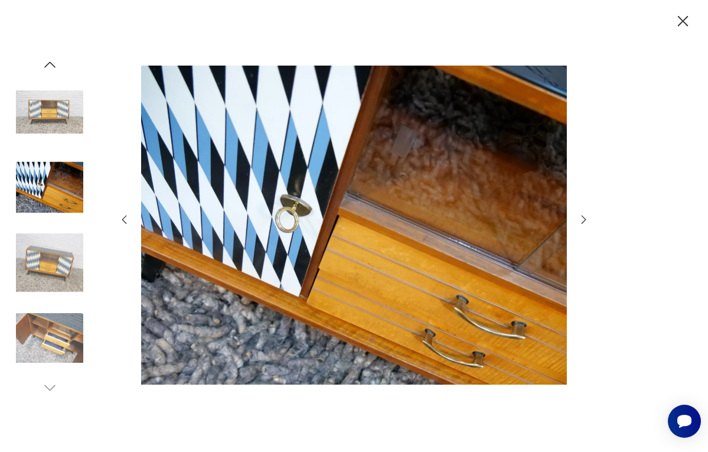
click at [583, 222] on icon "button" at bounding box center [584, 219] width 5 height 9
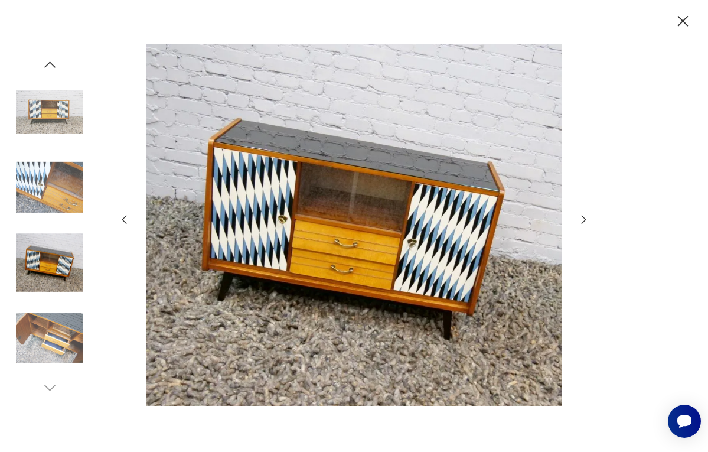
click at [583, 222] on icon "button" at bounding box center [584, 219] width 5 height 9
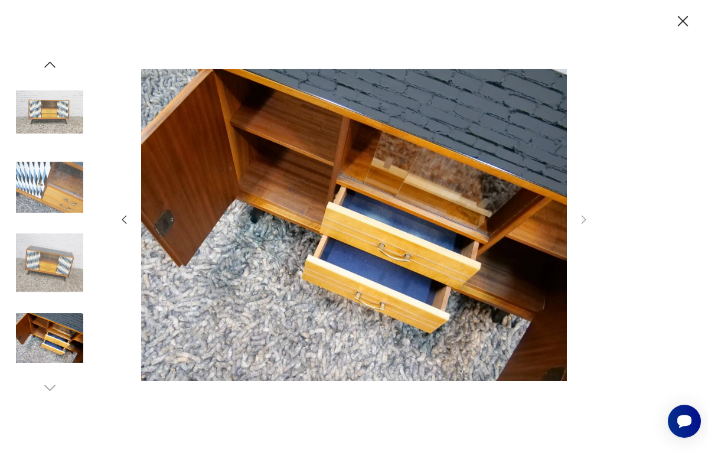
click at [128, 220] on icon "button" at bounding box center [124, 219] width 13 height 13
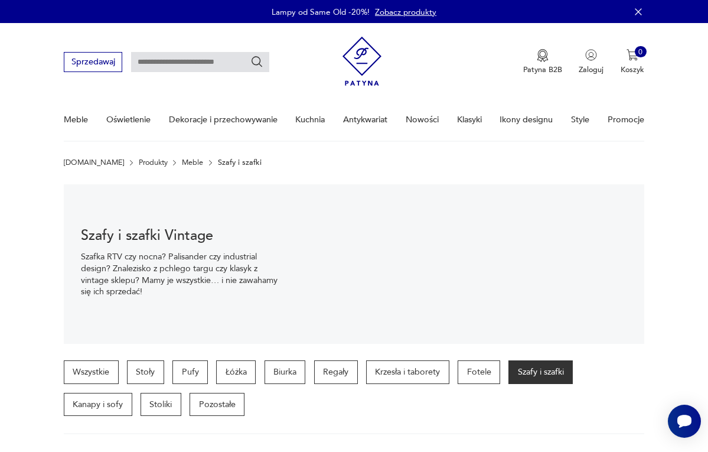
scroll to position [495, 0]
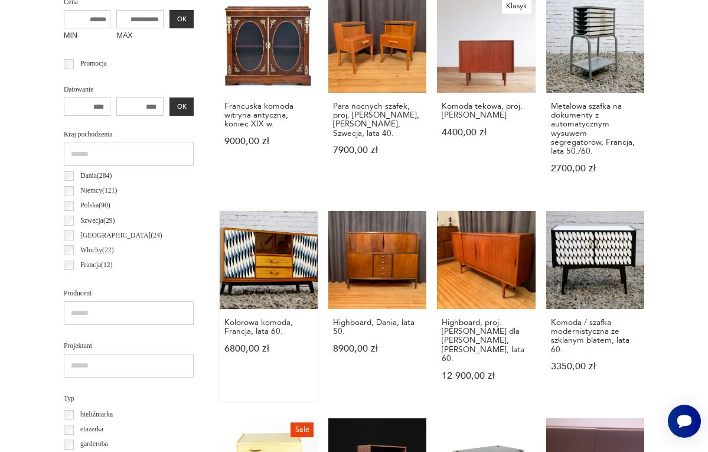
click at [246, 262] on link "Kolorowa komoda, Francja, lata 60. 6800,00 zł" at bounding box center [269, 306] width 98 height 190
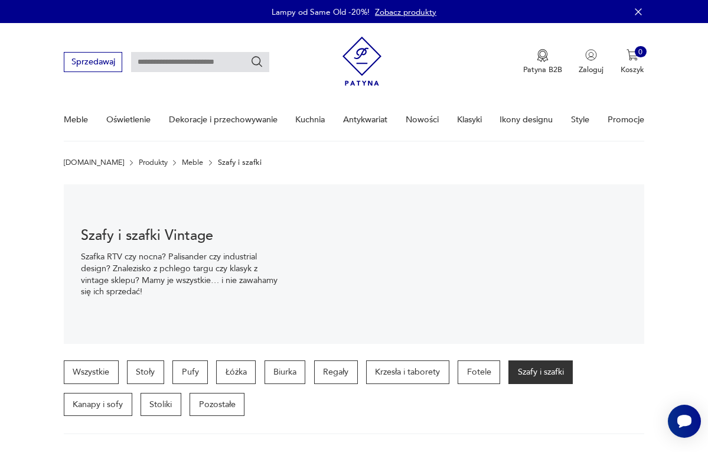
scroll to position [495, 0]
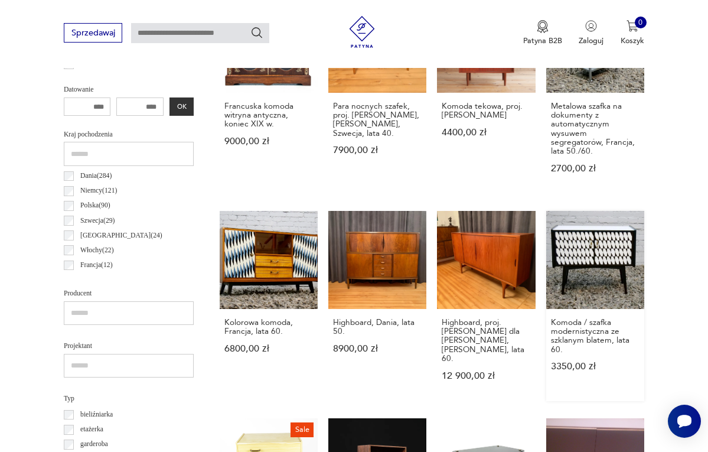
click at [616, 249] on link "Komoda / szafka modernistyczna ze szklanym blatem, lata 60. 3350,00 zł" at bounding box center [595, 306] width 98 height 190
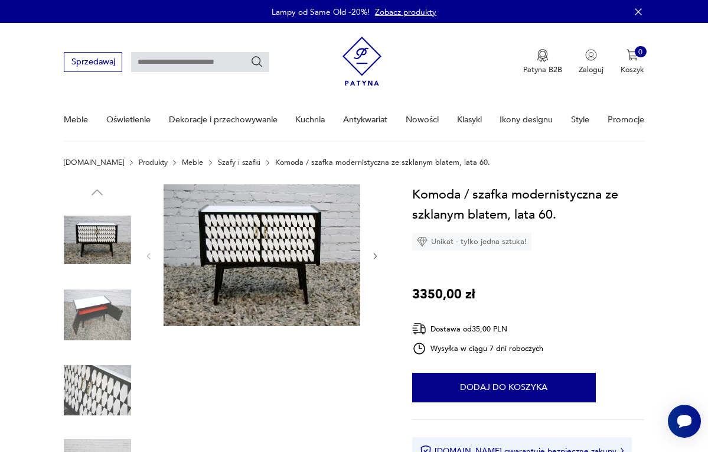
click at [375, 253] on icon "button" at bounding box center [375, 256] width 9 height 9
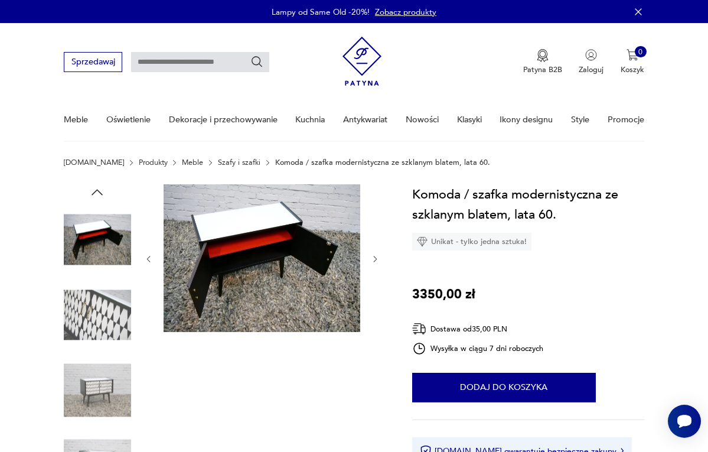
click at [375, 254] on button "button" at bounding box center [375, 259] width 9 height 11
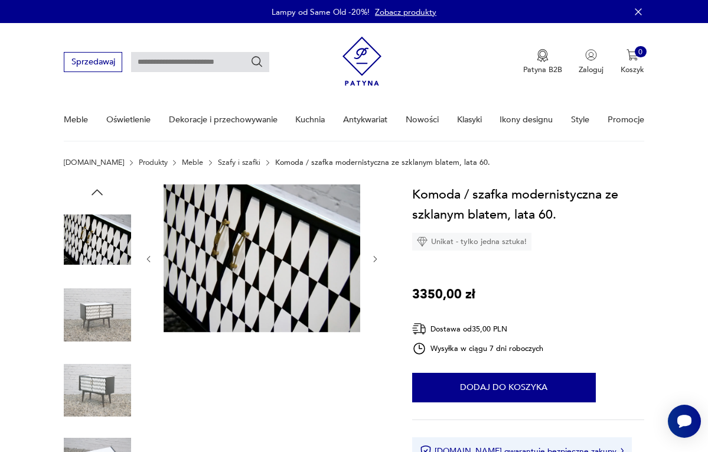
click at [375, 254] on button "button" at bounding box center [375, 259] width 9 height 11
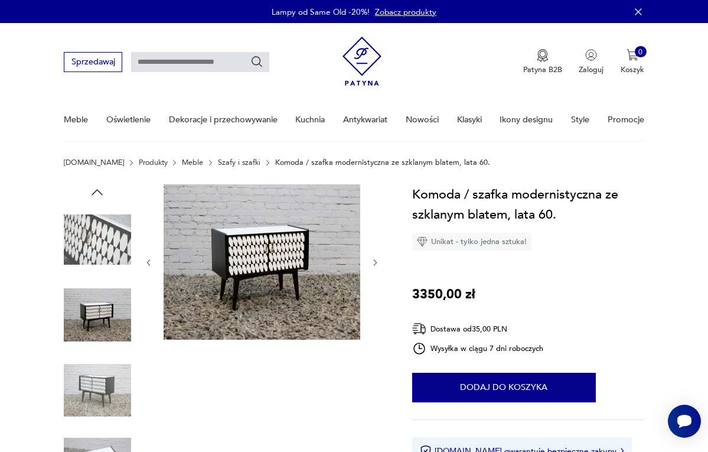
click at [375, 253] on div at bounding box center [262, 262] width 236 height 157
click at [371, 263] on icon "button" at bounding box center [375, 262] width 9 height 9
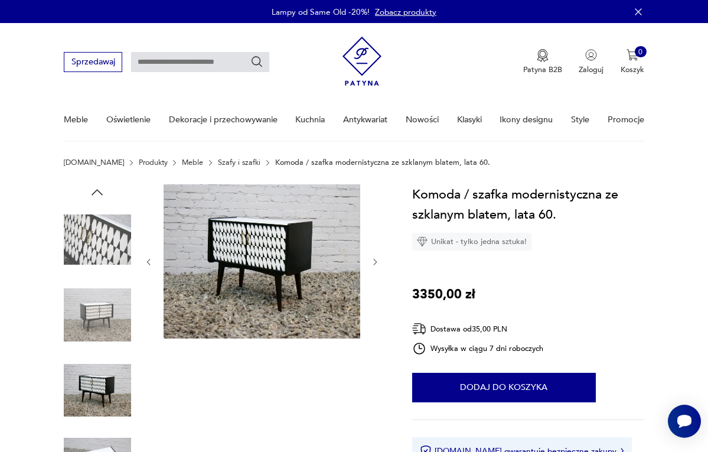
click at [372, 263] on icon "button" at bounding box center [375, 262] width 9 height 9
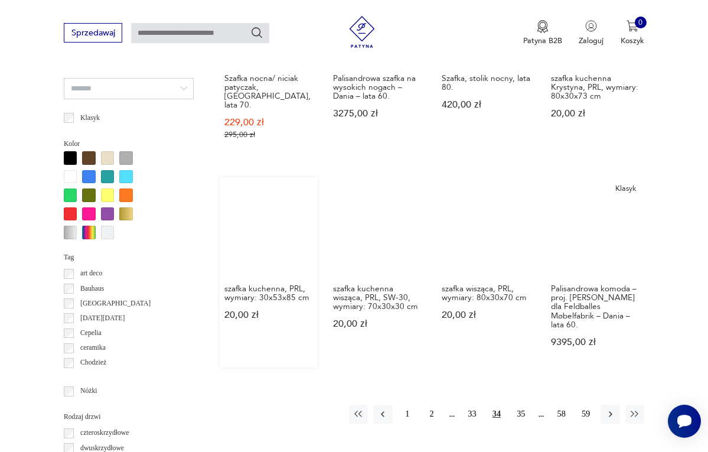
scroll to position [969, 0]
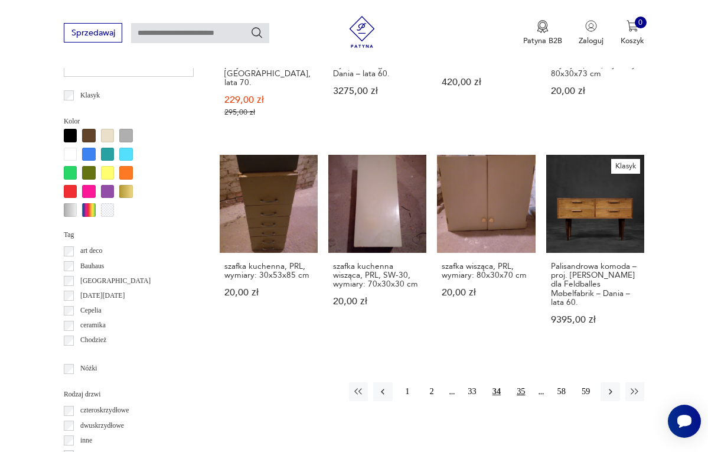
click at [523, 382] on button "35" at bounding box center [521, 391] width 19 height 19
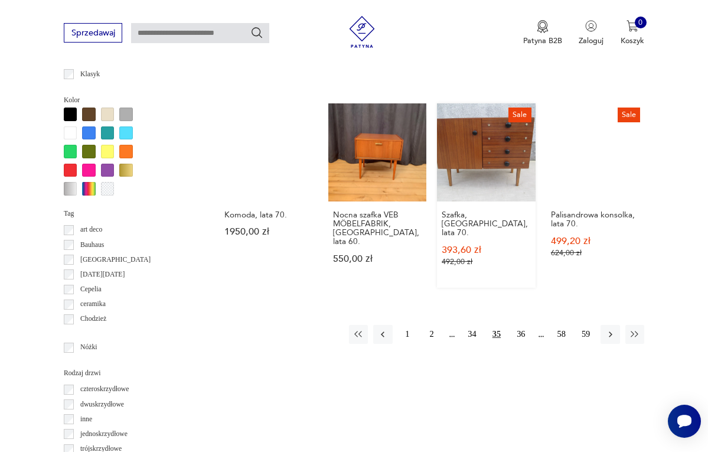
scroll to position [997, 0]
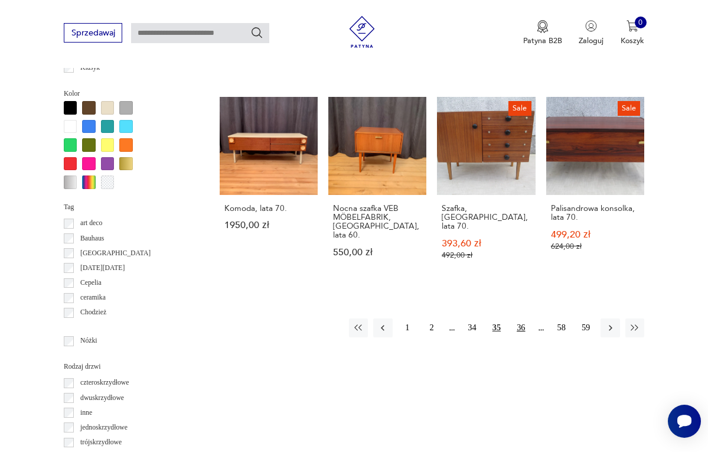
click at [522, 318] on button "36" at bounding box center [521, 327] width 19 height 19
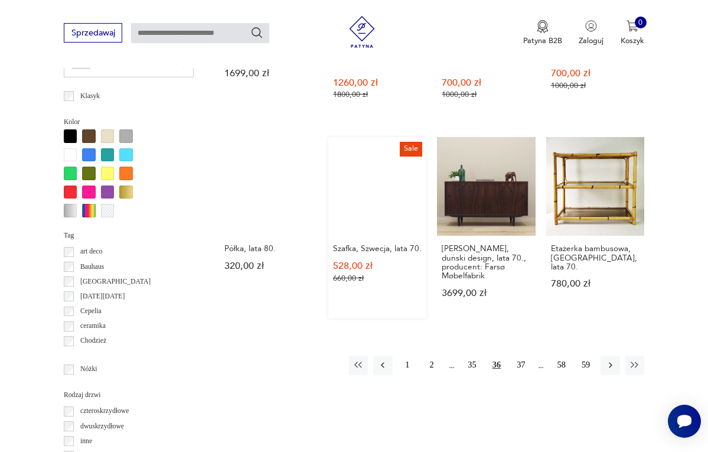
scroll to position [974, 0]
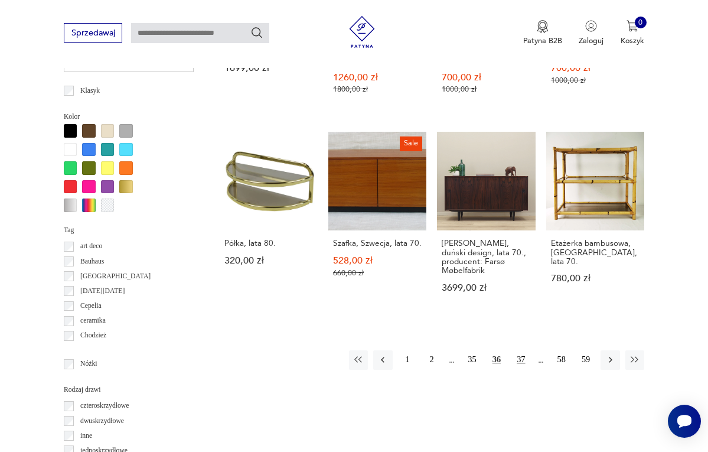
click at [523, 350] on button "37" at bounding box center [521, 359] width 19 height 19
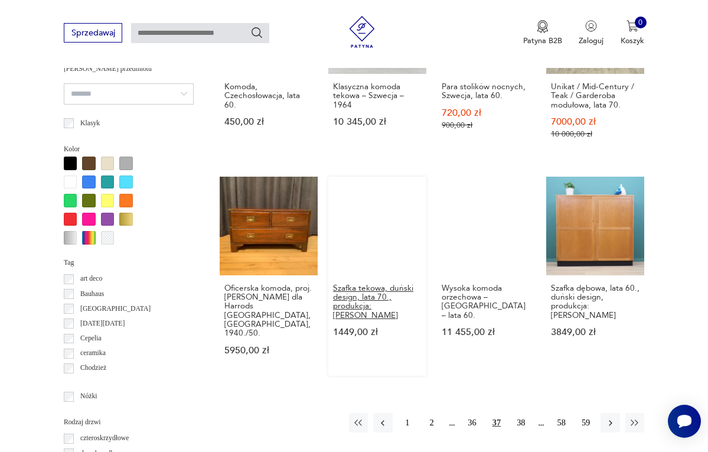
scroll to position [943, 0]
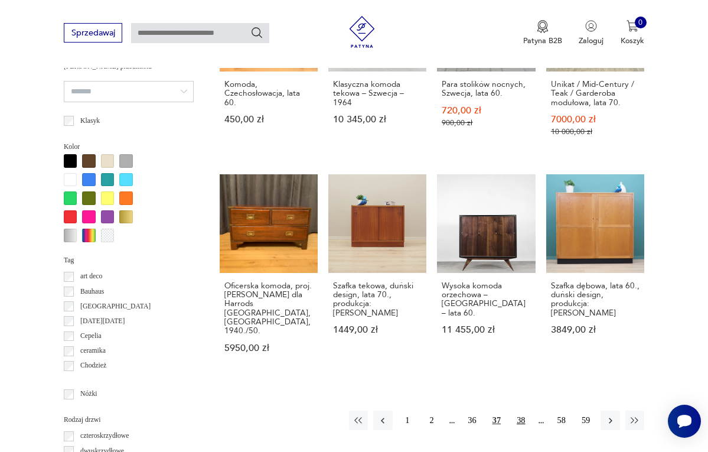
click at [520, 411] on button "38" at bounding box center [521, 420] width 19 height 19
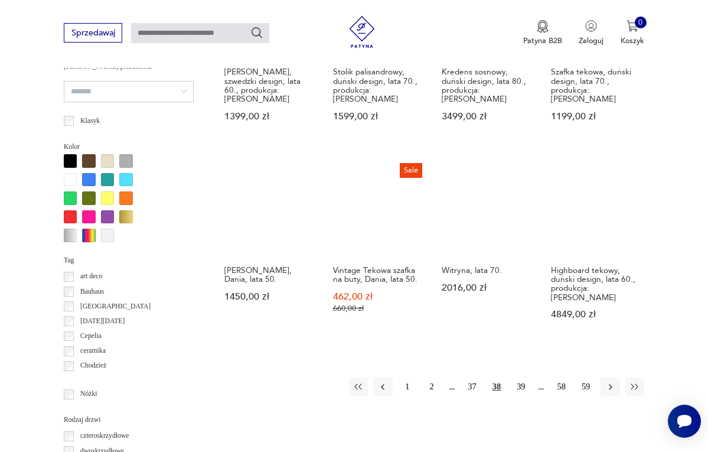
scroll to position [988, 0]
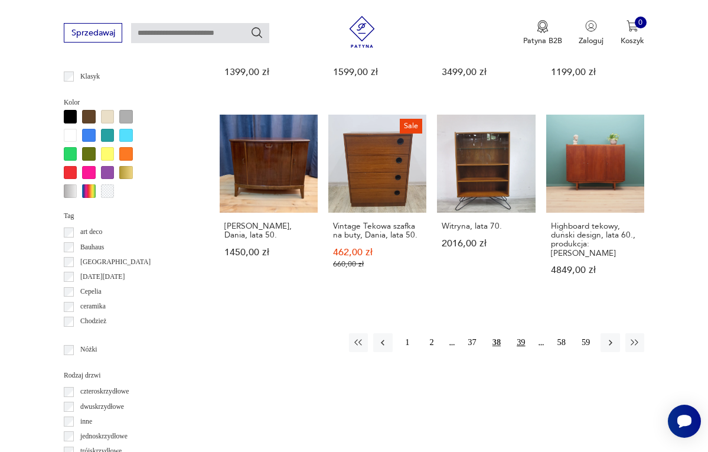
click at [520, 333] on button "39" at bounding box center [521, 342] width 19 height 19
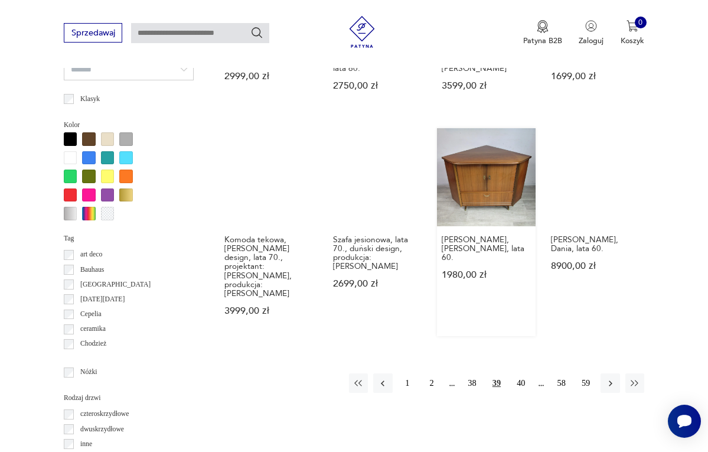
scroll to position [980, 0]
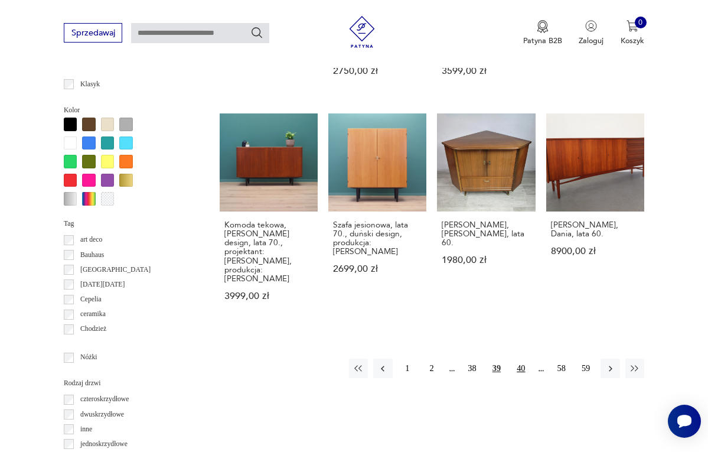
click at [521, 362] on button "40" at bounding box center [521, 368] width 19 height 19
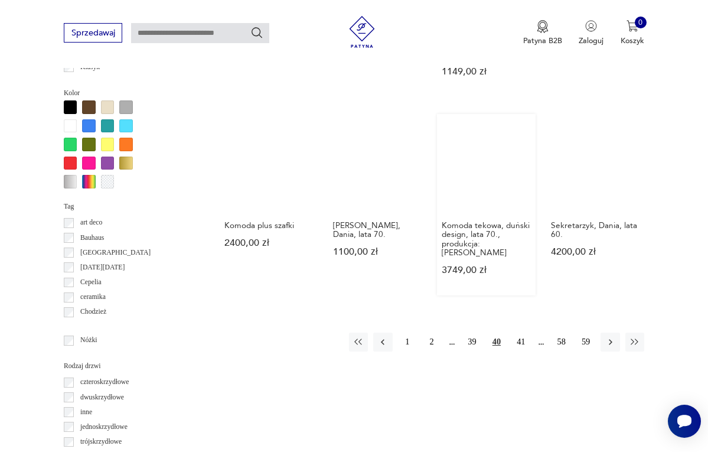
scroll to position [1055, 0]
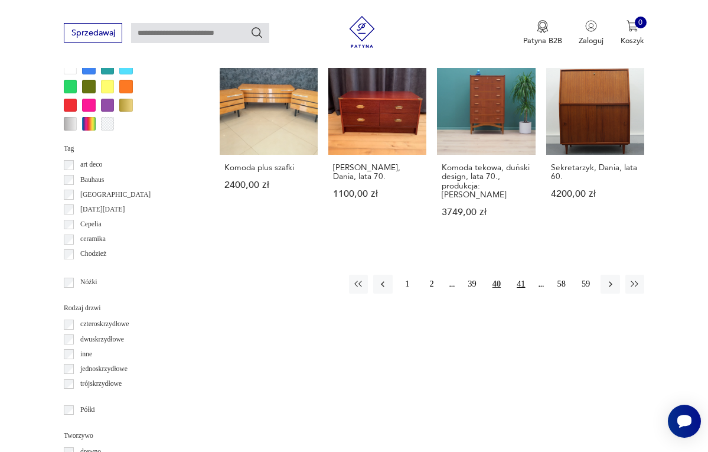
click at [518, 275] on button "41" at bounding box center [521, 284] width 19 height 19
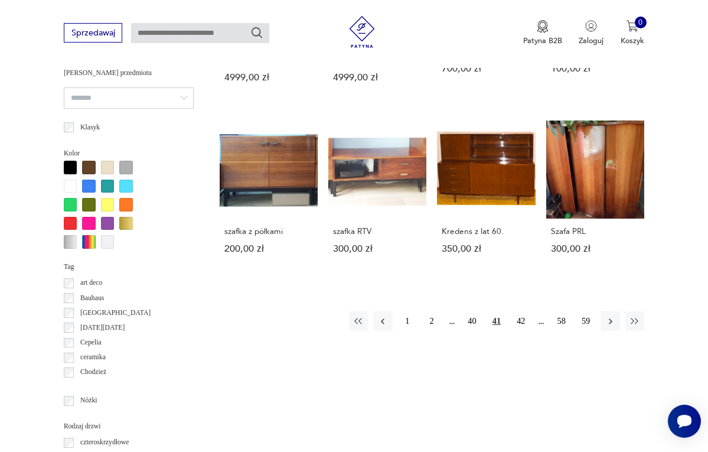
scroll to position [961, 0]
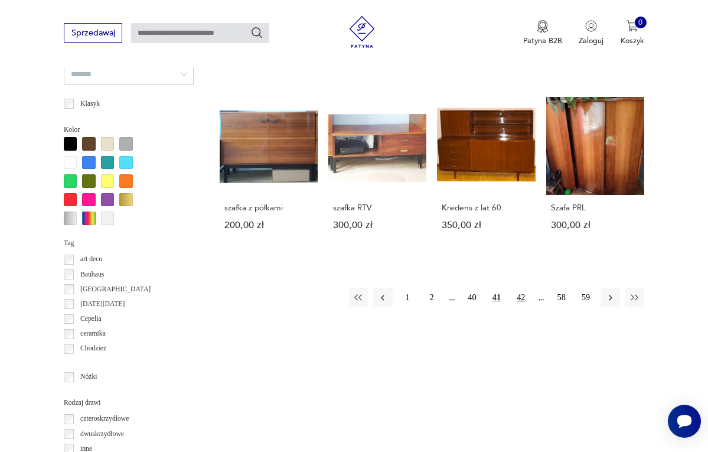
click at [521, 304] on button "42" at bounding box center [521, 297] width 19 height 19
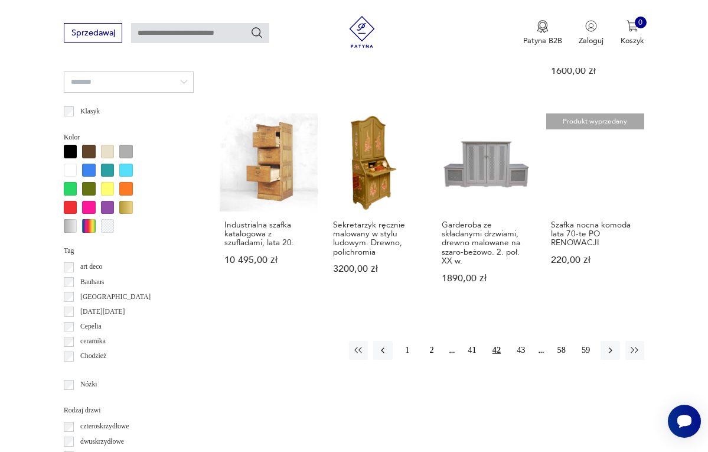
scroll to position [970, 0]
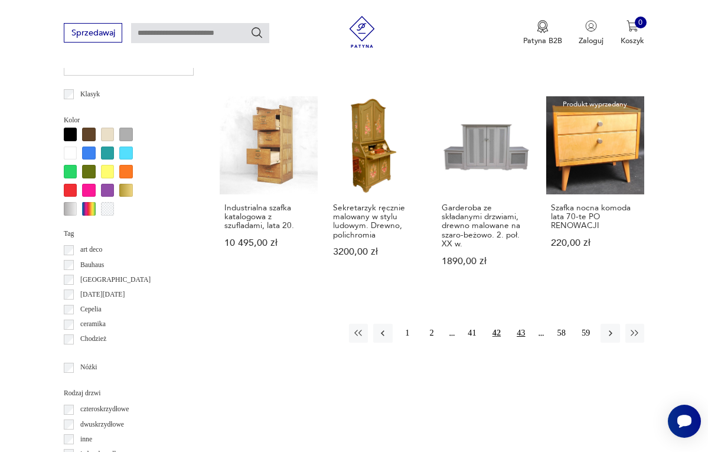
click at [520, 337] on button "43" at bounding box center [521, 333] width 19 height 19
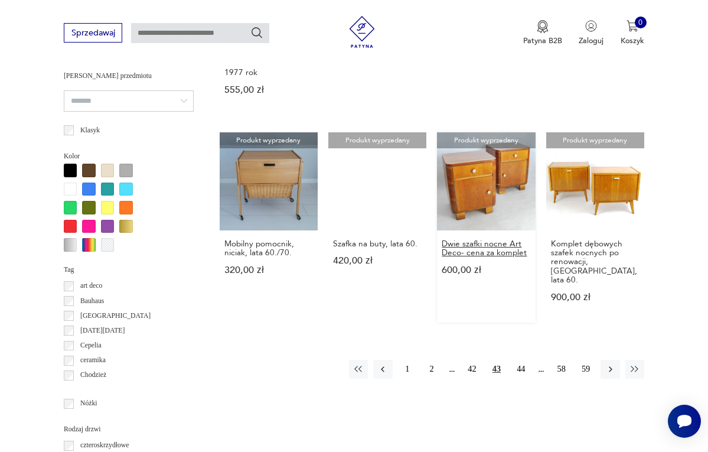
scroll to position [938, 0]
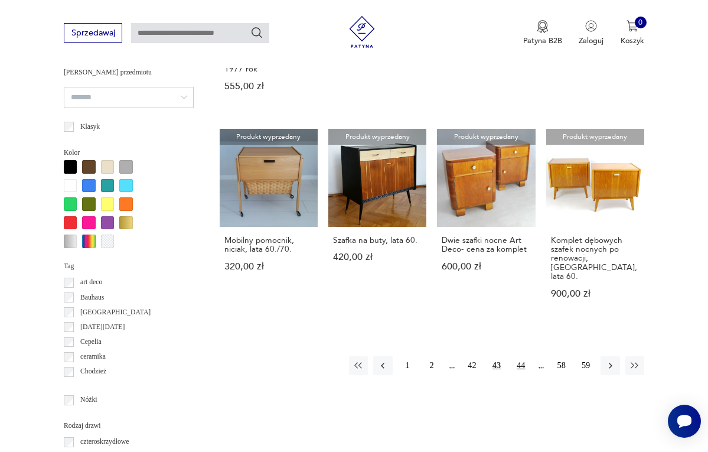
click at [523, 357] on button "44" at bounding box center [521, 365] width 19 height 19
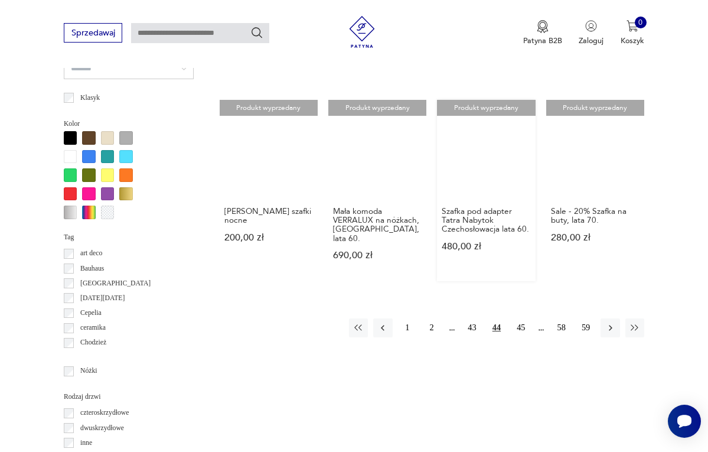
scroll to position [964, 0]
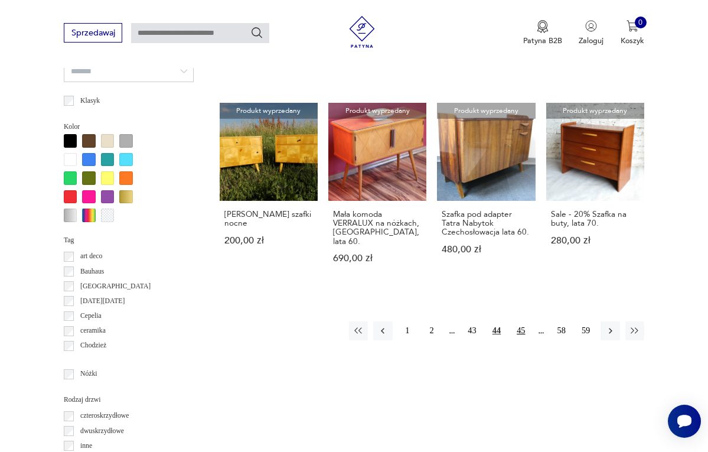
click at [524, 330] on button "45" at bounding box center [521, 330] width 19 height 19
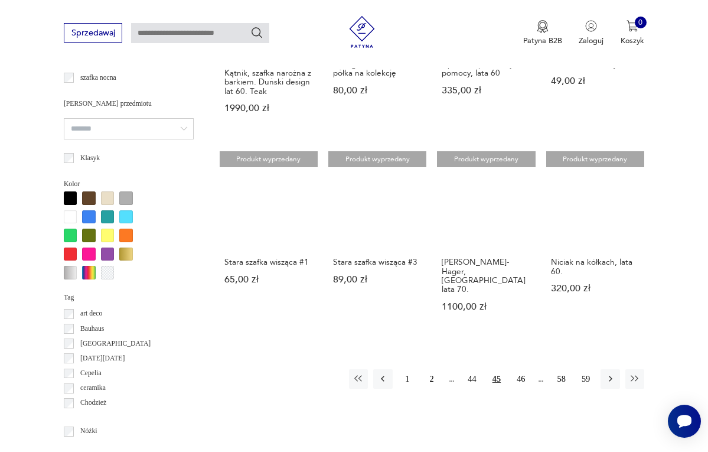
scroll to position [940, 0]
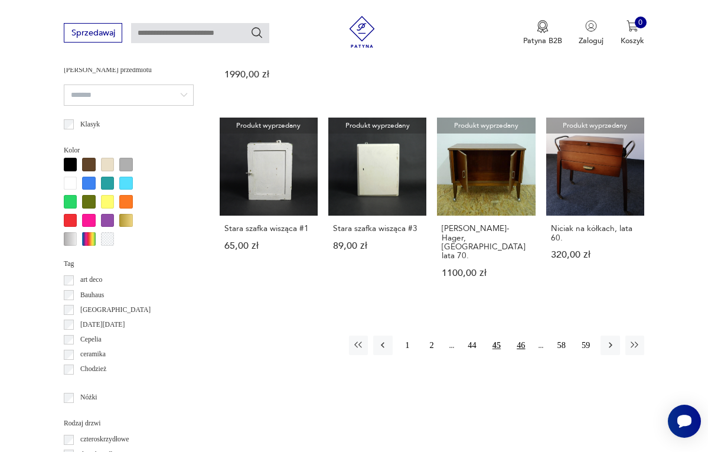
click at [521, 336] on button "46" at bounding box center [521, 345] width 19 height 19
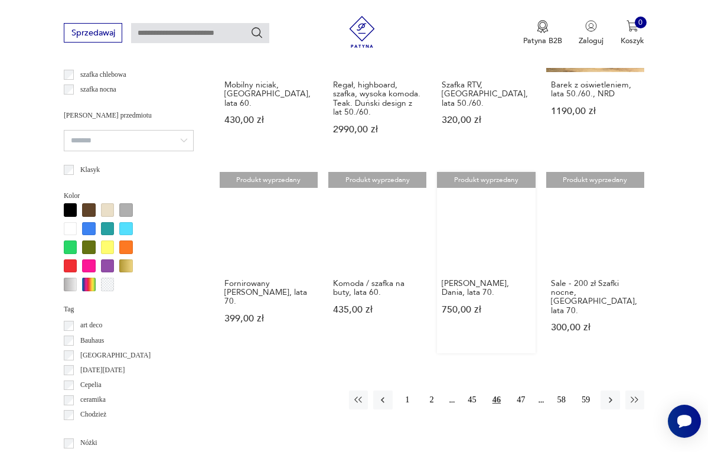
scroll to position [911, 0]
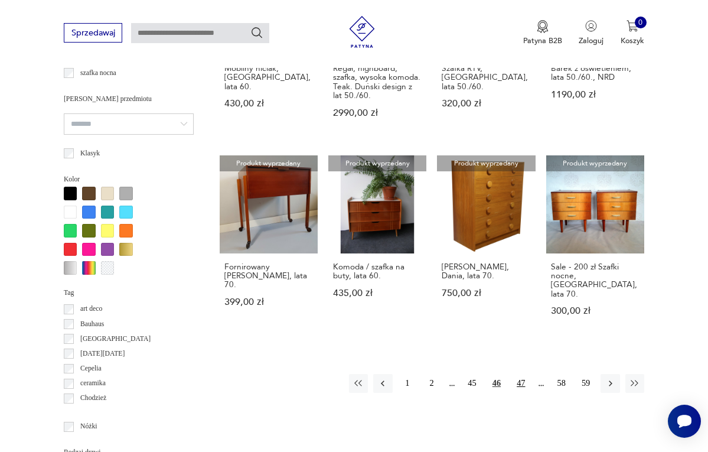
click at [523, 374] on button "47" at bounding box center [521, 383] width 19 height 19
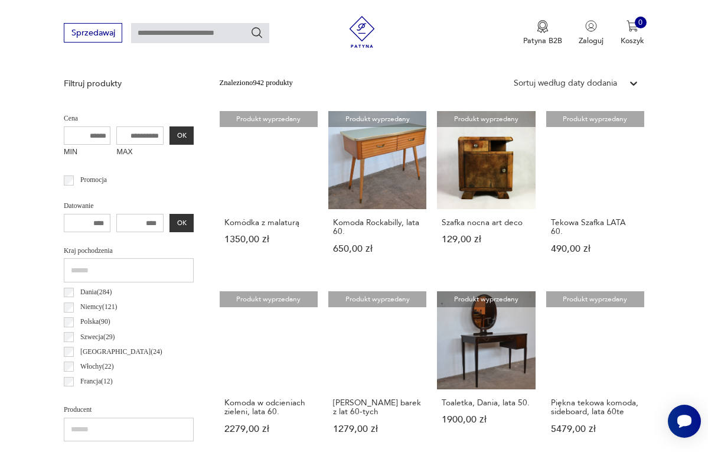
scroll to position [384, 0]
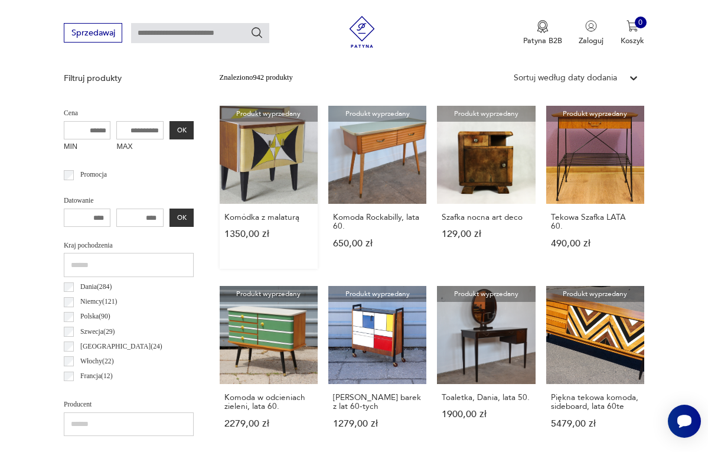
click at [235, 170] on link "Produkt wyprzedany Komódka z malaturą 1350,00 zł" at bounding box center [269, 187] width 98 height 163
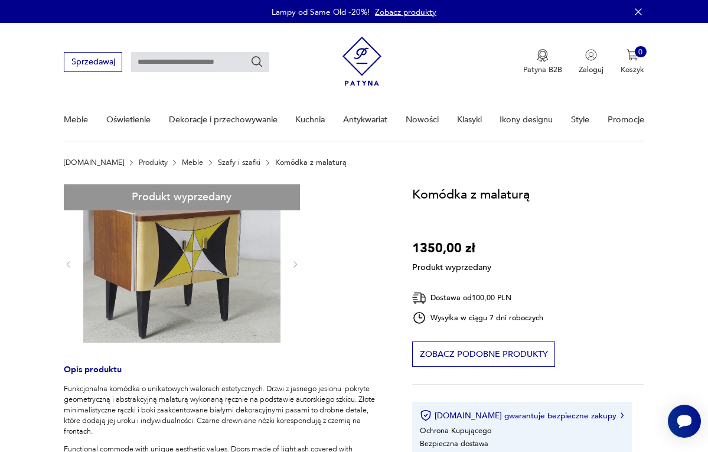
click at [293, 263] on div "Produkt wyprzedany Opis produktu Funkcjonalna komódka o unikatowych walorach es…" at bounding box center [225, 437] width 323 height 507
click at [235, 263] on div "Produkt wyprzedany Opis produktu Funkcjonalna komódka o unikatowych walorach es…" at bounding box center [225, 437] width 323 height 507
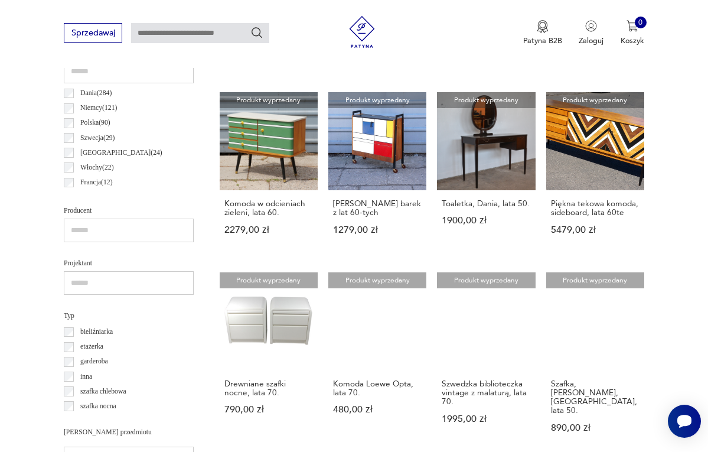
scroll to position [579, 0]
